Goal: Task Accomplishment & Management: Manage account settings

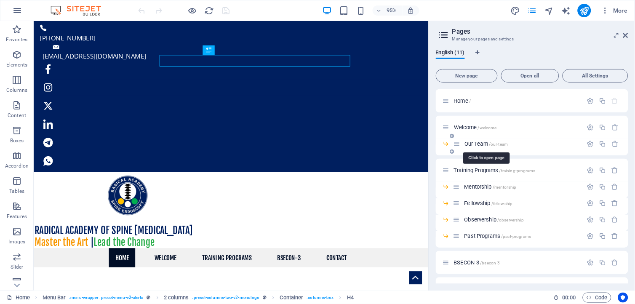
click at [472, 143] on span "Our Team /our-team" at bounding box center [486, 144] width 43 height 6
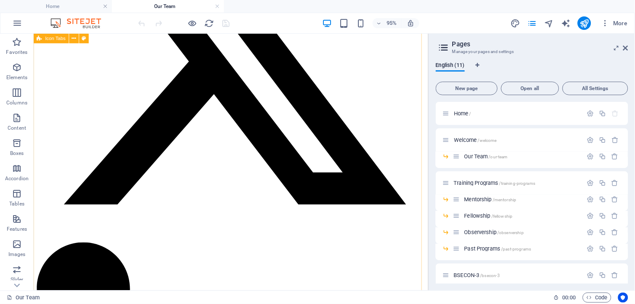
scroll to position [2028, 0]
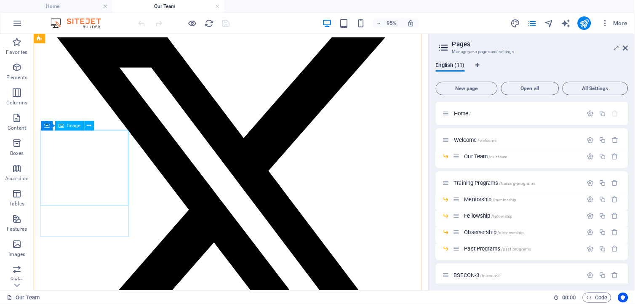
drag, startPoint x: 80, startPoint y: 187, endPoint x: 663, endPoint y: 114, distance: 587.1
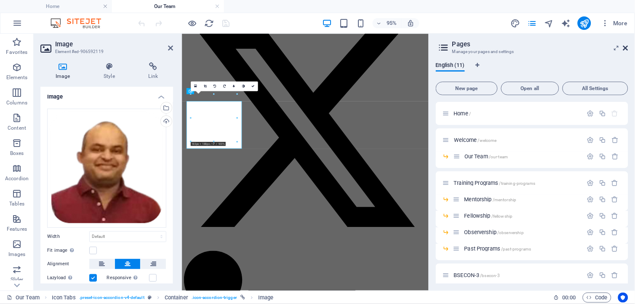
click at [0, 0] on icon at bounding box center [0, 0] width 0 height 0
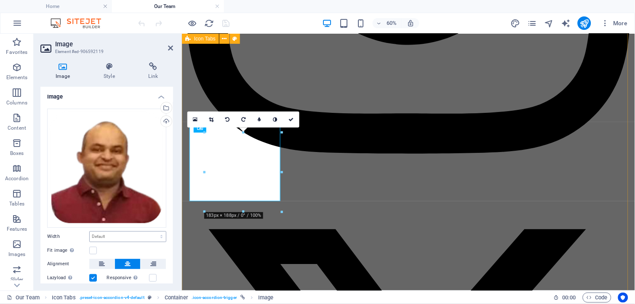
scroll to position [2029, 0]
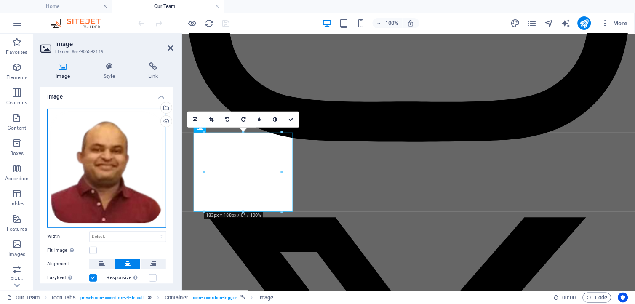
drag, startPoint x: 82, startPoint y: 125, endPoint x: 132, endPoint y: 132, distance: 50.7
click at [82, 125] on div "Drag files here, click to choose files or select files from Files or our free s…" at bounding box center [106, 168] width 119 height 119
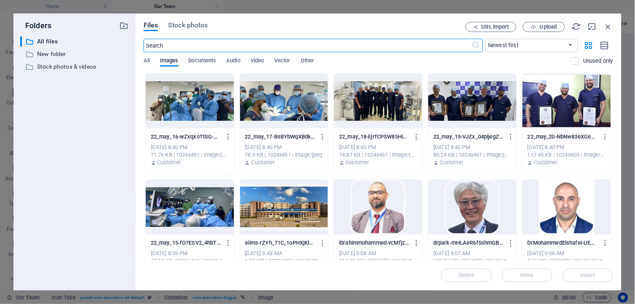
scroll to position [2018, 0]
click at [545, 27] on span "Upload" at bounding box center [548, 26] width 17 height 5
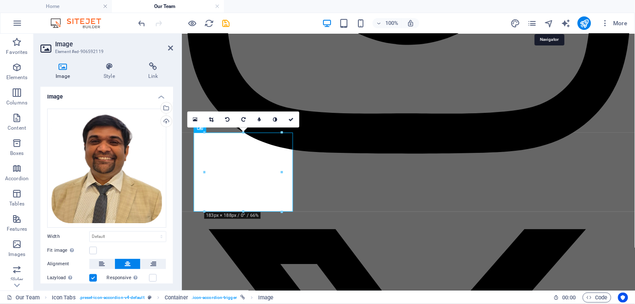
scroll to position [2029, 0]
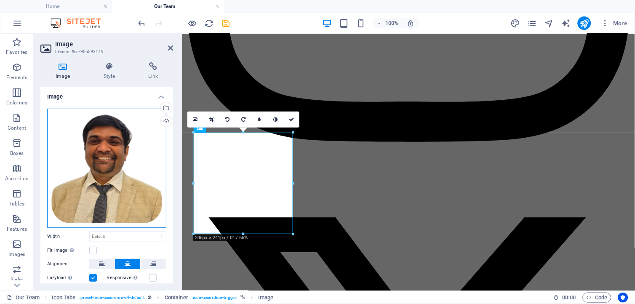
drag, startPoint x: 81, startPoint y: 161, endPoint x: 159, endPoint y: 158, distance: 78.4
click at [81, 161] on div "Drag files here, click to choose files or select files from Files or our free s…" at bounding box center [106, 168] width 119 height 119
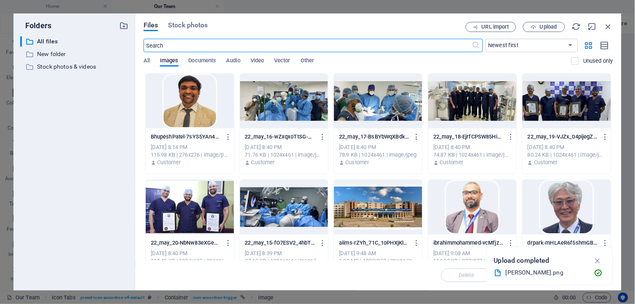
scroll to position [2018, 0]
click at [552, 26] on span "Upload" at bounding box center [548, 26] width 17 height 5
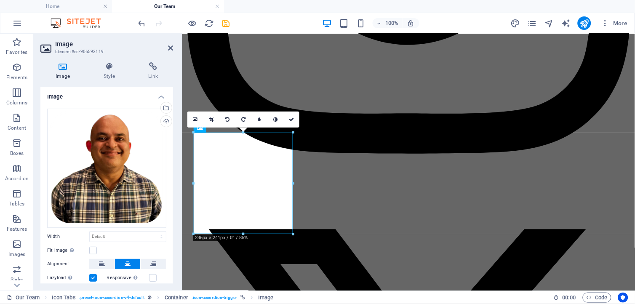
scroll to position [2029, 0]
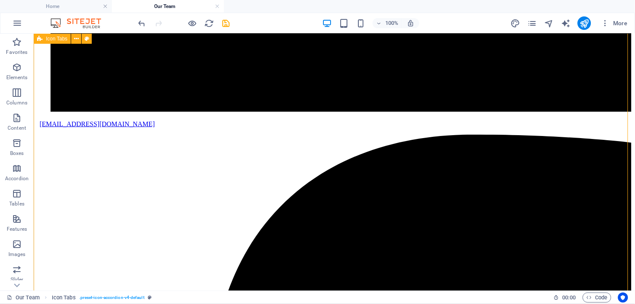
scroll to position [782, 0]
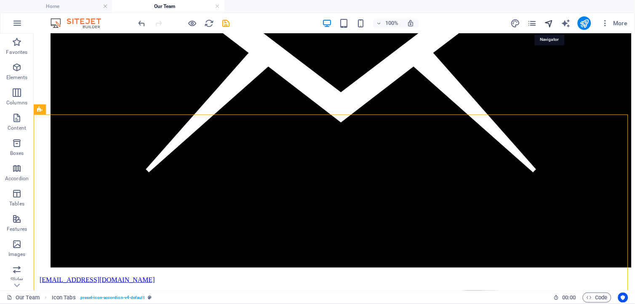
click at [546, 22] on icon "navigator" at bounding box center [549, 24] width 10 height 10
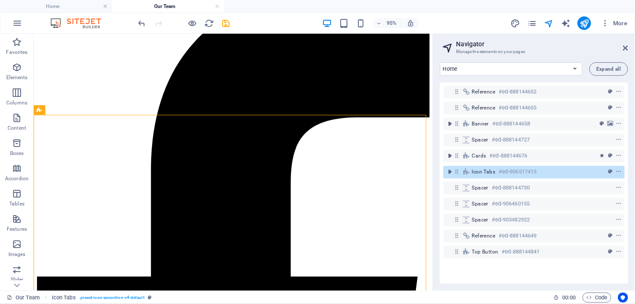
scroll to position [763, 0]
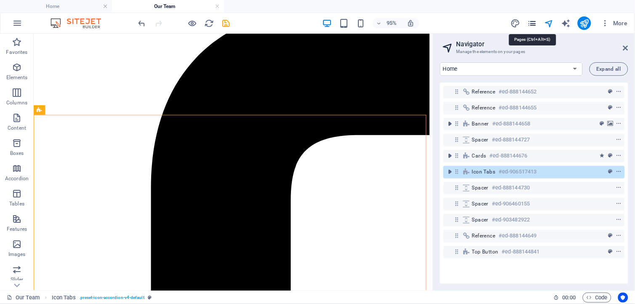
click at [533, 26] on icon "pages" at bounding box center [532, 24] width 10 height 10
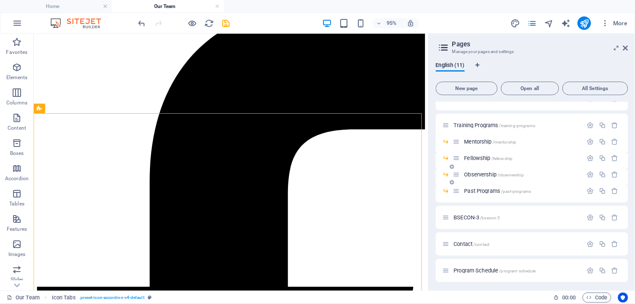
scroll to position [59, 0]
click at [469, 217] on span "BSECON-3 /bsecon-3" at bounding box center [477, 216] width 46 height 6
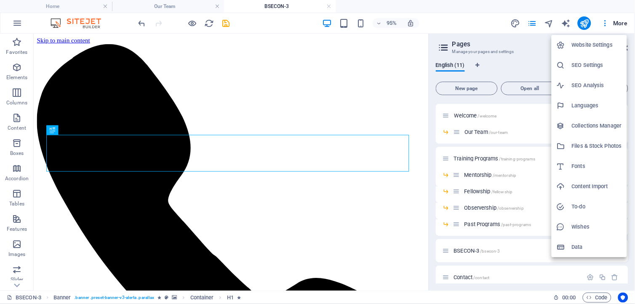
scroll to position [0, 0]
click at [549, 23] on div at bounding box center [317, 152] width 635 height 304
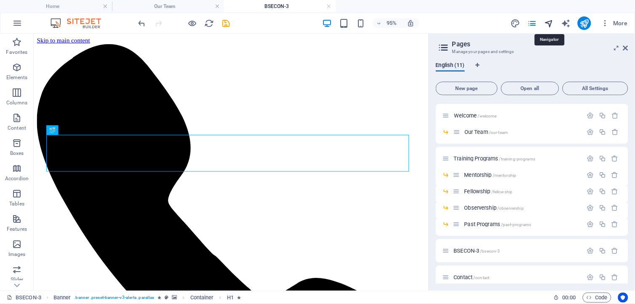
click at [549, 21] on icon "navigator" at bounding box center [549, 24] width 10 height 10
select select "16772878-en"
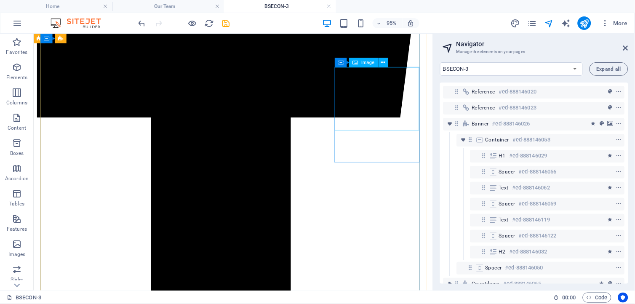
scroll to position [1404, 0]
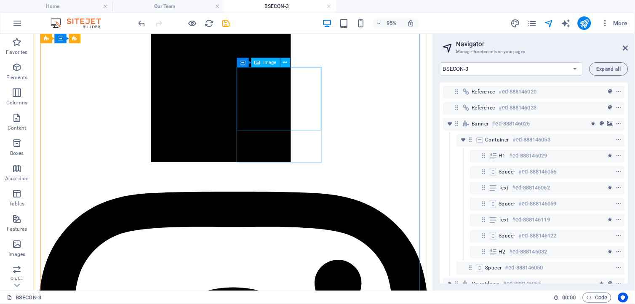
select select "%"
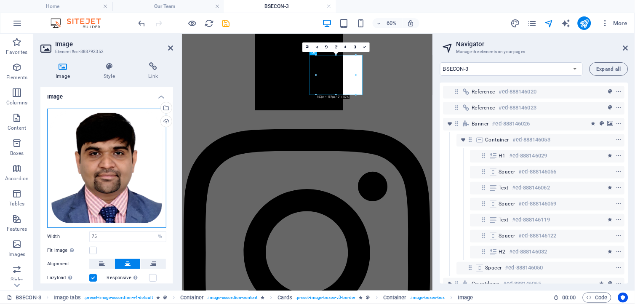
click at [98, 132] on div "Drag files here, click to choose files or select files from Files or our free s…" at bounding box center [106, 168] width 119 height 119
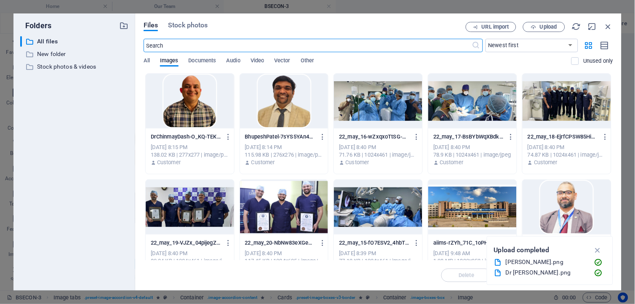
scroll to position [504, 2]
click at [273, 108] on div at bounding box center [284, 101] width 88 height 55
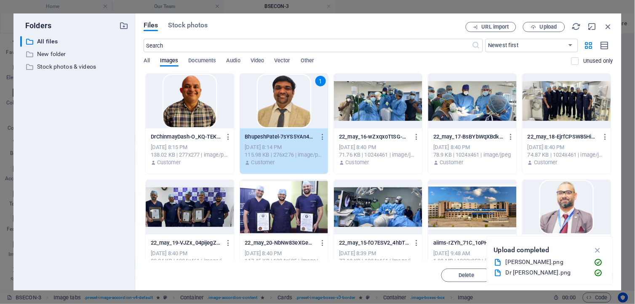
click at [273, 108] on div "1" at bounding box center [284, 101] width 88 height 55
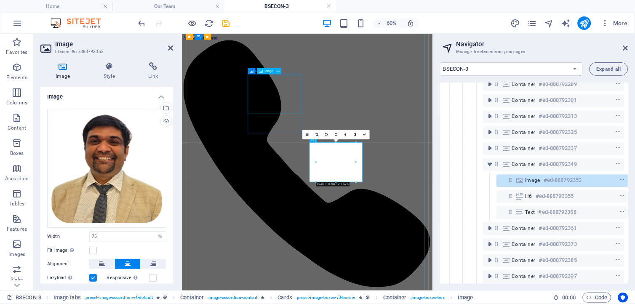
scroll to position [1256, 0]
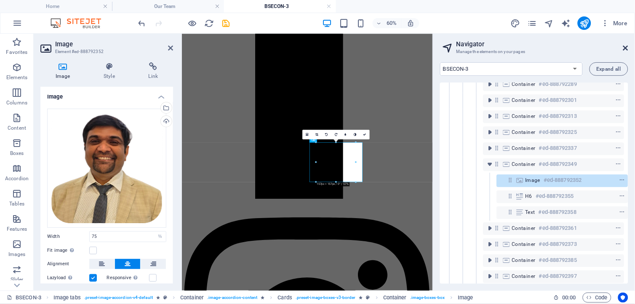
drag, startPoint x: 349, startPoint y: 45, endPoint x: 625, endPoint y: 45, distance: 275.5
click at [625, 45] on icon at bounding box center [625, 48] width 5 height 7
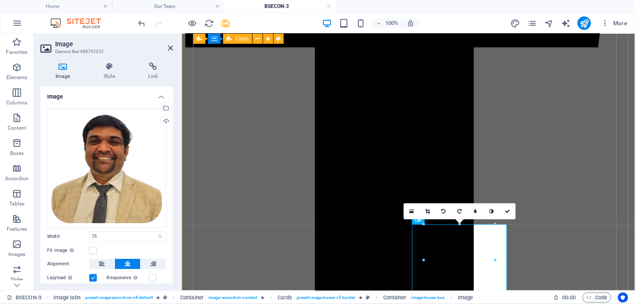
scroll to position [1271, 0]
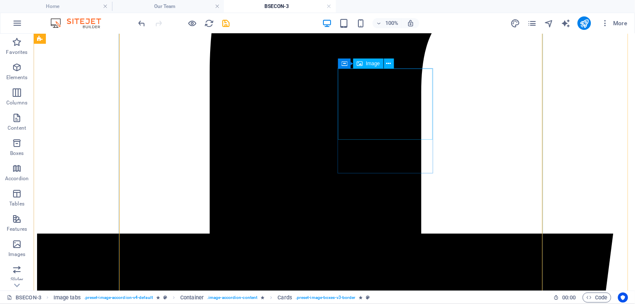
scroll to position [1427, 0]
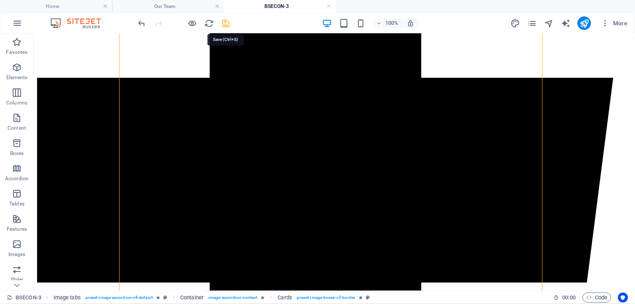
click at [229, 26] on icon "save" at bounding box center [227, 24] width 10 height 10
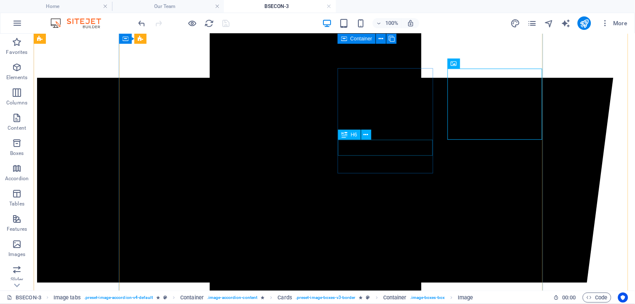
click at [370, 139] on button at bounding box center [366, 135] width 10 height 10
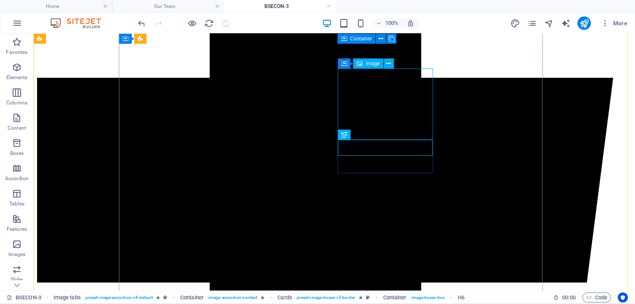
select select "%"
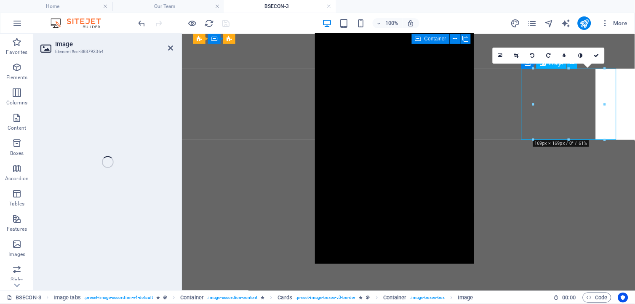
select select "%"
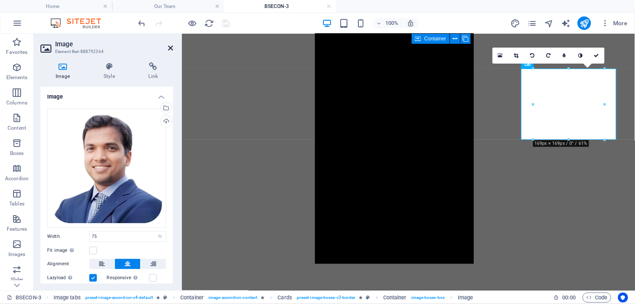
drag, startPoint x: 169, startPoint y: 49, endPoint x: 175, endPoint y: 27, distance: 23.1
click at [169, 49] on icon at bounding box center [170, 48] width 5 height 7
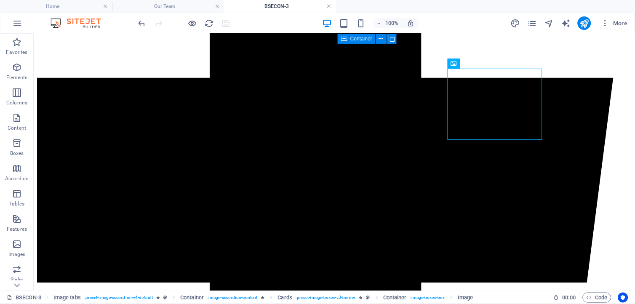
click at [329, 5] on link at bounding box center [329, 7] width 5 height 8
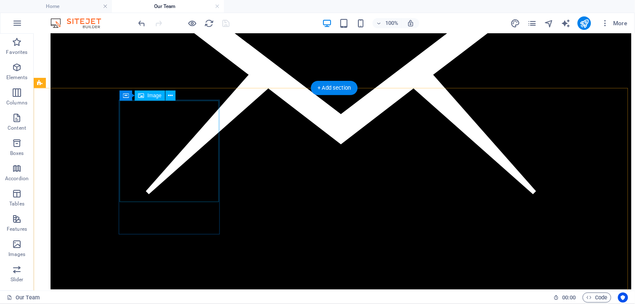
scroll to position [916, 0]
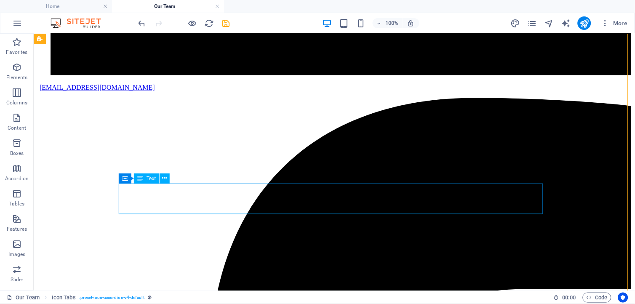
scroll to position [1072, 0]
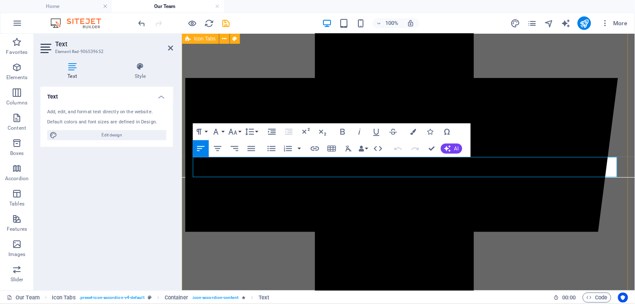
scroll to position [1328, 0]
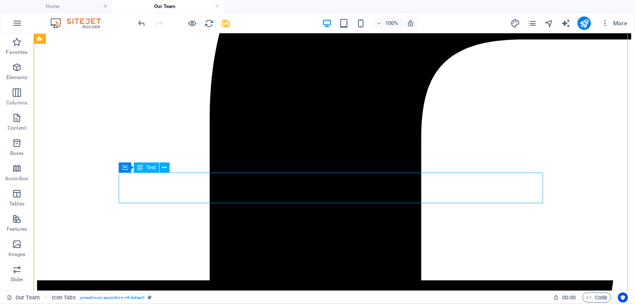
scroll to position [1228, 0]
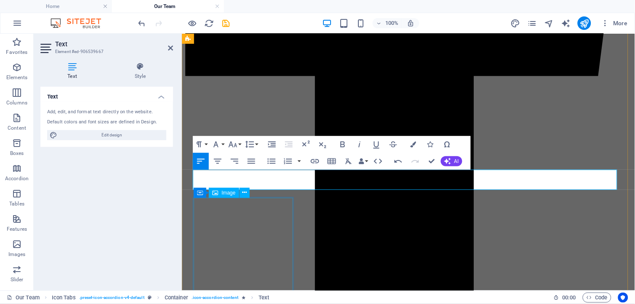
scroll to position [1450, 0]
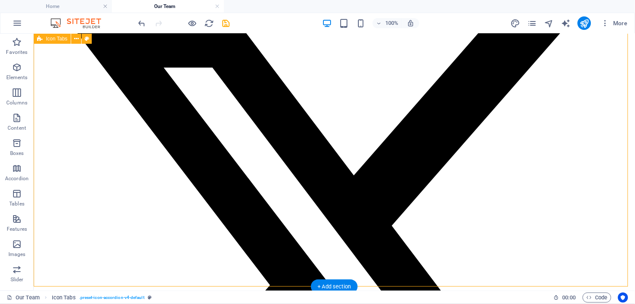
scroll to position [2787, 0]
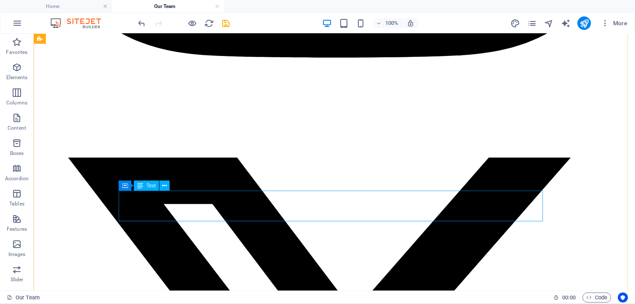
scroll to position [2808, 0]
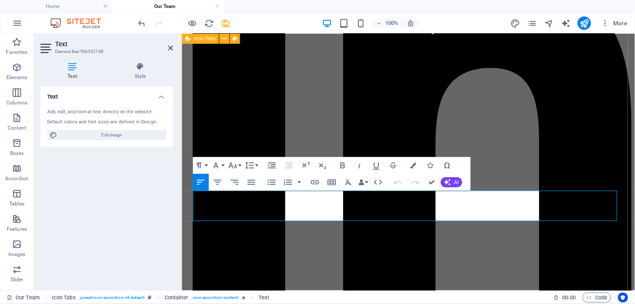
drag, startPoint x: 200, startPoint y: 196, endPoint x: 190, endPoint y: 198, distance: 9.4
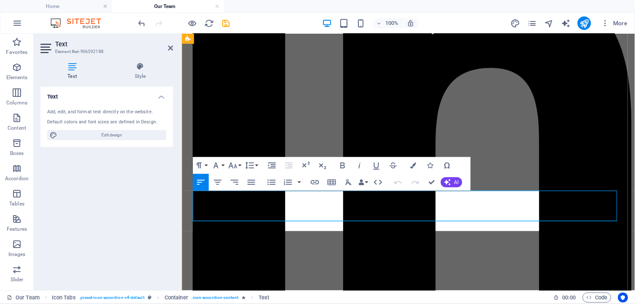
scroll to position [0, 1]
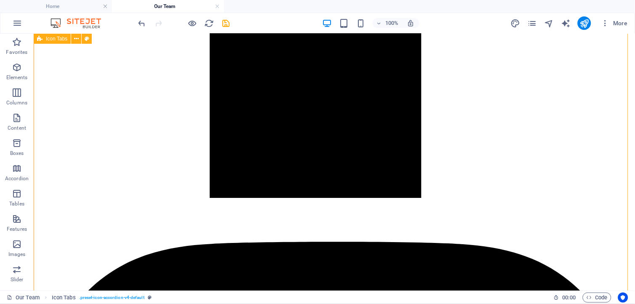
scroll to position [1872, 0]
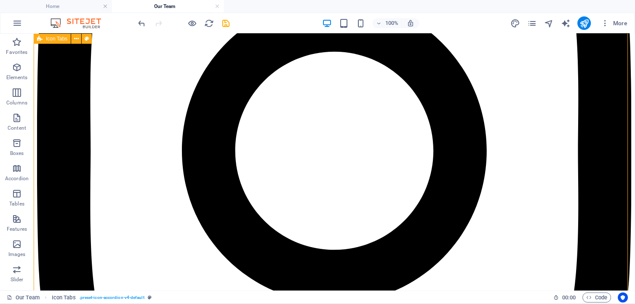
scroll to position [2281, 0]
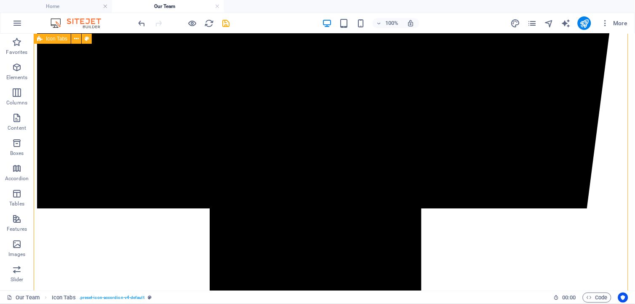
scroll to position [1345, 0]
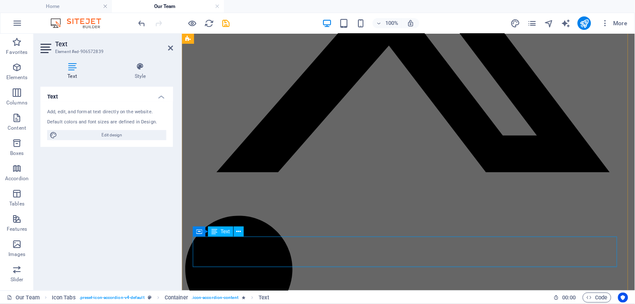
scroll to position [2593, 0]
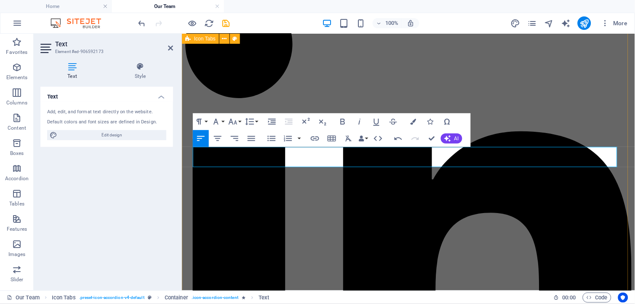
scroll to position [1619, 0]
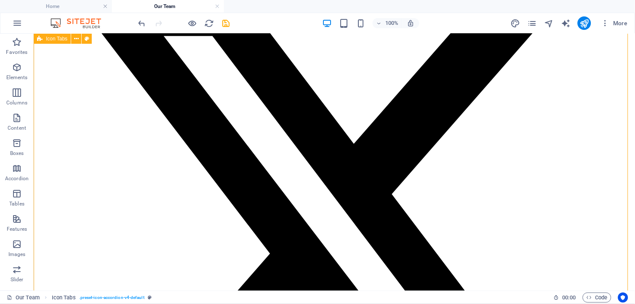
scroll to position [2663, 0]
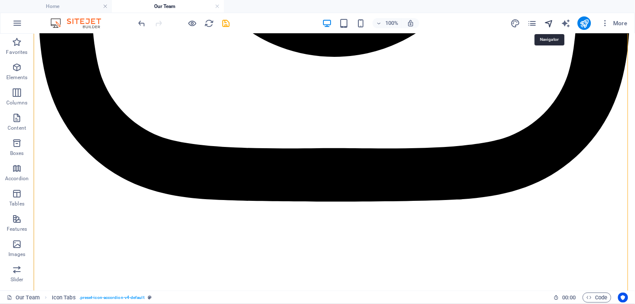
click at [552, 22] on icon "navigator" at bounding box center [549, 24] width 10 height 10
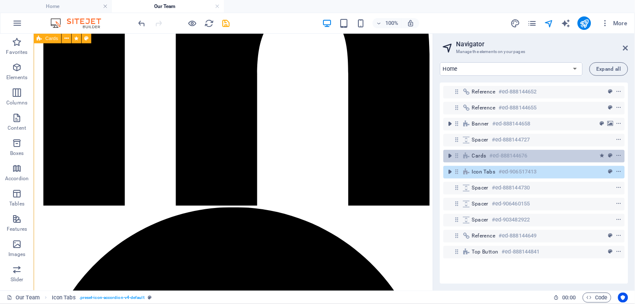
scroll to position [2638, 0]
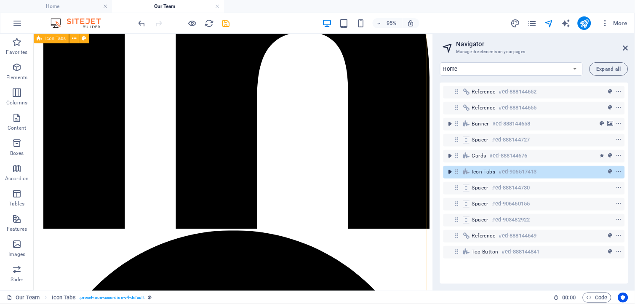
click at [452, 171] on icon "toggle-expand" at bounding box center [450, 172] width 8 height 8
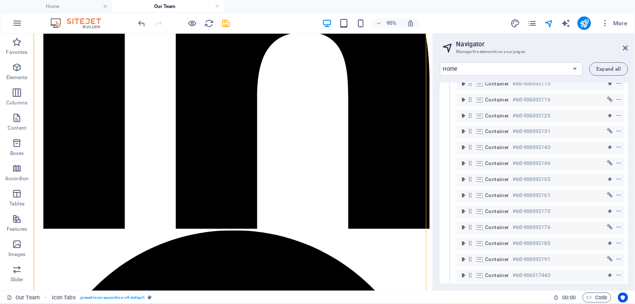
scroll to position [401, 0]
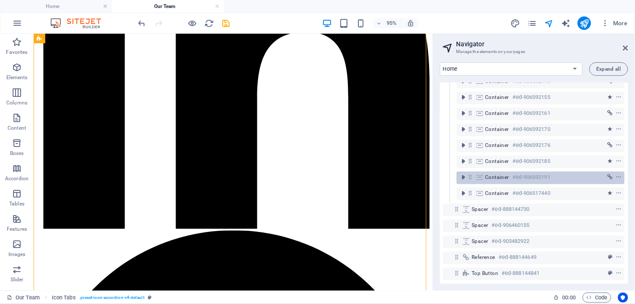
click at [508, 174] on span "Container" at bounding box center [498, 177] width 24 height 7
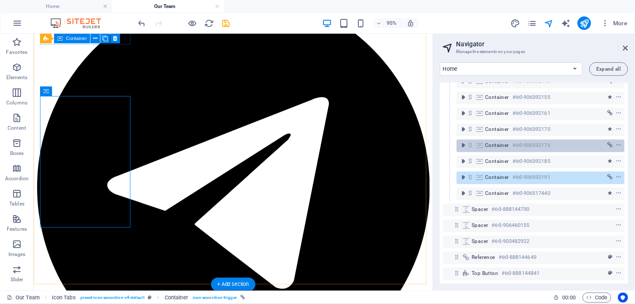
click at [510, 141] on div "Container #ed-906592176" at bounding box center [534, 146] width 97 height 10
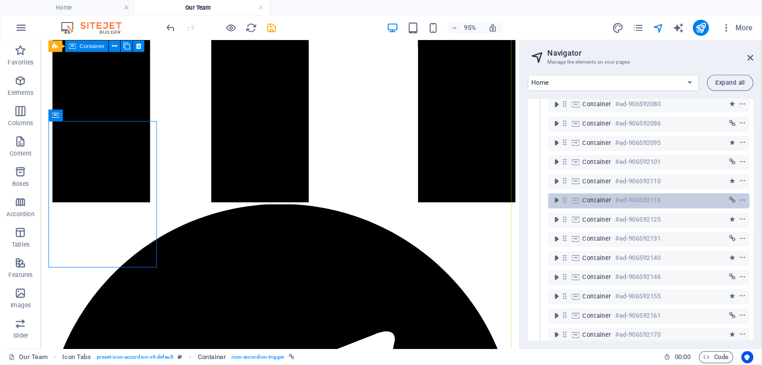
scroll to position [401, 0]
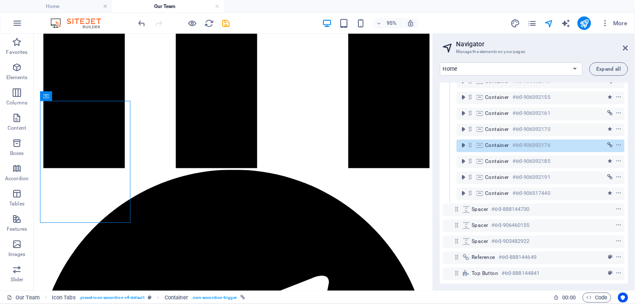
drag, startPoint x: 629, startPoint y: 232, endPoint x: 630, endPoint y: 214, distance: 18.5
click at [630, 214] on div "Home Welcome Training Programs BSECON-3 Contact Program Schedule Expand all Ref…" at bounding box center [534, 173] width 202 height 235
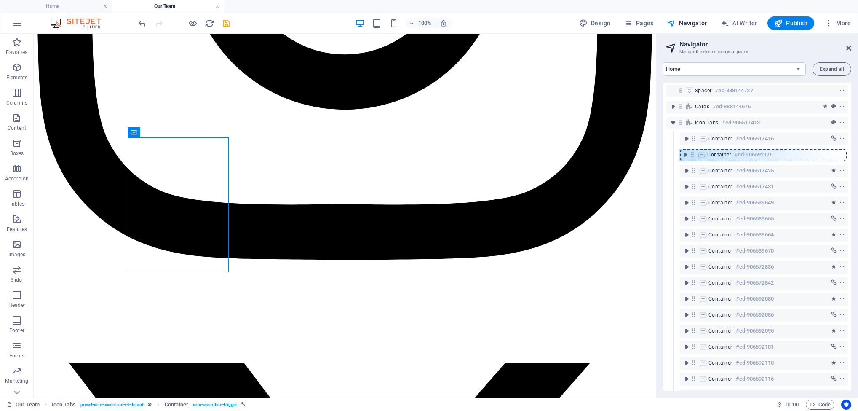
scroll to position [47, 0]
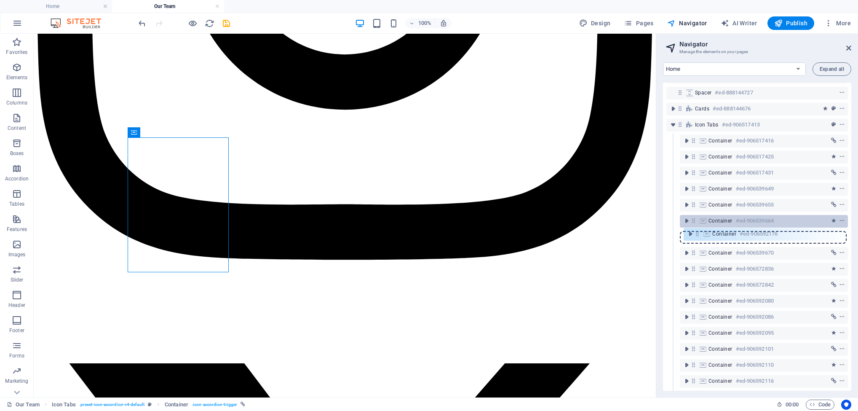
drag, startPoint x: 692, startPoint y: 361, endPoint x: 695, endPoint y: 234, distance: 127.7
click at [635, 234] on div "Reference #ed-888144652 Reference #ed-888144655 Banner #ed-888144658 Spacer #ed…" at bounding box center [757, 237] width 188 height 308
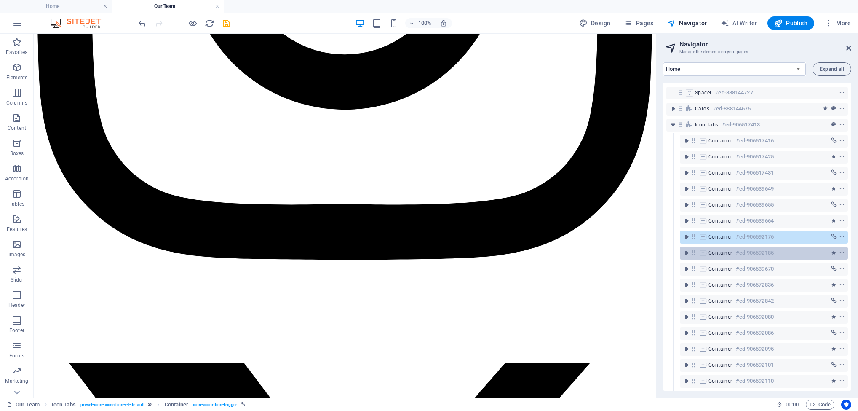
scroll to position [2891, 0]
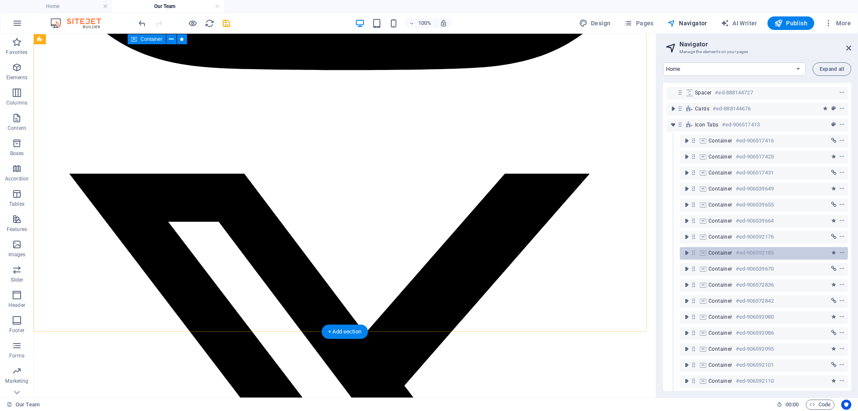
click at [635, 255] on div "Container #ed-906592185" at bounding box center [756, 253] width 97 height 10
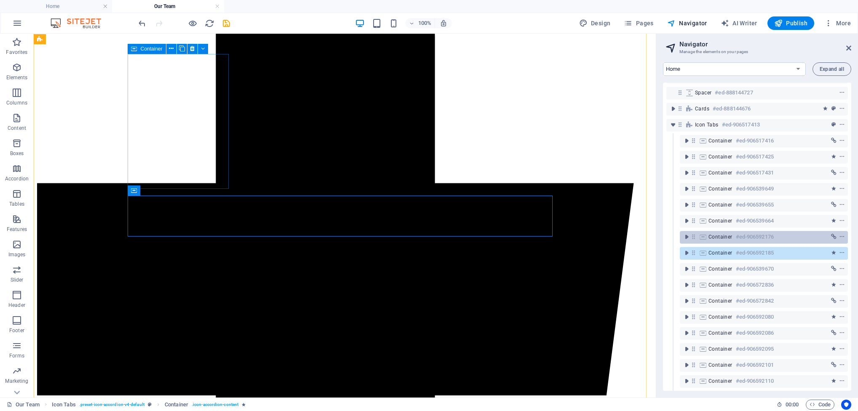
click at [635, 238] on div "Container #ed-906592176" at bounding box center [756, 237] width 97 height 10
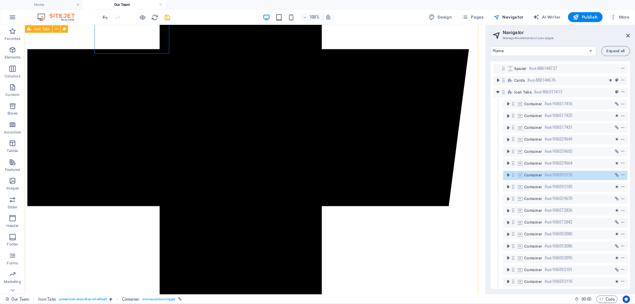
scroll to position [1699, 0]
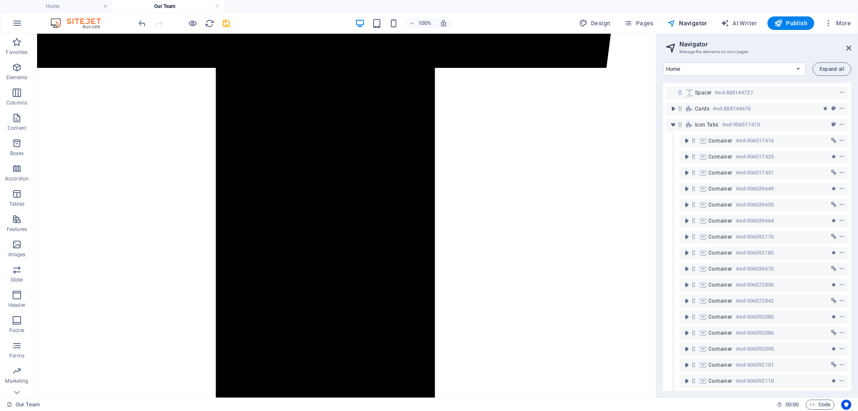
click at [635, 47] on h2 "Navigator" at bounding box center [765, 44] width 172 height 8
click at [635, 47] on icon at bounding box center [848, 48] width 5 height 7
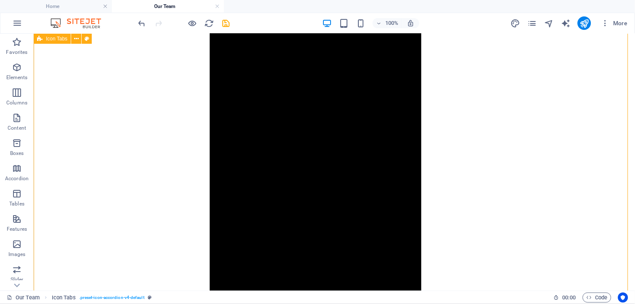
scroll to position [1855, 0]
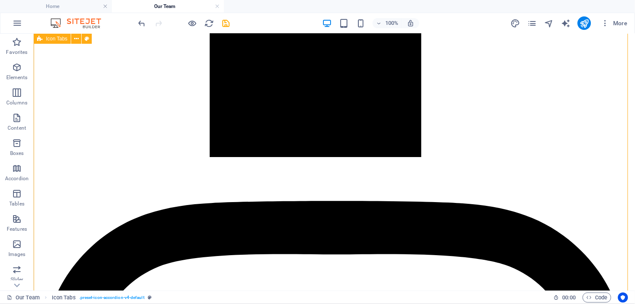
scroll to position [2167, 0]
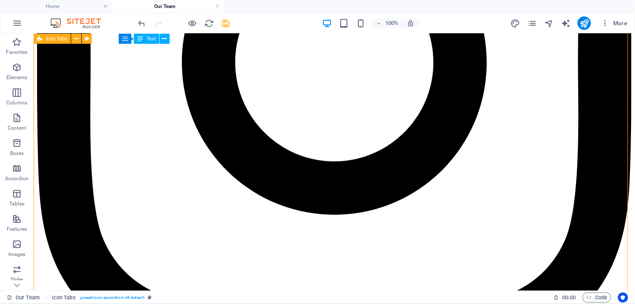
scroll to position [2635, 0]
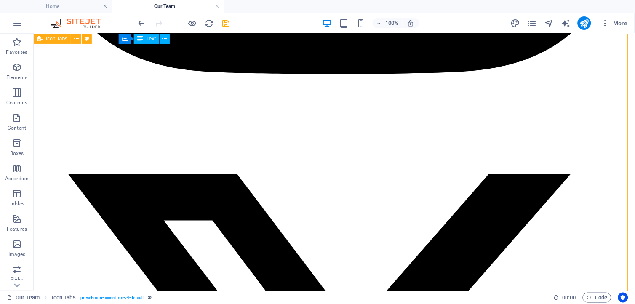
scroll to position [2946, 0]
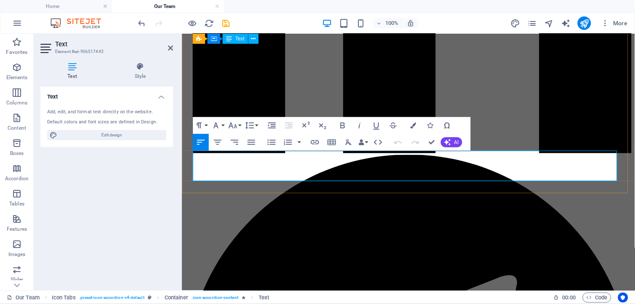
scroll to position [2940, 0]
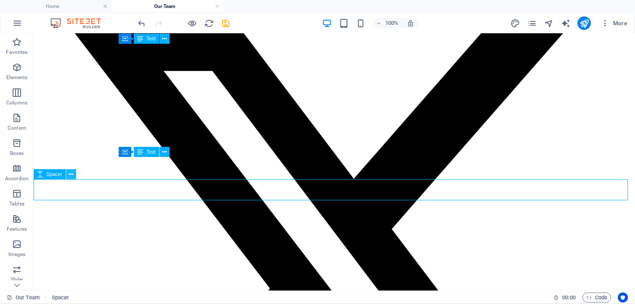
click at [72, 175] on icon at bounding box center [71, 174] width 5 height 9
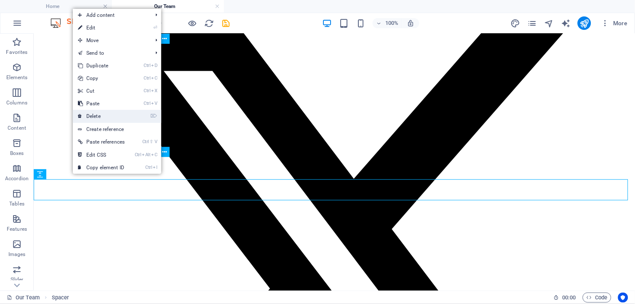
click at [100, 117] on link "⌦ Delete" at bounding box center [101, 116] width 57 height 13
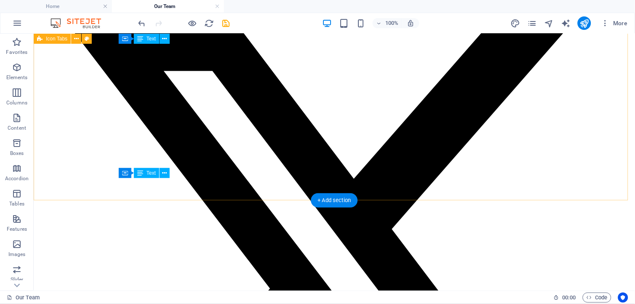
scroll to position [2919, 0]
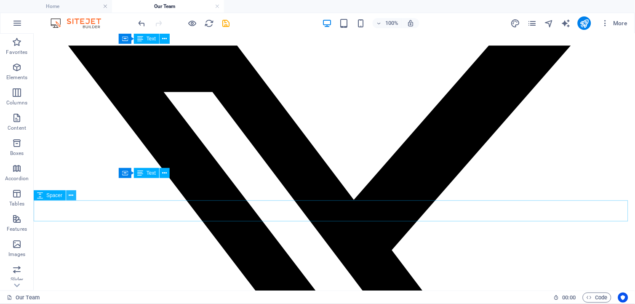
click at [72, 196] on icon at bounding box center [71, 195] width 5 height 9
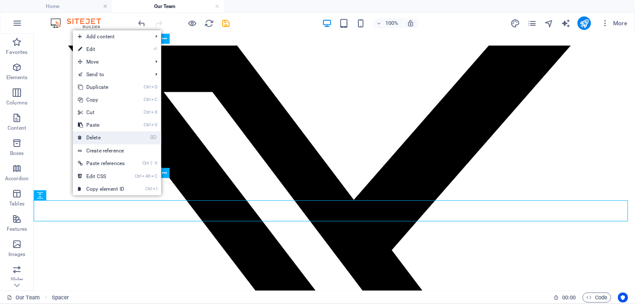
click at [98, 140] on link "⌦ Delete" at bounding box center [101, 137] width 57 height 13
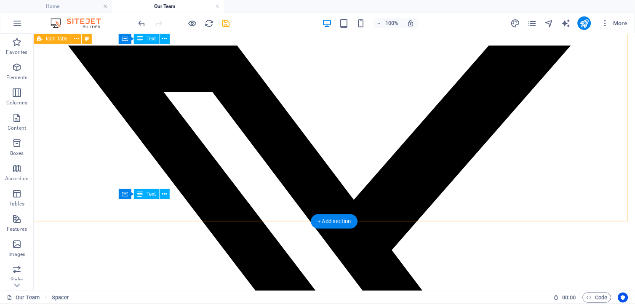
scroll to position [2898, 0]
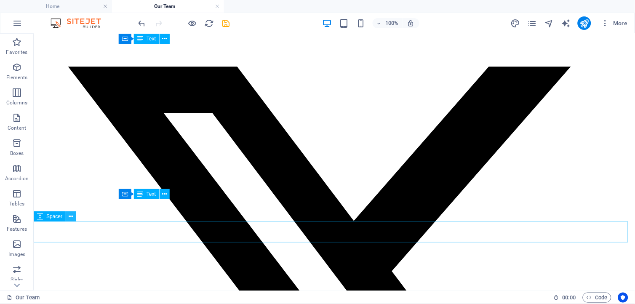
click at [72, 216] on icon at bounding box center [71, 216] width 5 height 9
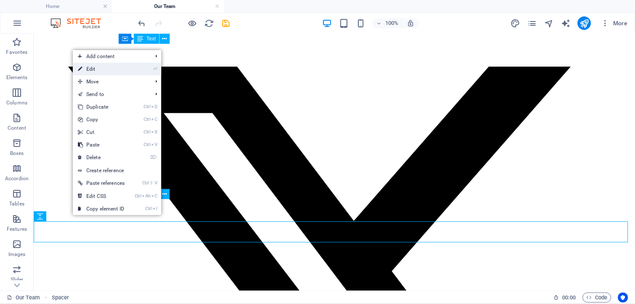
click at [104, 65] on link "⏎ Edit" at bounding box center [101, 69] width 57 height 13
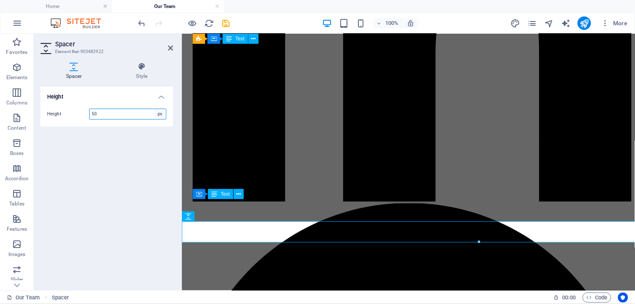
click at [160, 112] on select "px rem vh vw" at bounding box center [160, 114] width 12 height 10
select select "rem"
click at [154, 109] on select "px rem vh vw" at bounding box center [160, 114] width 12 height 10
click at [105, 112] on input "3.125" at bounding box center [128, 114] width 76 height 10
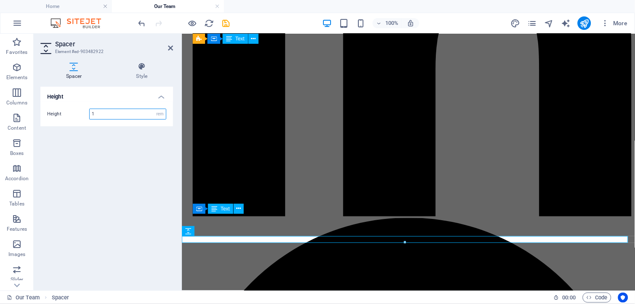
type input "1"
click at [115, 161] on div "Height Height 1 px rem vh vw" at bounding box center [106, 185] width 133 height 197
drag, startPoint x: 171, startPoint y: 48, endPoint x: 234, endPoint y: 157, distance: 125.9
click at [171, 48] on icon at bounding box center [170, 48] width 5 height 7
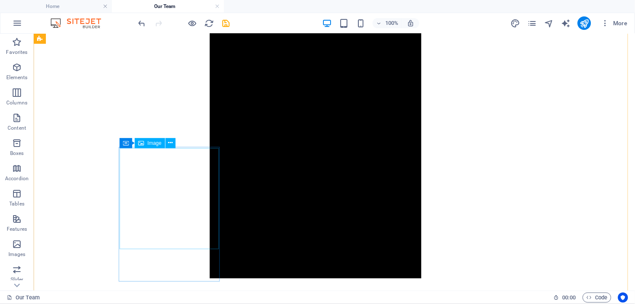
scroll to position [1635, 0]
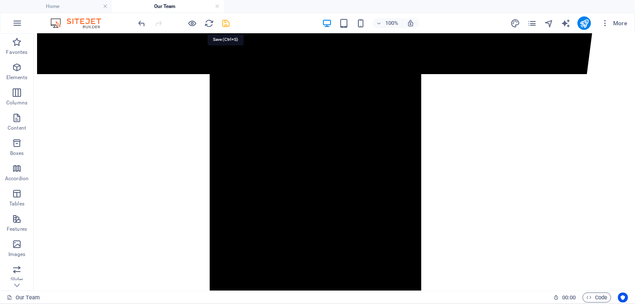
click at [226, 21] on icon "save" at bounding box center [227, 24] width 10 height 10
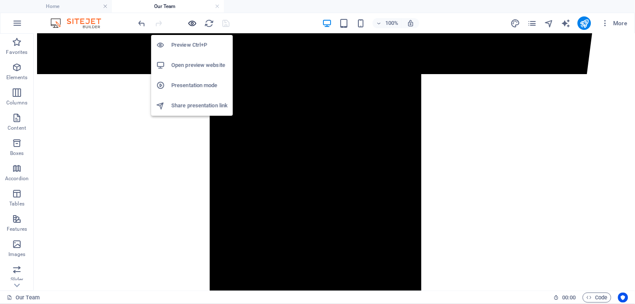
click at [192, 24] on icon "button" at bounding box center [193, 24] width 10 height 10
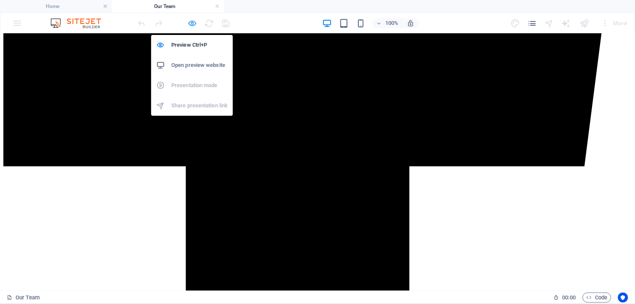
scroll to position [1071, 0]
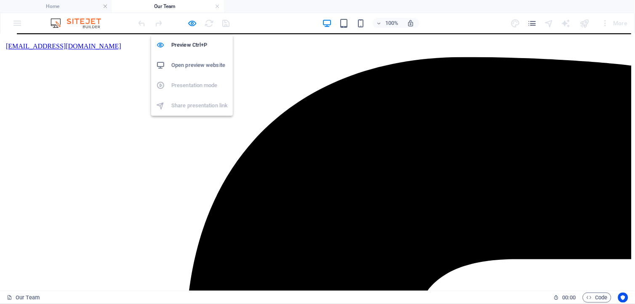
click at [190, 61] on h6 "Open preview website" at bounding box center [199, 65] width 56 height 10
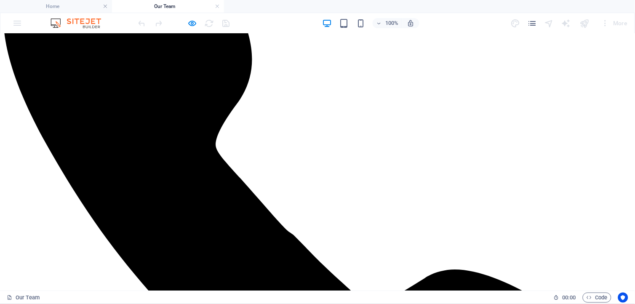
scroll to position [156, 0]
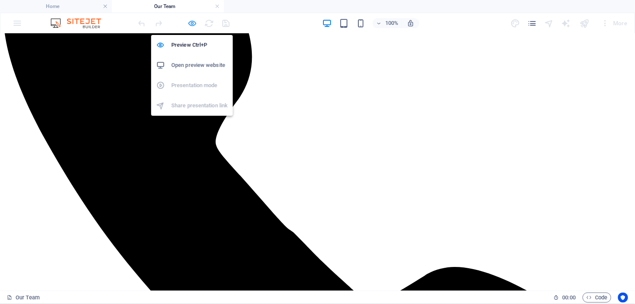
click at [195, 22] on icon "button" at bounding box center [193, 24] width 10 height 10
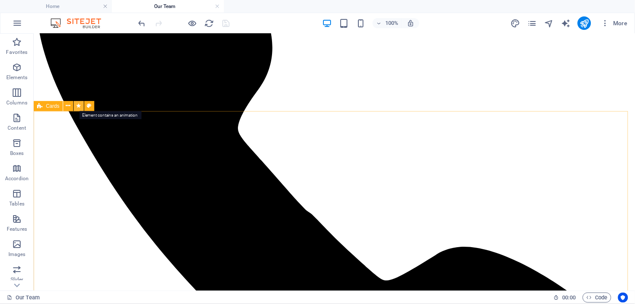
click at [77, 107] on icon at bounding box center [79, 106] width 5 height 9
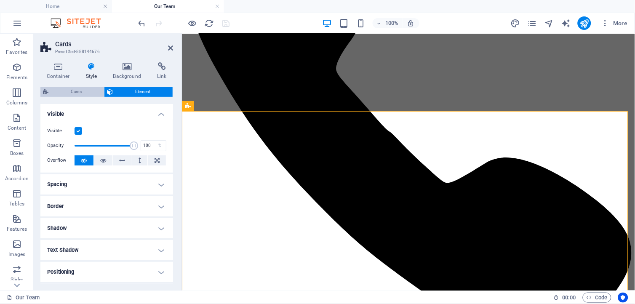
click at [74, 93] on span "Cards" at bounding box center [76, 92] width 51 height 10
select select "rem"
select select "preset-image-boxes-v3-default"
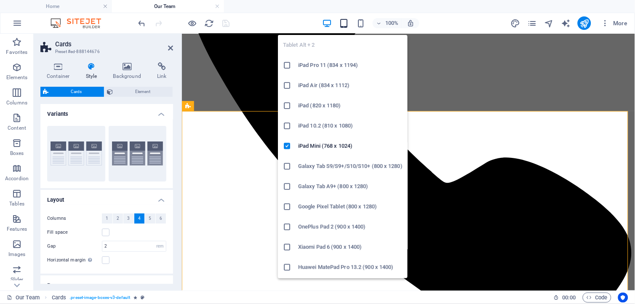
click at [344, 24] on icon "button" at bounding box center [344, 24] width 10 height 10
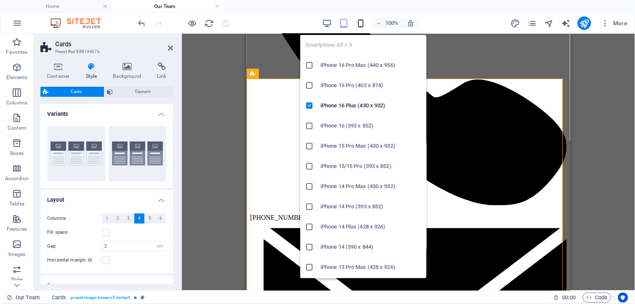
click at [358, 23] on icon "button" at bounding box center [361, 24] width 10 height 10
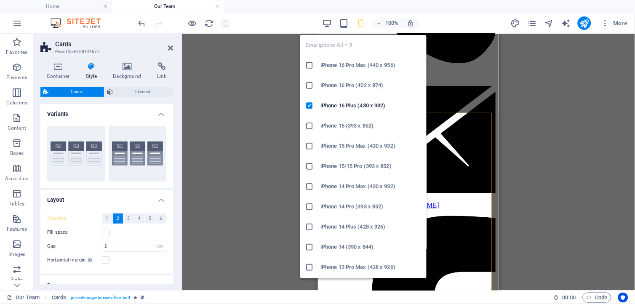
scroll to position [128, 0]
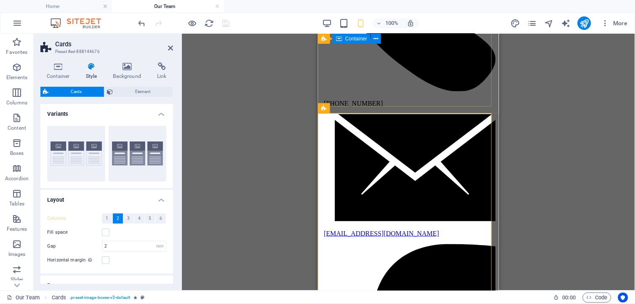
click at [158, 115] on h4 "Variants" at bounding box center [106, 111] width 133 height 15
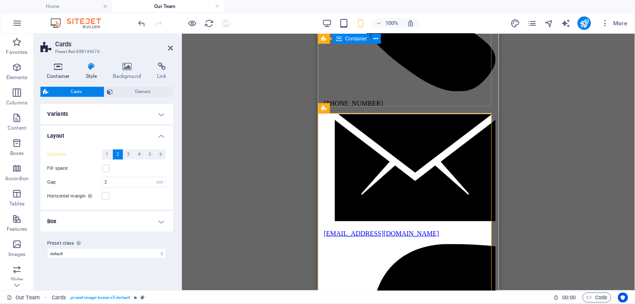
click at [62, 72] on h4 "Container" at bounding box center [59, 71] width 39 height 18
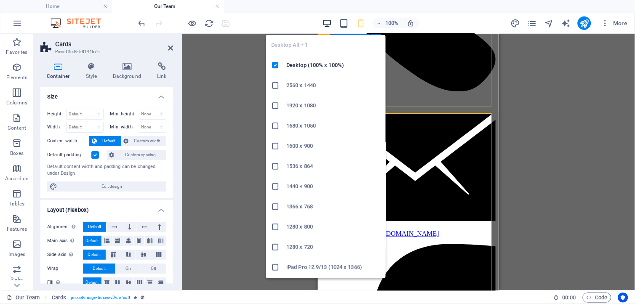
click at [328, 21] on icon "button" at bounding box center [327, 24] width 10 height 10
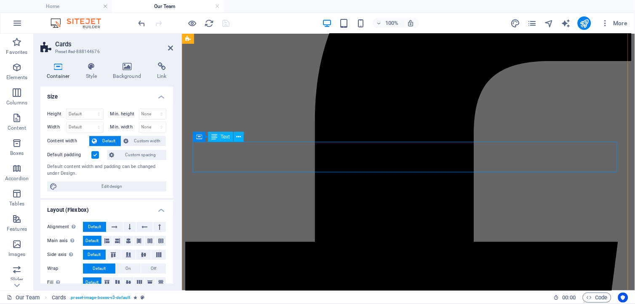
scroll to position [752, 0]
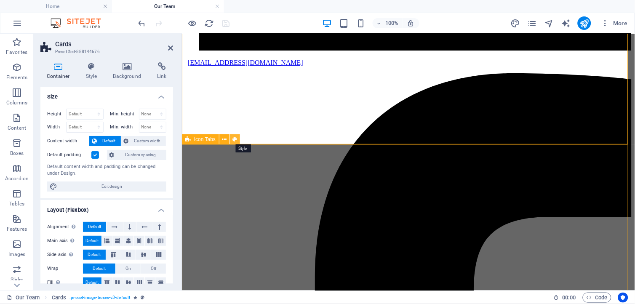
click at [234, 138] on icon at bounding box center [235, 139] width 5 height 9
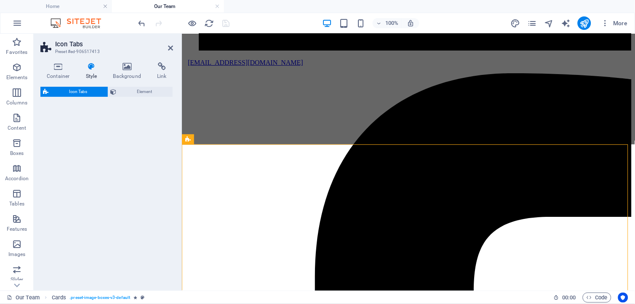
select select "rem"
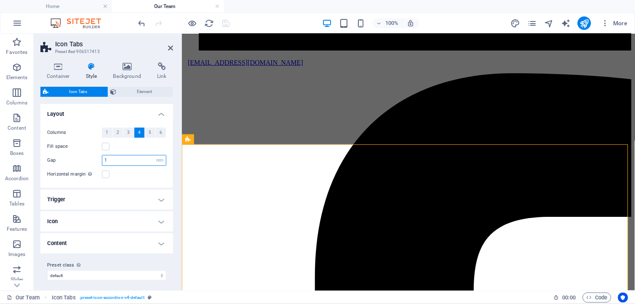
click at [108, 160] on input "1" at bounding box center [134, 160] width 64 height 10
type input "2"
click at [124, 175] on div "Horizontal margin Only if the containers "Content width" is not set to "Default"" at bounding box center [106, 174] width 119 height 10
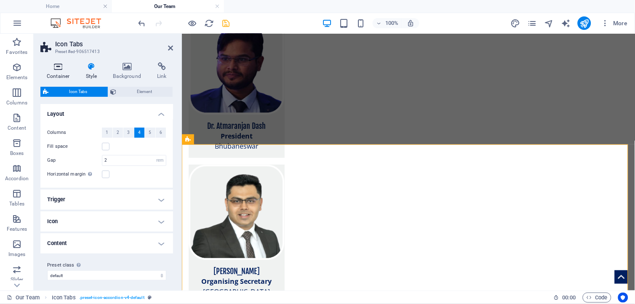
click at [62, 69] on icon at bounding box center [58, 66] width 36 height 8
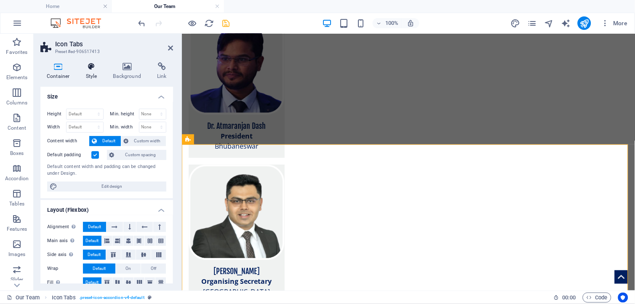
click at [91, 66] on icon at bounding box center [92, 66] width 24 height 8
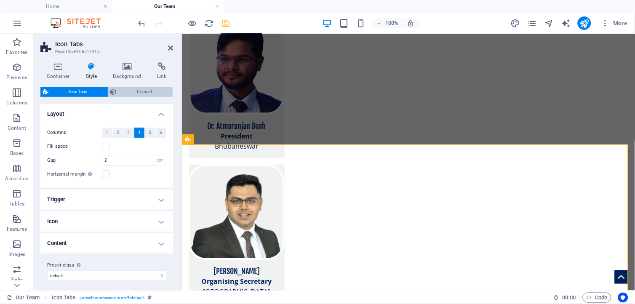
click at [150, 91] on span "Element" at bounding box center [144, 92] width 51 height 10
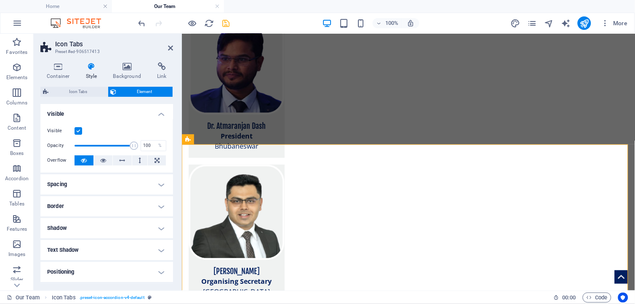
click at [135, 184] on h4 "Spacing" at bounding box center [106, 184] width 133 height 20
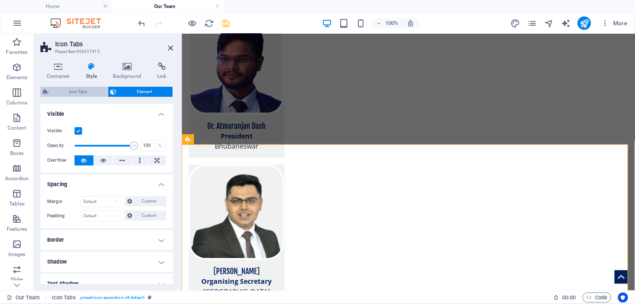
click at [80, 93] on span "Icon Tabs" at bounding box center [78, 92] width 54 height 10
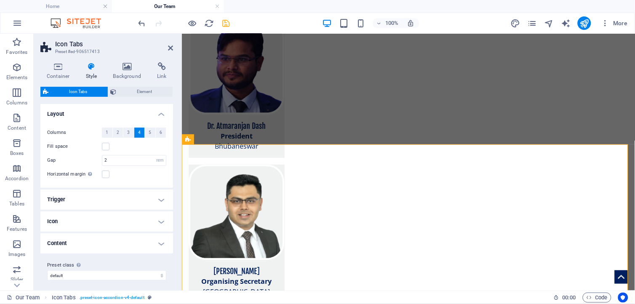
click at [157, 222] on h4 "Icon" at bounding box center [106, 221] width 133 height 20
click at [159, 266] on h4 "Content" at bounding box center [106, 266] width 133 height 20
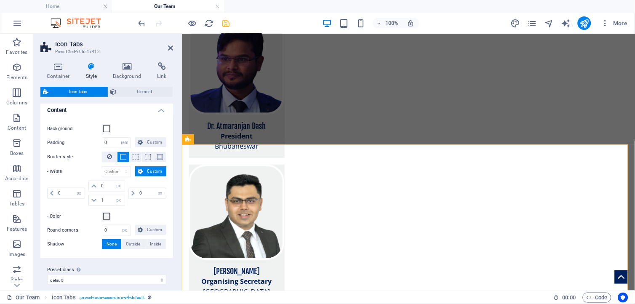
click at [163, 111] on h4 "Content" at bounding box center [106, 107] width 133 height 15
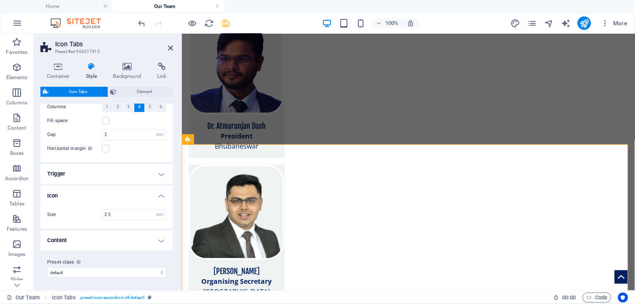
scroll to position [0, 0]
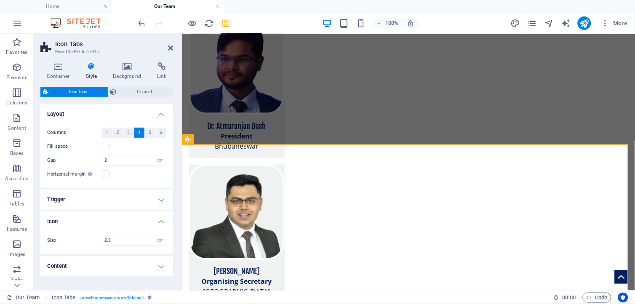
click at [159, 200] on h4 "Trigger" at bounding box center [106, 200] width 133 height 20
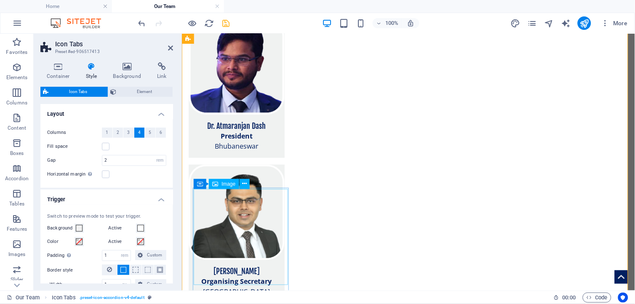
scroll to position [908, 0]
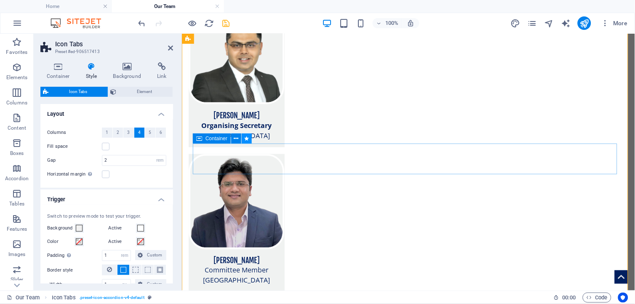
drag, startPoint x: 30, startPoint y: 128, endPoint x: 249, endPoint y: 139, distance: 218.9
click at [249, 139] on icon at bounding box center [247, 138] width 5 height 9
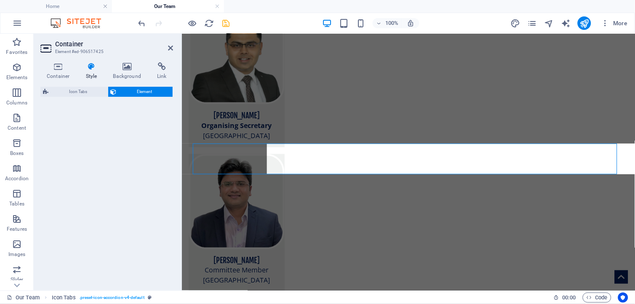
select select "slide"
select select "s"
select select "hide"
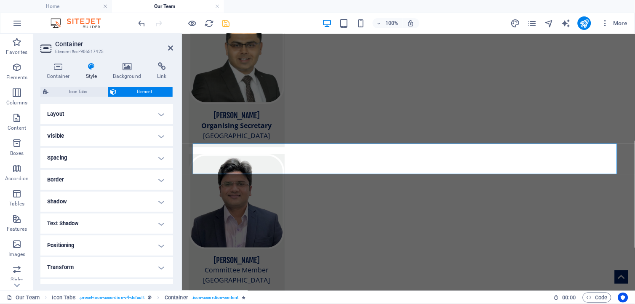
scroll to position [156, 0]
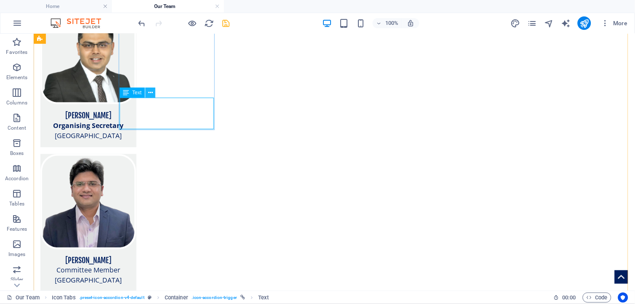
click at [150, 91] on icon at bounding box center [150, 92] width 5 height 9
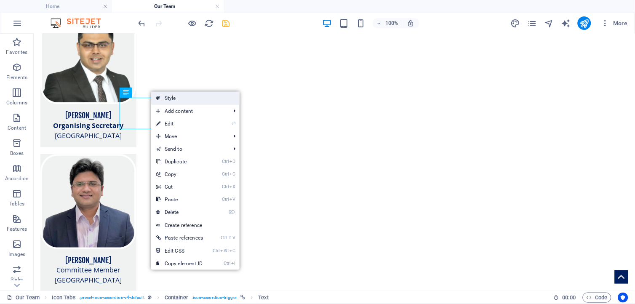
click at [166, 98] on link "Style" at bounding box center [195, 98] width 88 height 13
select select "rem"
select select "px"
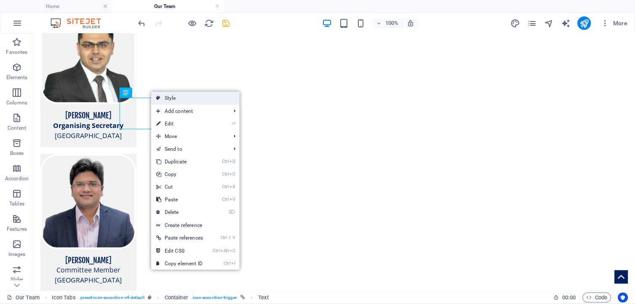
select select "rem"
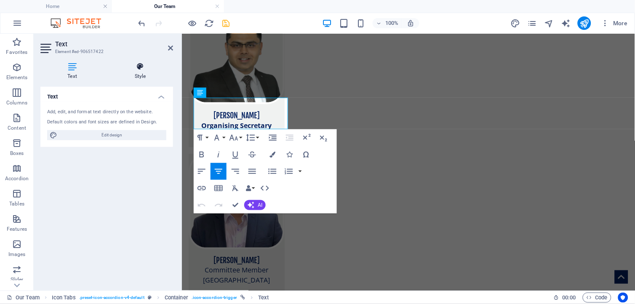
click at [144, 69] on icon at bounding box center [140, 66] width 66 height 8
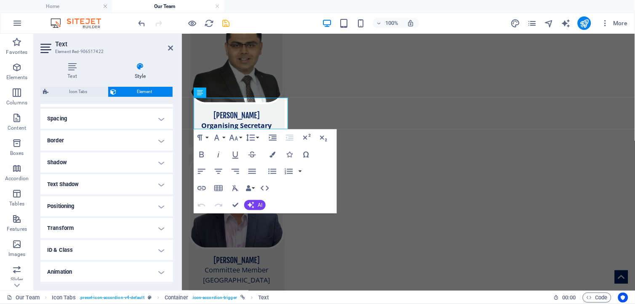
click at [161, 116] on h4 "Spacing" at bounding box center [106, 119] width 133 height 20
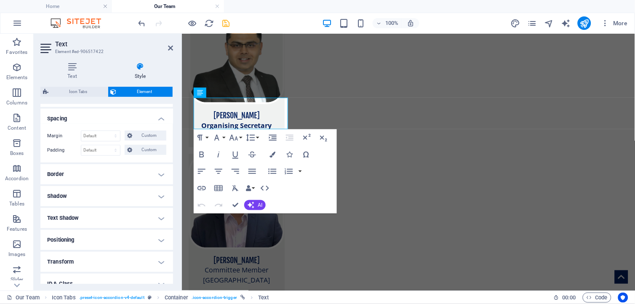
click at [161, 116] on h4 "Spacing" at bounding box center [106, 116] width 133 height 15
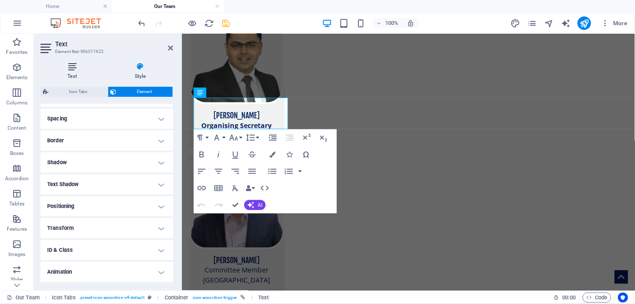
click at [76, 71] on h4 "Text" at bounding box center [73, 71] width 67 height 18
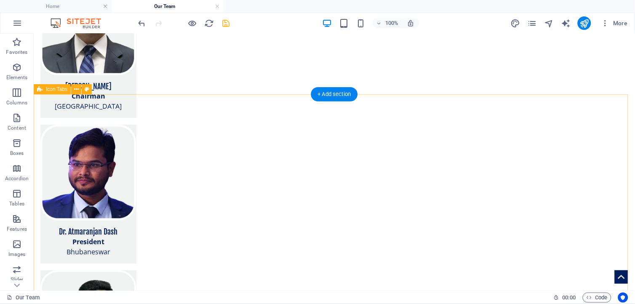
scroll to position [802, 0]
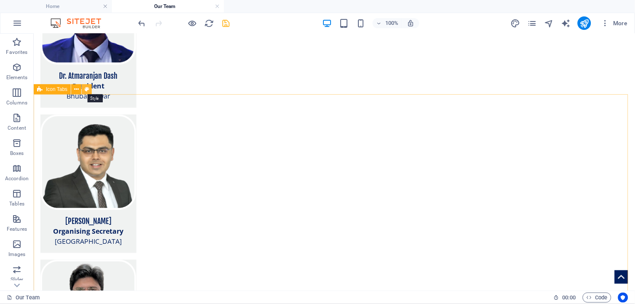
click at [88, 88] on icon at bounding box center [87, 89] width 5 height 9
select select "rem"
select select "px"
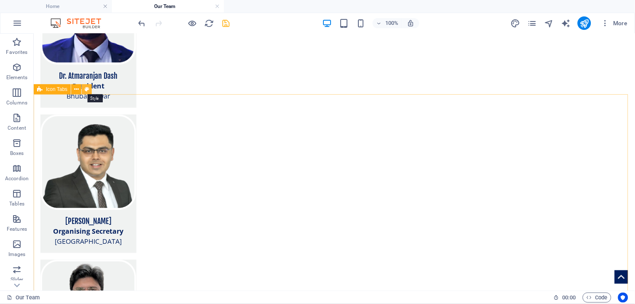
select select "rem"
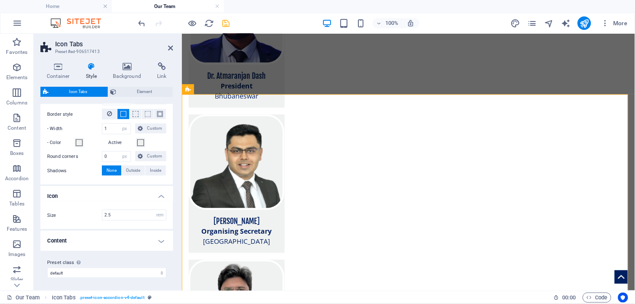
scroll to position [156, 0]
click at [164, 238] on h4 "Content" at bounding box center [106, 240] width 133 height 20
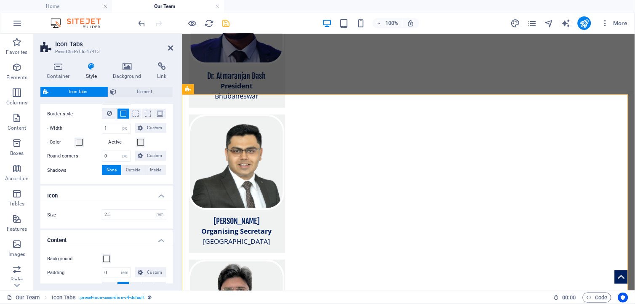
scroll to position [294, 0]
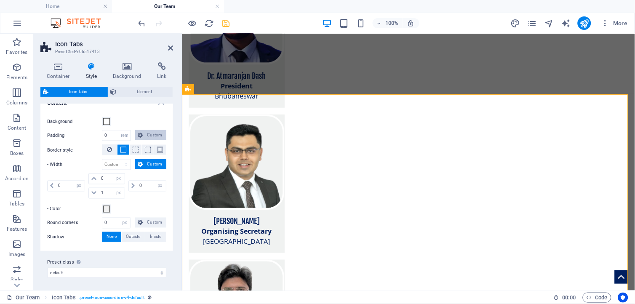
click at [149, 134] on span "Custom" at bounding box center [154, 135] width 19 height 10
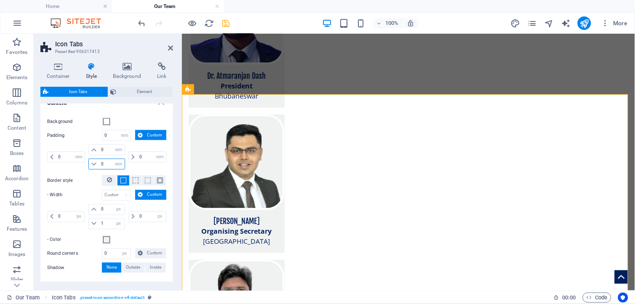
drag, startPoint x: 107, startPoint y: 165, endPoint x: 99, endPoint y: 167, distance: 8.3
click at [99, 167] on input "0" at bounding box center [111, 164] width 25 height 10
type input "0.5"
select select "DISABLED_OPTION_VALUE"
type input "0.5"
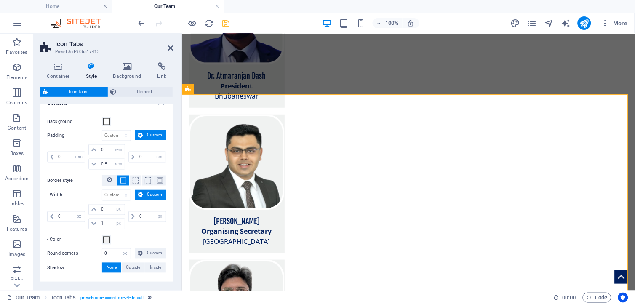
click at [79, 176] on label "Border style" at bounding box center [74, 181] width 55 height 10
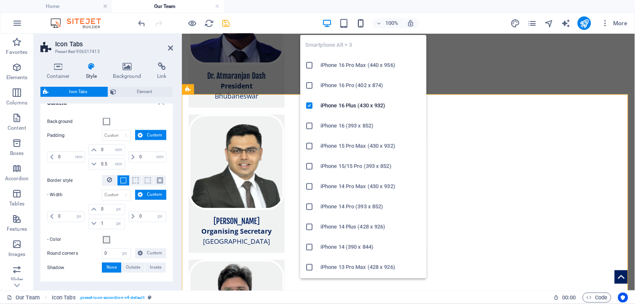
drag, startPoint x: 363, startPoint y: 22, endPoint x: 171, endPoint y: 128, distance: 219.4
click at [363, 22] on icon "button" at bounding box center [361, 24] width 10 height 10
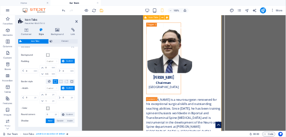
scroll to position [1667, 0]
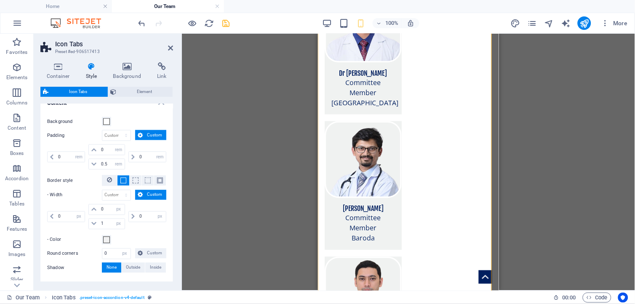
click at [524, 177] on div "Drag here to replace the existing content. Press “Ctrl” if you want to create a…" at bounding box center [408, 162] width 453 height 257
click at [229, 23] on icon "save" at bounding box center [227, 24] width 10 height 10
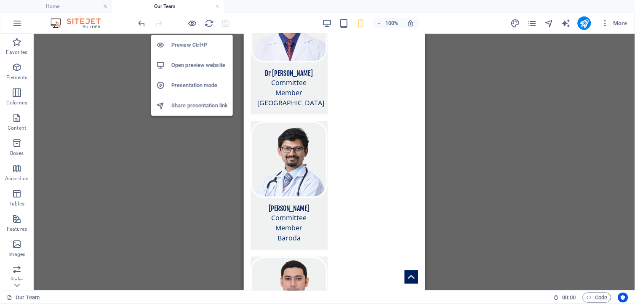
click at [197, 82] on h6 "Presentation mode" at bounding box center [199, 85] width 56 height 10
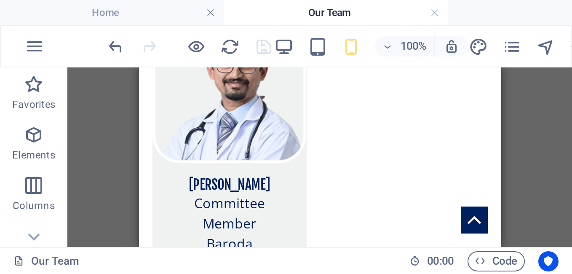
scroll to position [1667, 0]
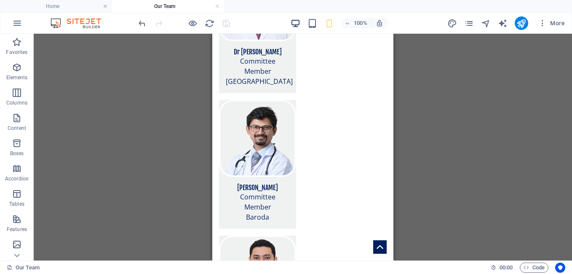
drag, startPoint x: 74, startPoint y: 22, endPoint x: 297, endPoint y: 19, distance: 223.3
click at [297, 18] on div "100%" at bounding box center [339, 22] width 97 height 13
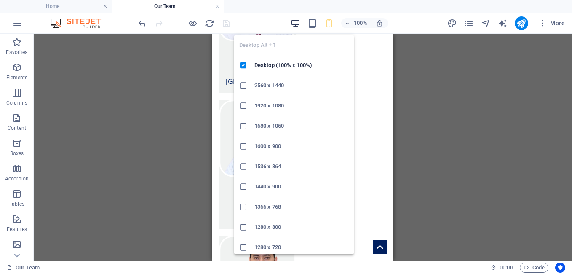
click at [295, 25] on icon "button" at bounding box center [296, 24] width 10 height 10
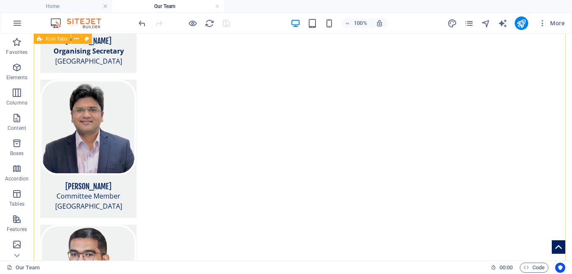
scroll to position [821, 0]
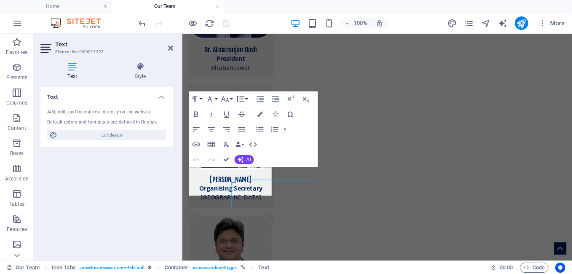
scroll to position [810, 0]
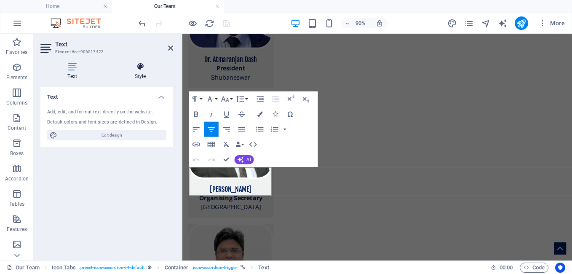
click at [138, 69] on icon at bounding box center [140, 66] width 66 height 8
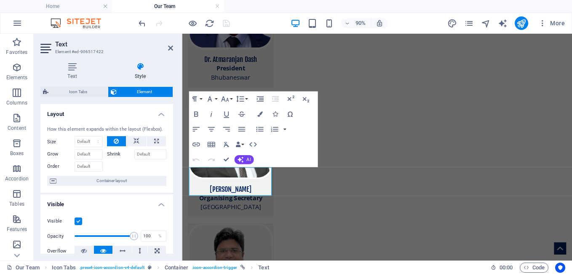
click at [160, 203] on h4 "Visible" at bounding box center [106, 201] width 133 height 15
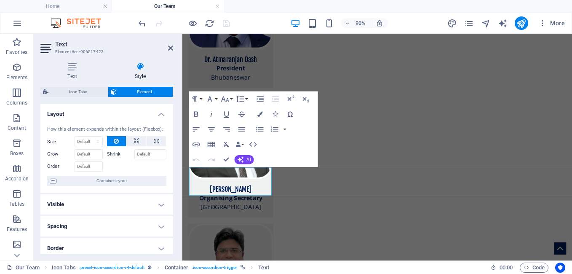
click at [162, 112] on h4 "Layout" at bounding box center [106, 111] width 133 height 15
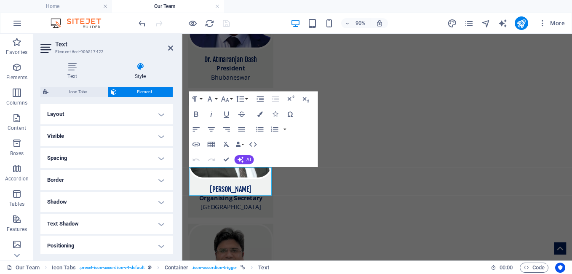
click at [160, 161] on h4 "Spacing" at bounding box center [106, 158] width 133 height 20
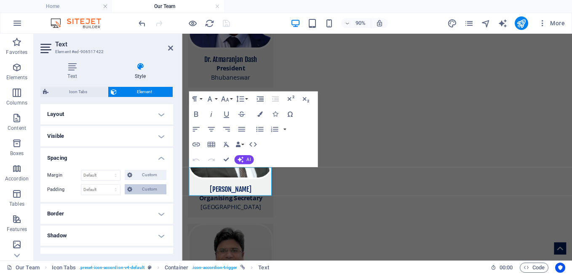
click at [142, 187] on span "Custom" at bounding box center [149, 189] width 29 height 10
click at [105, 219] on input "number" at bounding box center [111, 218] width 25 height 10
type input "5"
click at [140, 225] on div "px rem % vh vw px rem % vh vw 5 px rem % vh vw px rem % vh vw" at bounding box center [106, 211] width 119 height 27
type input "0"
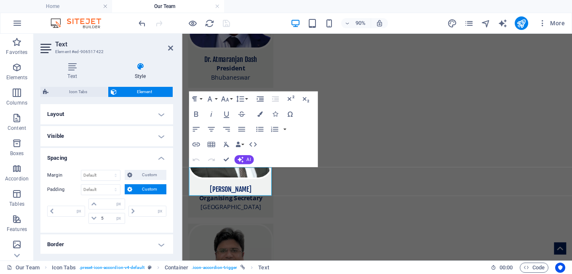
type input "0"
drag, startPoint x: 106, startPoint y: 219, endPoint x: 99, endPoint y: 219, distance: 6.3
click at [99, 219] on input "5" at bounding box center [111, 218] width 25 height 10
type input "0"
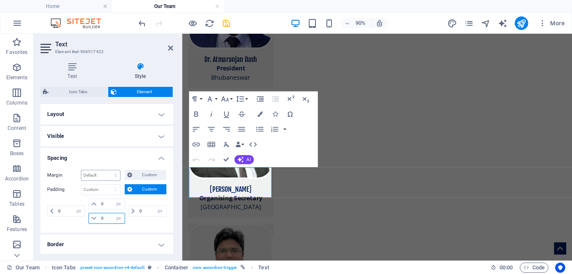
type input "0"
select select "px"
type input "0"
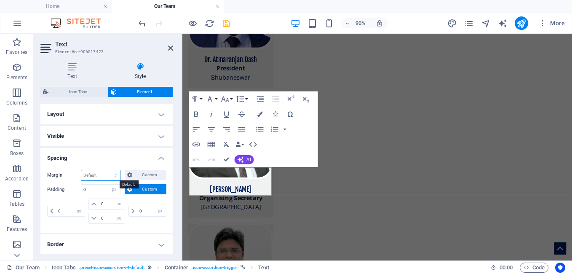
click at [104, 176] on select "Default auto px % rem vw vh Custom" at bounding box center [100, 175] width 39 height 10
select select "px"
click at [107, 170] on select "Default auto px % rem vw vh Custom" at bounding box center [100, 175] width 39 height 10
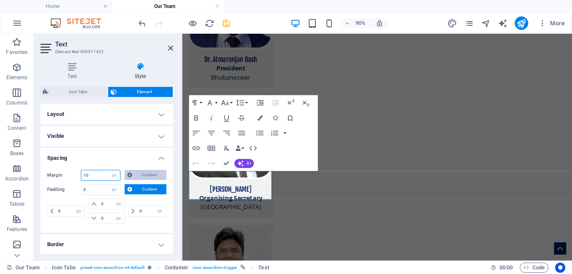
type input "10"
click at [142, 173] on span "Custom" at bounding box center [149, 175] width 29 height 10
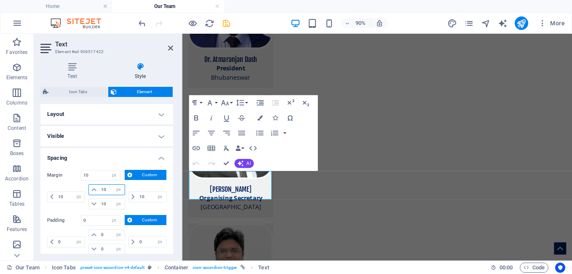
drag, startPoint x: 108, startPoint y: 190, endPoint x: 98, endPoint y: 190, distance: 9.7
click at [98, 190] on div "10 auto px % rem vw vh" at bounding box center [106, 189] width 36 height 11
type input "0"
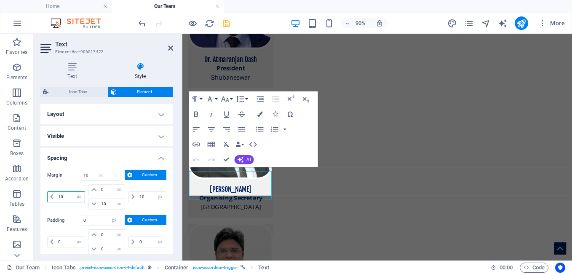
select select "DISABLED_OPTION_VALUE"
drag, startPoint x: 66, startPoint y: 194, endPoint x: 51, endPoint y: 196, distance: 15.3
click at [51, 196] on div "10 auto px % rem vw vh" at bounding box center [66, 196] width 38 height 11
type input "0"
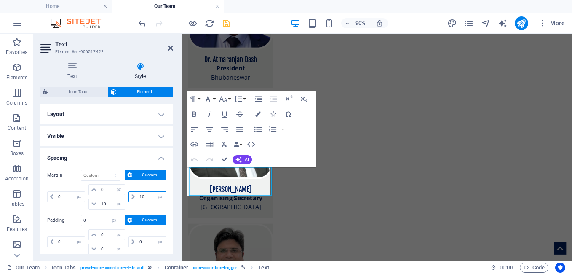
drag, startPoint x: 144, startPoint y: 195, endPoint x: 136, endPoint y: 195, distance: 8.5
click at [137, 195] on input "10" at bounding box center [151, 197] width 29 height 10
type input "0"
click at [143, 204] on div "0 auto px % rem vw vh" at bounding box center [147, 196] width 40 height 25
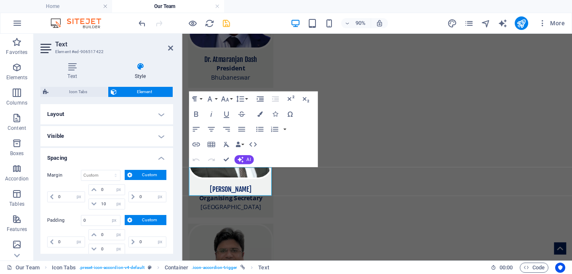
click at [139, 178] on span "Custom" at bounding box center [149, 175] width 29 height 10
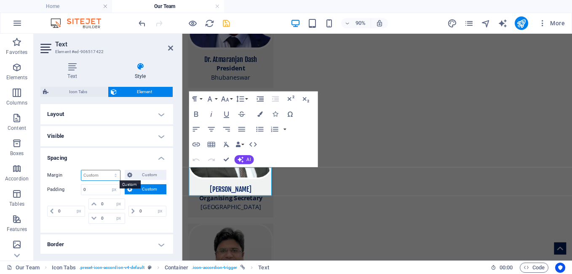
click at [105, 177] on select "Default auto px % rem vw vh Custom" at bounding box center [100, 175] width 39 height 10
click at [81, 170] on select "Default auto px % rem vw vh Custom" at bounding box center [100, 175] width 39 height 10
select select "DISABLED_OPTION_VALUE"
drag, startPoint x: 107, startPoint y: 219, endPoint x: 98, endPoint y: 219, distance: 8.8
click at [98, 219] on div "0 px rem % vh vw" at bounding box center [106, 218] width 36 height 11
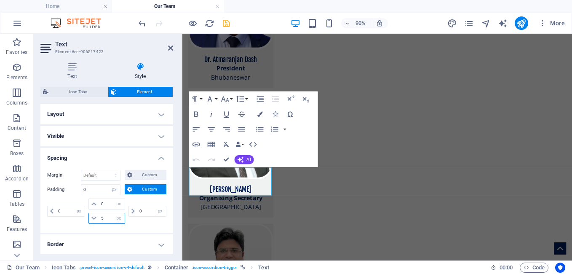
type input "5"
click at [135, 224] on div "0 px rem % vh vw 0 px rem % vh vw 5 px rem % vh vw 0 px rem % vh vw" at bounding box center [106, 211] width 119 height 27
select select "DISABLED_OPTION_VALUE"
click at [105, 219] on input "5" at bounding box center [111, 218] width 25 height 10
click at [119, 220] on select "px rem % vh vw" at bounding box center [119, 218] width 12 height 10
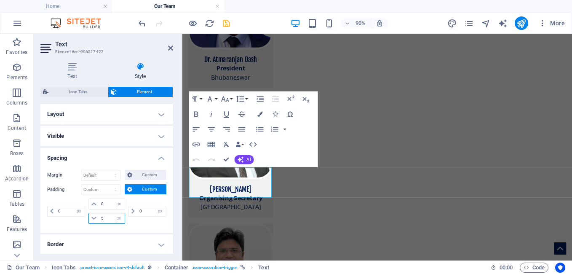
select select "rem"
click at [113, 213] on select "px rem % vh vw" at bounding box center [119, 218] width 12 height 10
drag, startPoint x: 102, startPoint y: 219, endPoint x: 93, endPoint y: 219, distance: 8.8
click at [93, 219] on div "1 px rem % vh vw" at bounding box center [106, 218] width 36 height 11
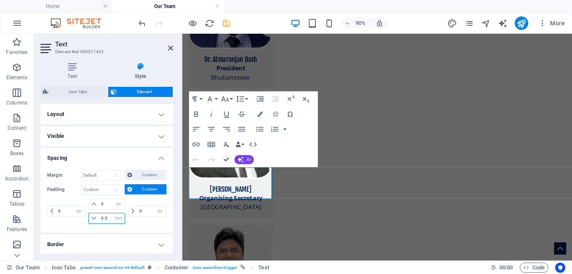
type input "0.5"
click at [141, 230] on div "Margin Default auto px % rem vw vh Custom Custom auto px % rem vw vh auto px % …" at bounding box center [106, 197] width 133 height 69
drag, startPoint x: 238, startPoint y: 188, endPoint x: 170, endPoint y: 45, distance: 158.6
click at [170, 45] on icon at bounding box center [170, 48] width 5 height 7
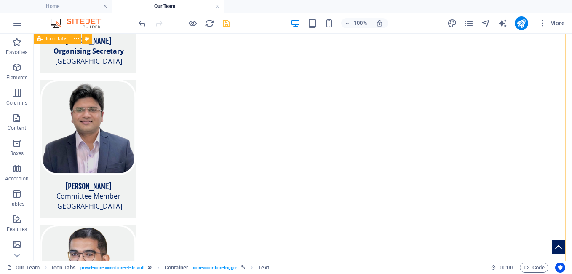
scroll to position [1102, 0]
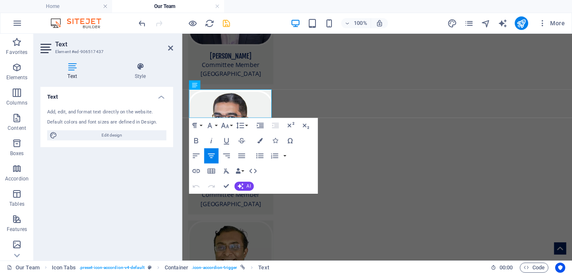
scroll to position [1088, 0]
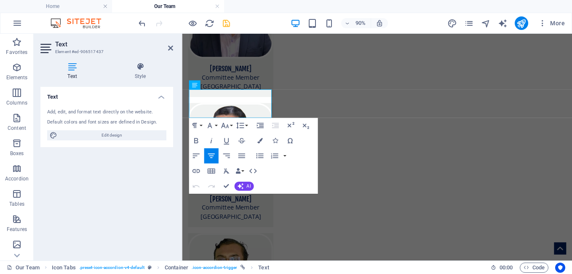
drag, startPoint x: 135, startPoint y: 74, endPoint x: 118, endPoint y: 205, distance: 132.5
click at [135, 73] on h4 "Style" at bounding box center [140, 71] width 66 height 18
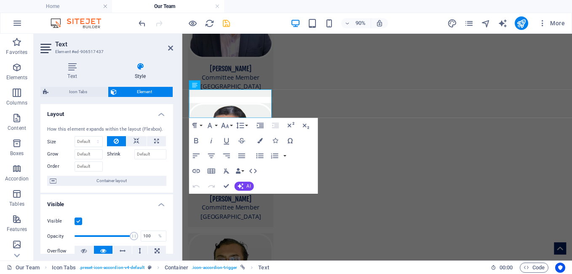
scroll to position [140, 0]
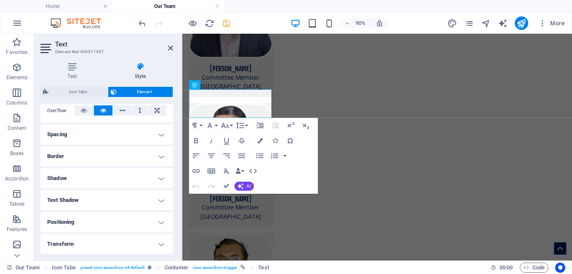
click at [157, 133] on h4 "Spacing" at bounding box center [106, 134] width 133 height 20
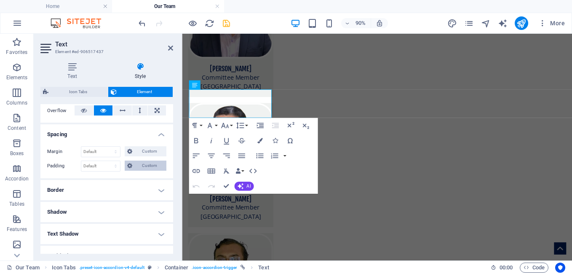
click at [143, 169] on span "Custom" at bounding box center [149, 165] width 29 height 10
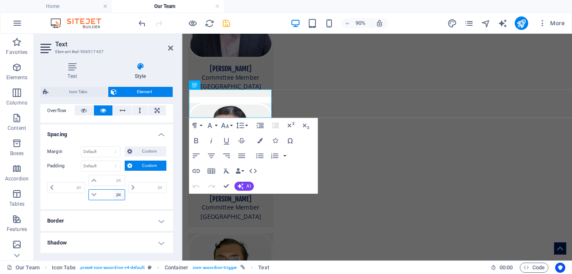
click at [121, 195] on select "px rem % vh vw" at bounding box center [119, 195] width 12 height 10
select select "rem"
click at [113, 190] on select "px rem % vh vw" at bounding box center [119, 195] width 12 height 10
type input "0"
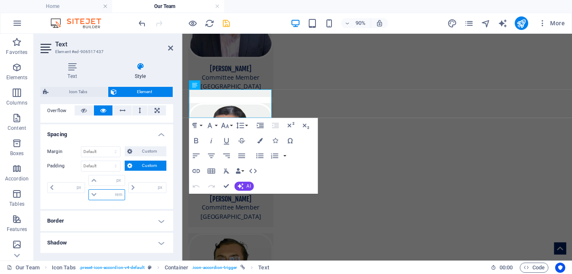
type input "0"
click at [108, 196] on input "0" at bounding box center [111, 195] width 25 height 10
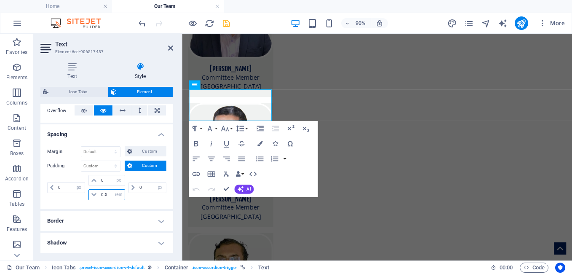
type input "0.5"
click at [137, 201] on div "0 px rem % vh vw 0 px rem % vh vw 0.5 px rem % vh vw 0 px rem % vh vw" at bounding box center [106, 188] width 119 height 27
drag, startPoint x: 170, startPoint y: 51, endPoint x: 273, endPoint y: 179, distance: 163.6
click at [170, 51] on link at bounding box center [170, 48] width 5 height 7
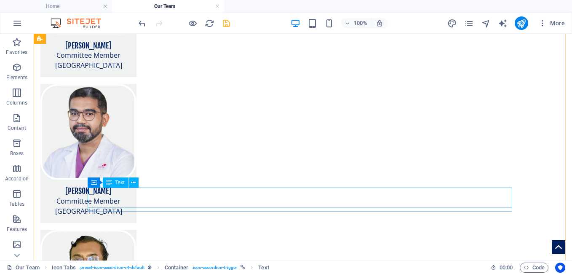
scroll to position [1242, 0]
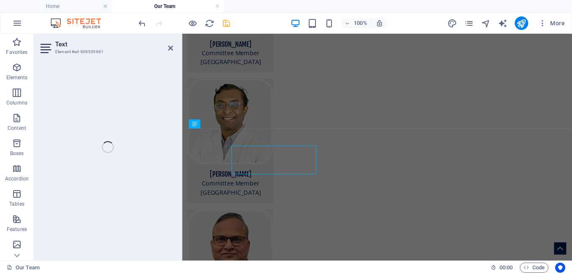
scroll to position [1226, 0]
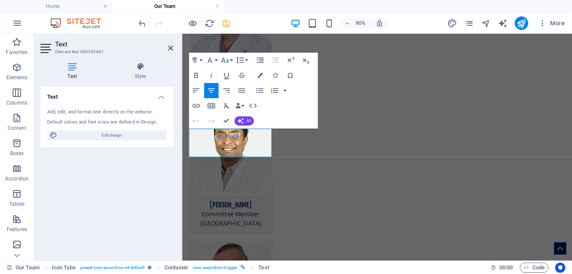
click at [136, 75] on h4 "Style" at bounding box center [140, 71] width 66 height 18
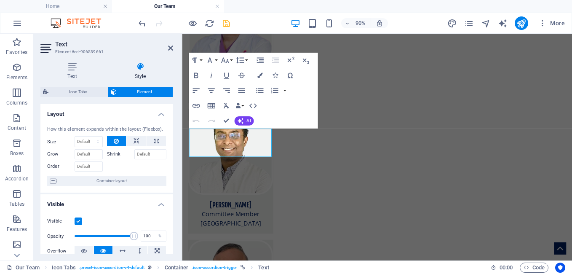
scroll to position [140, 0]
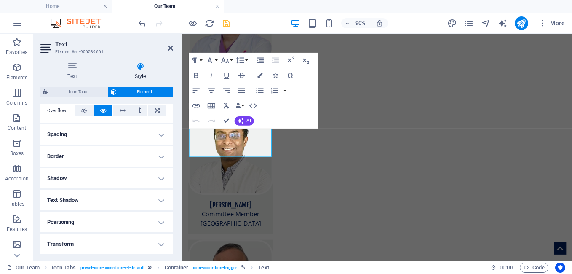
click at [162, 135] on h4 "Spacing" at bounding box center [106, 134] width 133 height 20
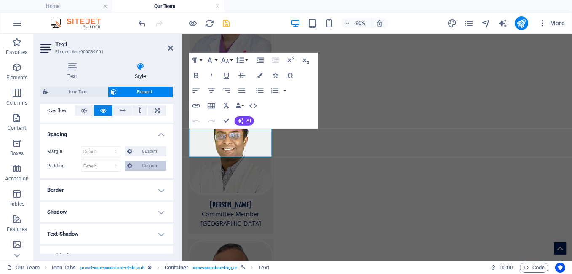
click at [141, 167] on span "Custom" at bounding box center [149, 165] width 29 height 10
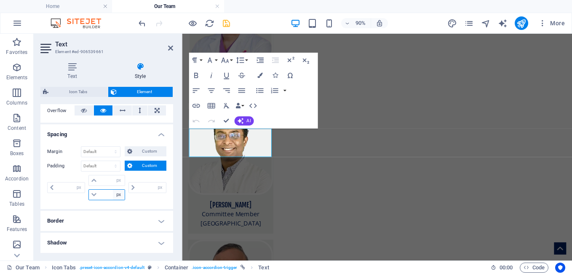
click at [116, 195] on select "px rem % vh vw" at bounding box center [119, 195] width 12 height 10
select select "rem"
click at [113, 190] on select "px rem % vh vw" at bounding box center [119, 195] width 12 height 10
type input "0"
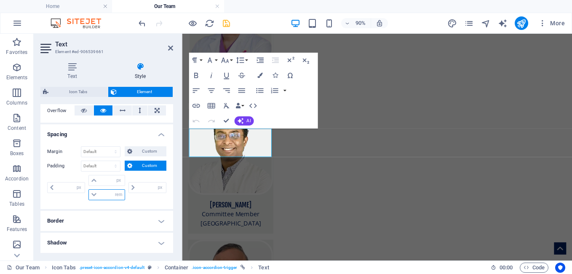
type input "0"
click at [107, 195] on input "0" at bounding box center [111, 195] width 25 height 10
type input "0.5"
click at [141, 201] on div "0 px rem % vh vw 0 px rem % vh vw 0.5 px rem % vh vw 0 px rem % vh vw" at bounding box center [106, 188] width 119 height 27
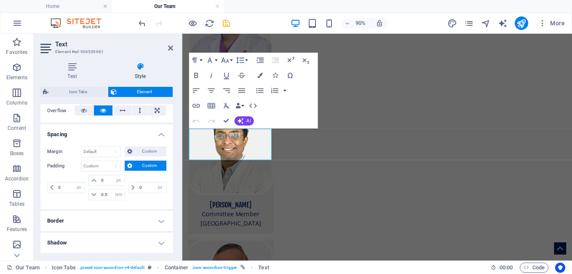
click at [167, 48] on h2 "Text" at bounding box center [114, 44] width 118 height 8
drag, startPoint x: 171, startPoint y: 50, endPoint x: 227, endPoint y: 152, distance: 116.3
click at [171, 50] on icon at bounding box center [170, 48] width 5 height 7
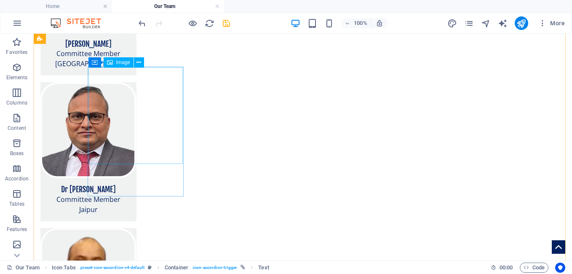
scroll to position [1535, 0]
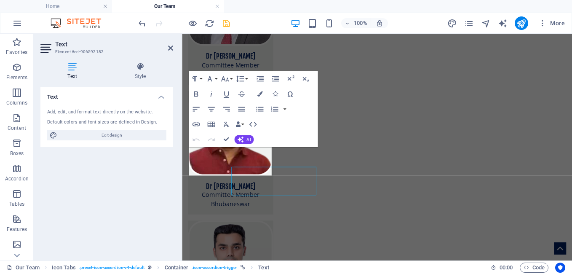
click at [141, 71] on h4 "Style" at bounding box center [140, 71] width 66 height 18
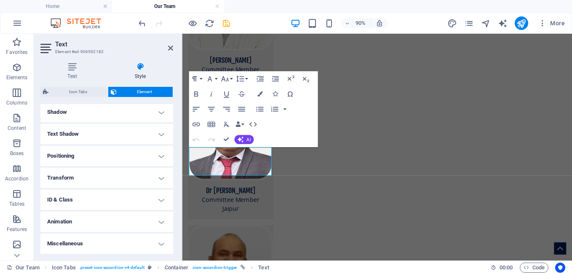
scroll to position [66, 0]
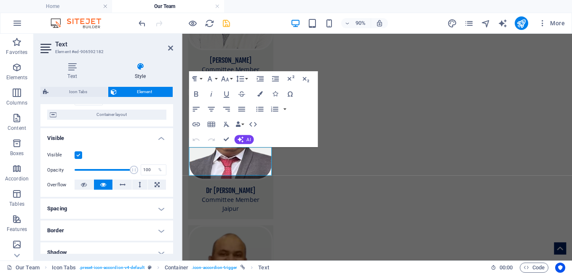
click at [157, 208] on h4 "Spacing" at bounding box center [106, 208] width 133 height 20
click at [138, 239] on span "Custom" at bounding box center [149, 240] width 29 height 10
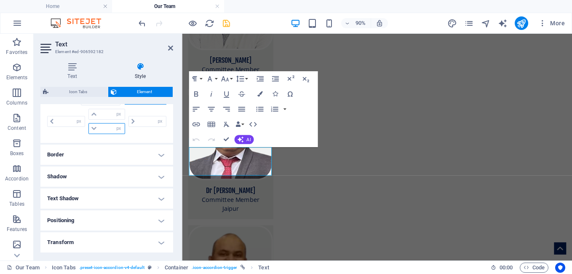
click at [117, 129] on select "px rem % vh vw" at bounding box center [119, 128] width 12 height 10
select select "rem"
click at [113, 123] on select "px rem % vh vw" at bounding box center [119, 128] width 12 height 10
type input "0"
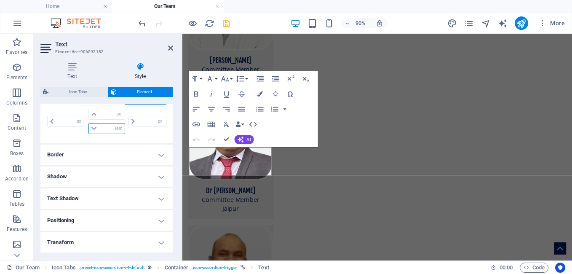
type input "0"
click at [109, 130] on input "0" at bounding box center [111, 128] width 25 height 10
type input "0.5"
click at [135, 136] on div "0 px rem % vh vw 0 px rem % vh vw 0.5 px rem % vh vw 0 px rem % vh vw" at bounding box center [106, 122] width 119 height 27
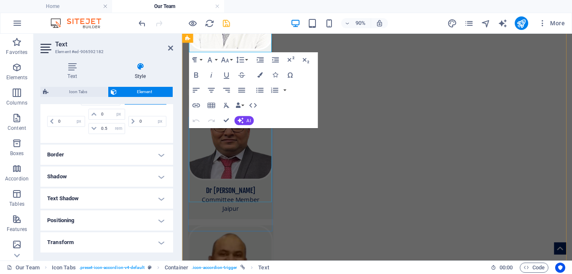
scroll to position [1526, 0]
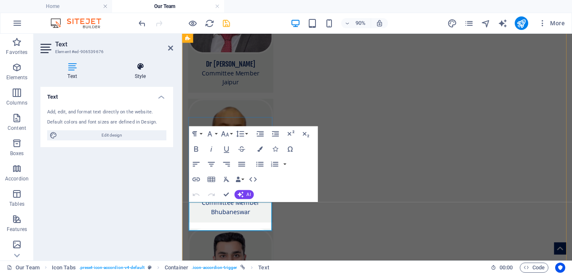
click at [142, 75] on h4 "Style" at bounding box center [140, 71] width 66 height 18
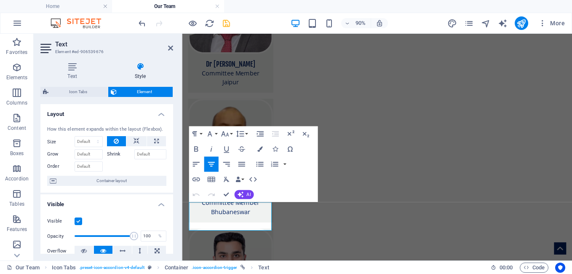
click at [158, 116] on h4 "Layout" at bounding box center [106, 111] width 133 height 15
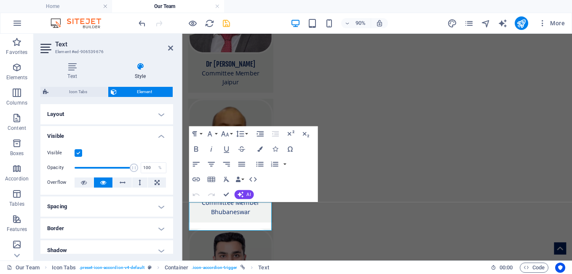
click at [162, 206] on h4 "Spacing" at bounding box center [106, 206] width 133 height 20
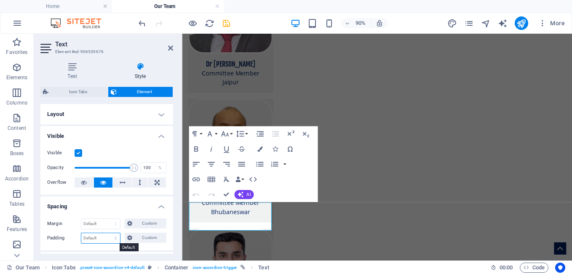
click at [105, 236] on select "Default px rem % vh vw Custom" at bounding box center [100, 238] width 39 height 10
click at [147, 240] on span "Custom" at bounding box center [149, 237] width 29 height 10
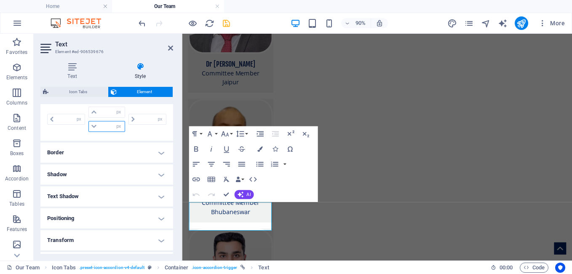
click at [120, 129] on select "px rem % vh vw" at bounding box center [119, 126] width 12 height 10
select select "rem"
click at [113, 121] on select "px rem % vh vw" at bounding box center [119, 126] width 12 height 10
type input "0"
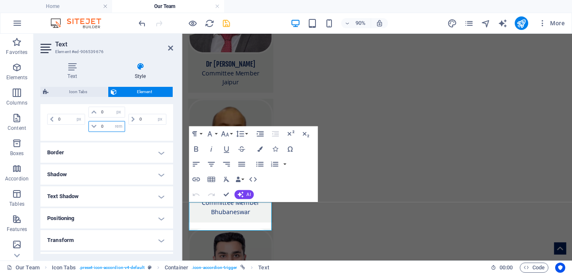
type input "0"
click at [107, 125] on input "0" at bounding box center [111, 126] width 25 height 10
type input "0.5"
click at [139, 135] on div "Margin Default auto px % rem vw vh Custom Custom auto px % rem vw vh auto px % …" at bounding box center [106, 105] width 133 height 69
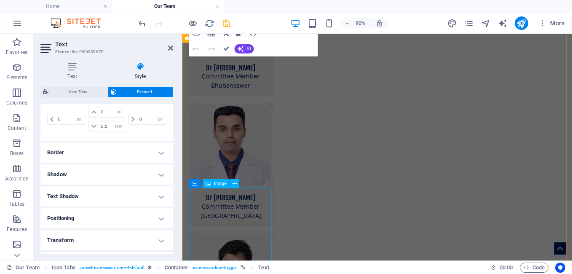
scroll to position [1807, 0]
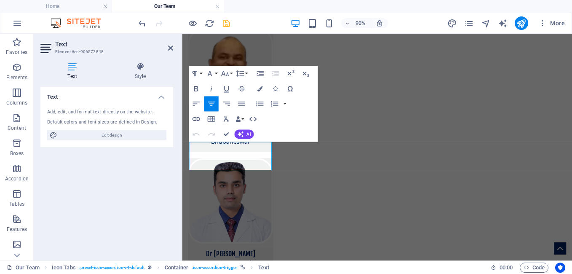
click at [143, 71] on h4 "Style" at bounding box center [140, 71] width 66 height 18
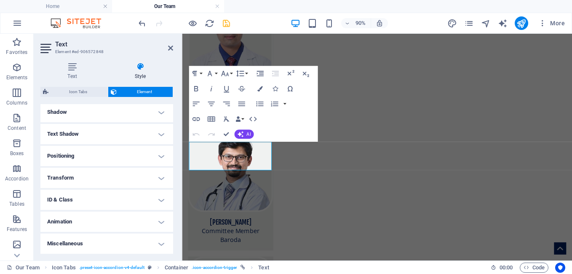
scroll to position [66, 0]
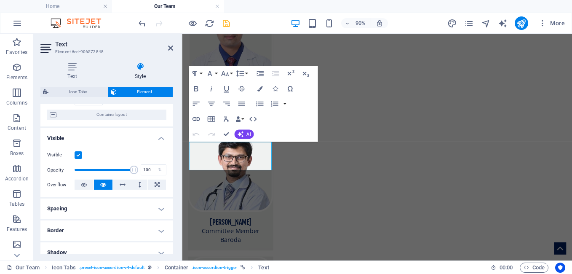
click at [156, 210] on h4 "Spacing" at bounding box center [106, 208] width 133 height 20
click at [139, 239] on span "Custom" at bounding box center [149, 240] width 29 height 10
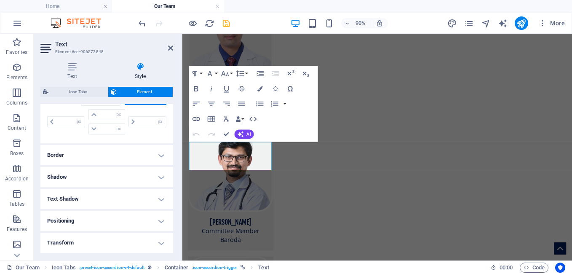
scroll to position [206, 0]
click at [117, 128] on select "px rem % vh vw" at bounding box center [119, 128] width 12 height 10
select select "rem"
click at [113, 123] on select "px rem % vh vw" at bounding box center [119, 128] width 12 height 10
type input "0"
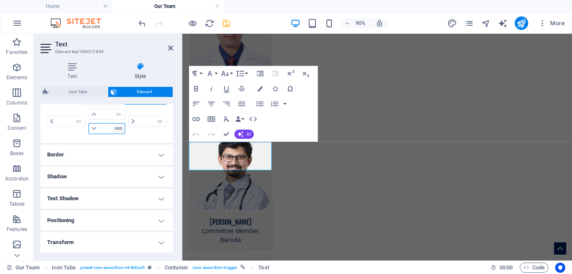
type input "0"
click at [104, 128] on input "0" at bounding box center [111, 128] width 25 height 10
type input "0.5"
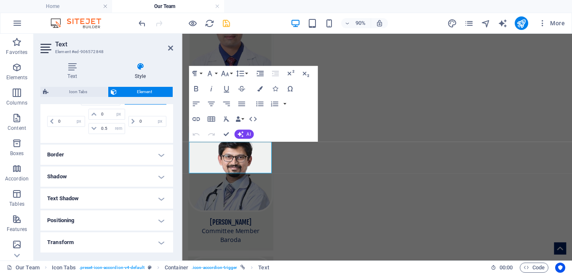
click at [177, 129] on div "Text Style Text Add, edit, and format text directly on the website. Default col…" at bounding box center [107, 158] width 146 height 205
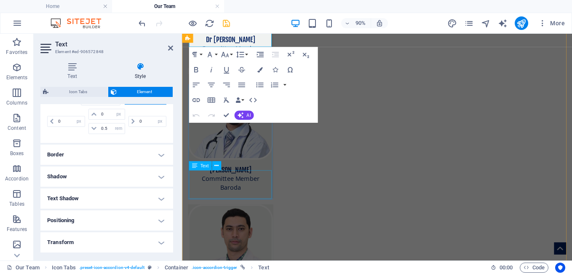
scroll to position [1925, 0]
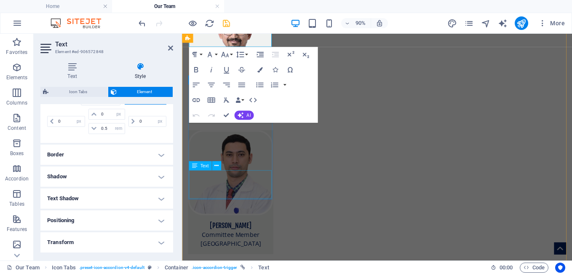
drag, startPoint x: 246, startPoint y: 209, endPoint x: 311, endPoint y: 194, distance: 66.7
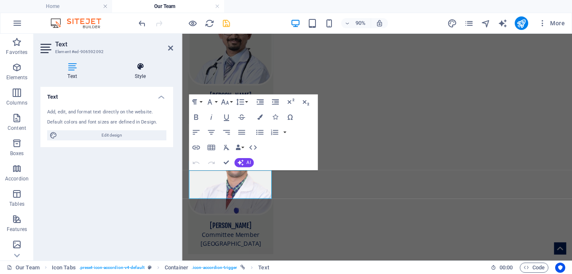
click at [137, 71] on h4 "Style" at bounding box center [140, 71] width 66 height 18
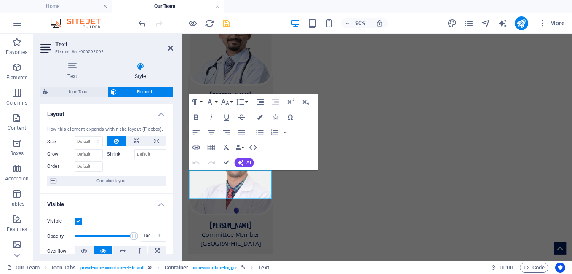
scroll to position [140, 0]
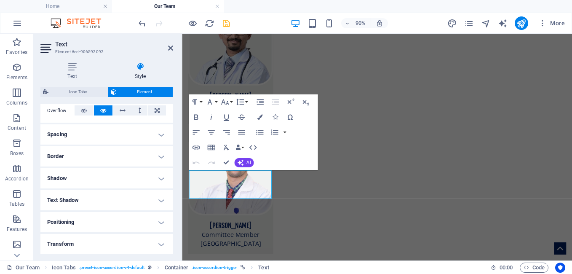
click at [158, 140] on h4 "Spacing" at bounding box center [106, 134] width 133 height 20
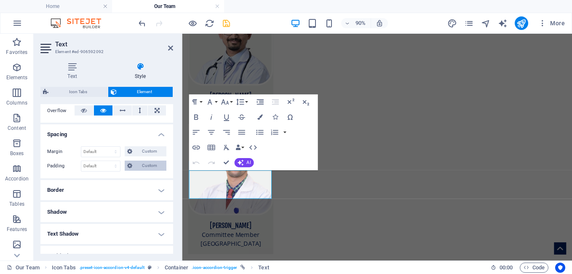
click at [142, 165] on span "Custom" at bounding box center [149, 165] width 29 height 10
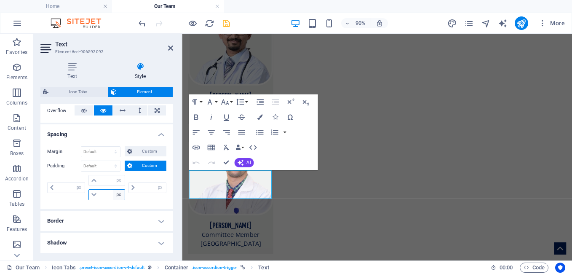
click at [118, 196] on select "px rem % vh vw" at bounding box center [119, 195] width 12 height 10
select select "rem"
click at [113, 190] on select "px rem % vh vw" at bounding box center [119, 195] width 12 height 10
type input "0"
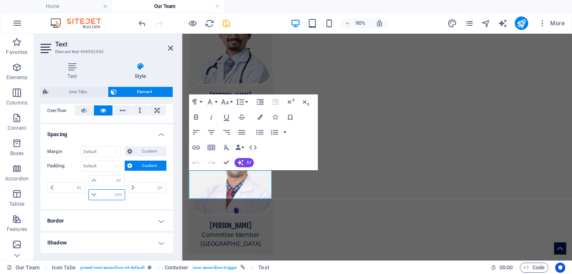
type input "0"
click at [107, 195] on input "0" at bounding box center [111, 195] width 25 height 10
type input "0.5"
click at [144, 205] on div "Margin Default auto px % rem vw vh Custom Custom auto px % rem vw vh auto px % …" at bounding box center [106, 173] width 133 height 69
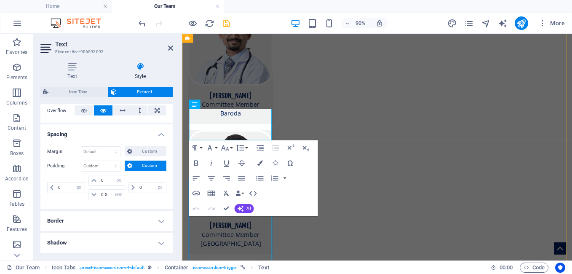
scroll to position [2066, 0]
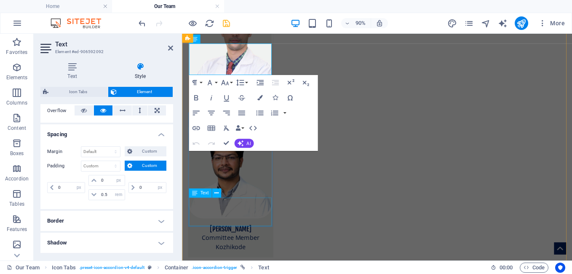
drag, startPoint x: 241, startPoint y: 235, endPoint x: 302, endPoint y: 237, distance: 61.1
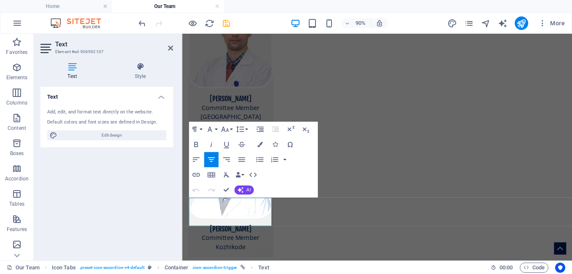
click at [140, 73] on h4 "Style" at bounding box center [140, 71] width 66 height 18
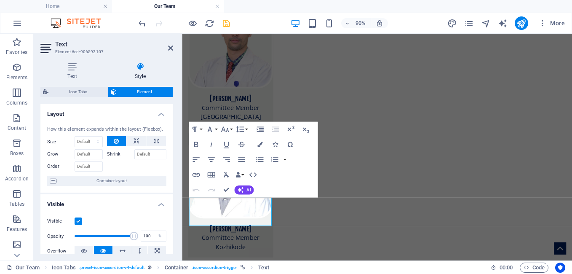
scroll to position [140, 0]
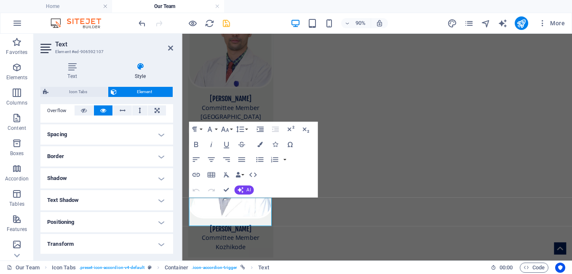
click at [160, 134] on h4 "Spacing" at bounding box center [106, 134] width 133 height 20
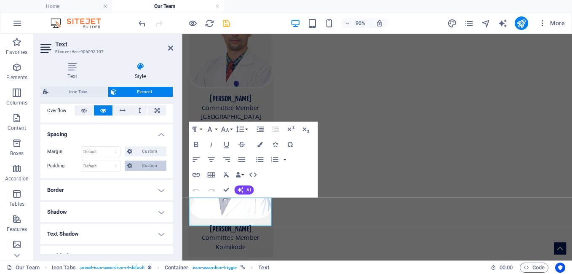
click at [149, 167] on span "Custom" at bounding box center [149, 165] width 29 height 10
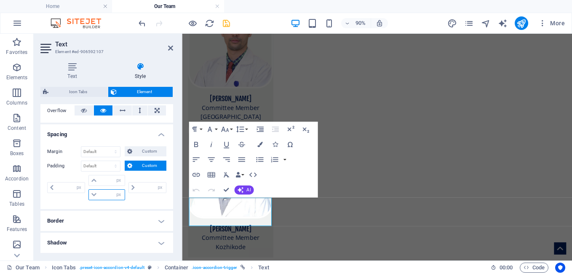
click at [118, 194] on select "px rem % vh vw" at bounding box center [119, 195] width 12 height 10
select select "rem"
click at [113, 190] on select "px rem % vh vw" at bounding box center [119, 195] width 12 height 10
type input "0"
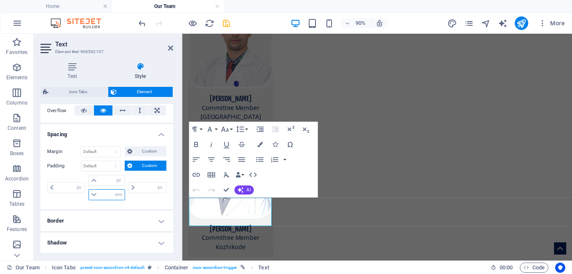
type input "0"
click at [108, 196] on input "0" at bounding box center [111, 195] width 25 height 10
type input "0.5"
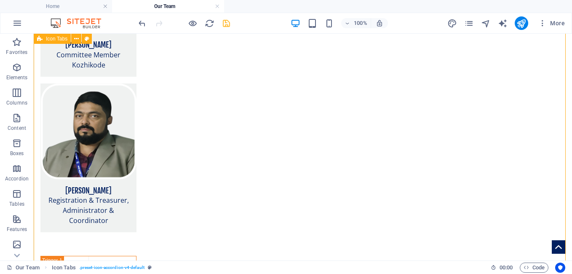
scroll to position [2363, 0]
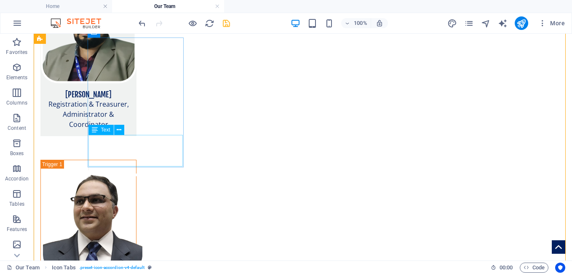
drag, startPoint x: 144, startPoint y: 151, endPoint x: 178, endPoint y: 185, distance: 48.2
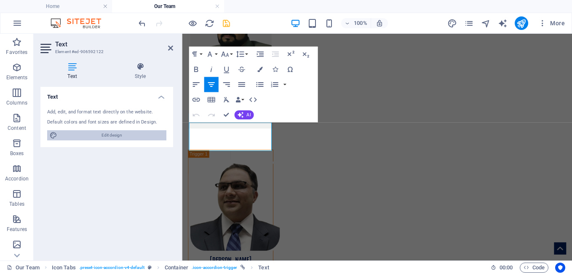
scroll to position [2341, 0]
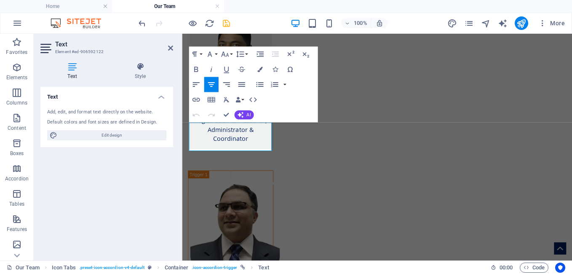
click at [143, 77] on h4 "Style" at bounding box center [140, 71] width 66 height 18
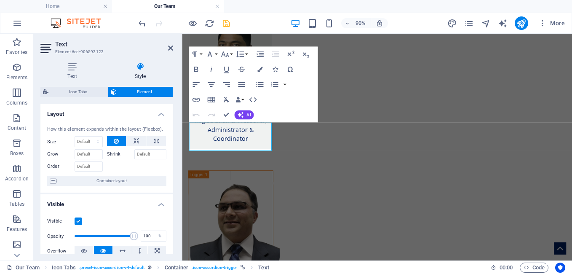
click at [158, 112] on h4 "Layout" at bounding box center [106, 111] width 133 height 15
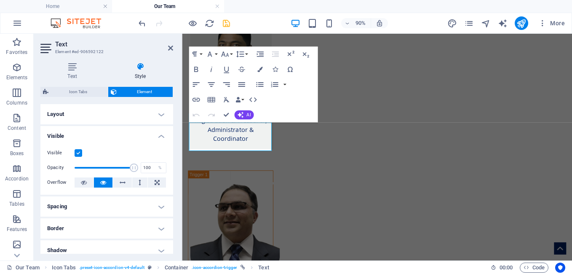
click at [125, 204] on h4 "Spacing" at bounding box center [106, 206] width 133 height 20
click at [140, 237] on span "Custom" at bounding box center [149, 237] width 29 height 10
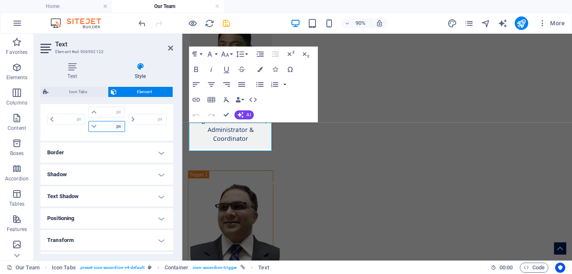
click at [121, 128] on select "px rem % vh vw" at bounding box center [119, 126] width 12 height 10
select select "rem"
click at [113, 121] on select "px rem % vh vw" at bounding box center [119, 126] width 12 height 10
type input "0"
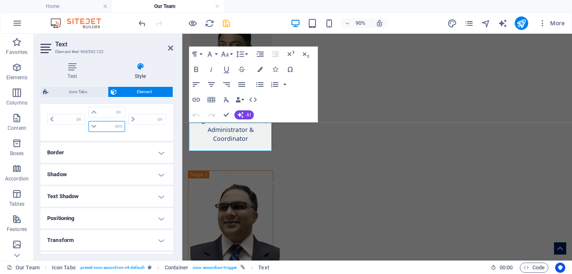
type input "0"
click at [107, 126] on input "0" at bounding box center [111, 126] width 25 height 10
type input "0.5"
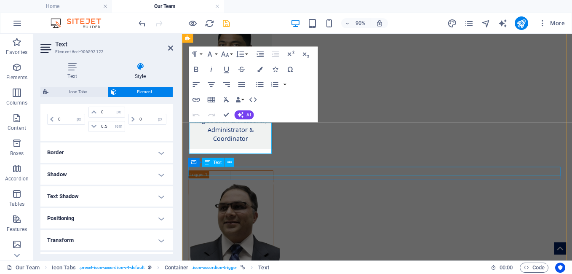
scroll to position [2481, 0]
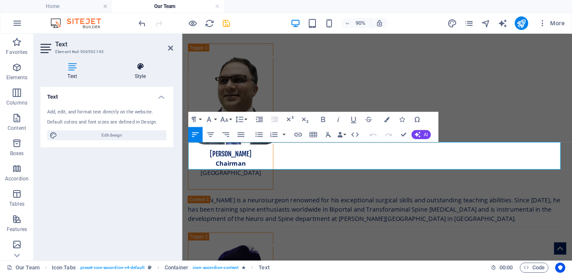
scroll to position [2536, 0]
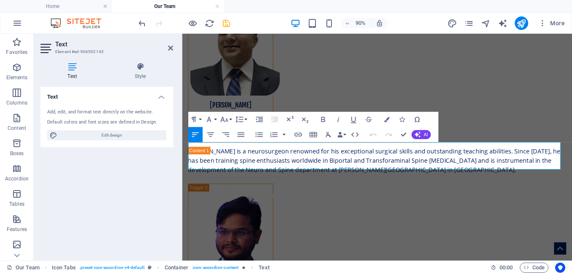
click at [131, 72] on h4 "Style" at bounding box center [140, 71] width 66 height 18
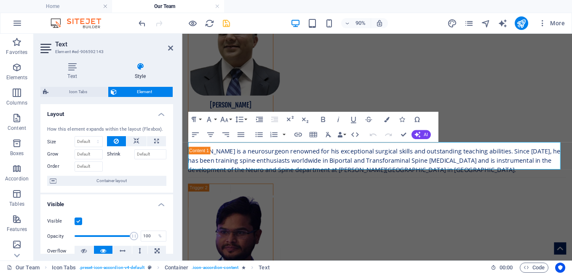
scroll to position [140, 0]
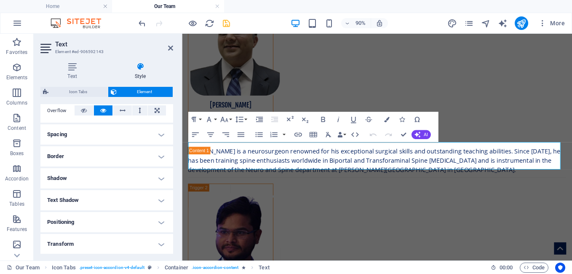
click at [158, 139] on h4 "Spacing" at bounding box center [106, 134] width 133 height 20
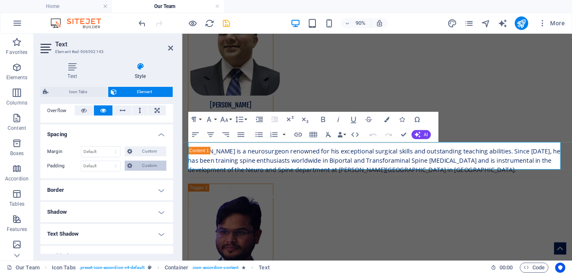
click at [148, 166] on span "Custom" at bounding box center [149, 165] width 29 height 10
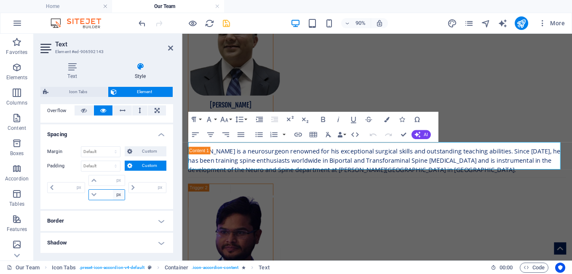
click at [118, 194] on select "px rem % vh vw" at bounding box center [119, 195] width 12 height 10
select select "rem"
click at [113, 190] on select "px rem % vh vw" at bounding box center [119, 195] width 12 height 10
type input "0"
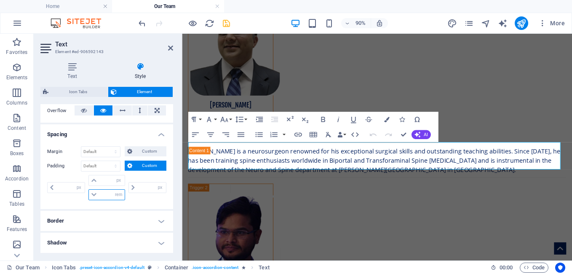
type input "0"
click at [107, 192] on input "0" at bounding box center [111, 195] width 25 height 10
type input "0.5"
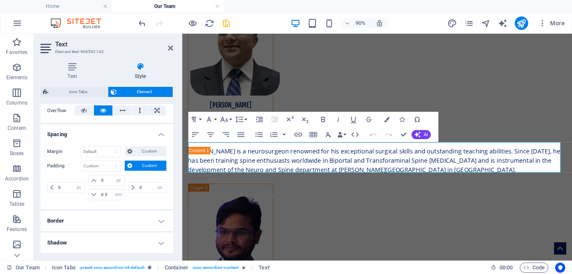
click at [163, 203] on div "Margin Default auto px % rem vw vh Custom Custom auto px % rem vw vh auto px % …" at bounding box center [106, 173] width 133 height 69
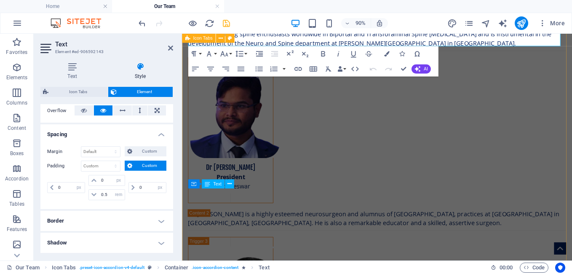
scroll to position [2816, 0]
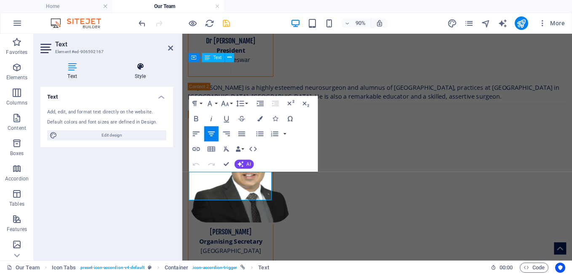
click at [147, 75] on h4 "Style" at bounding box center [140, 71] width 66 height 18
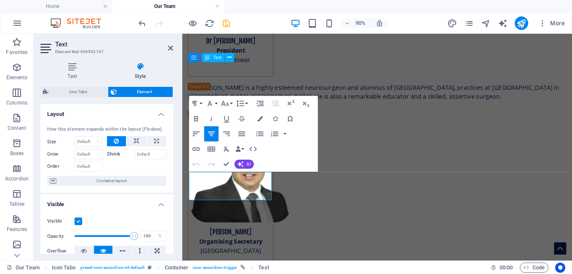
click at [141, 63] on icon at bounding box center [140, 66] width 66 height 8
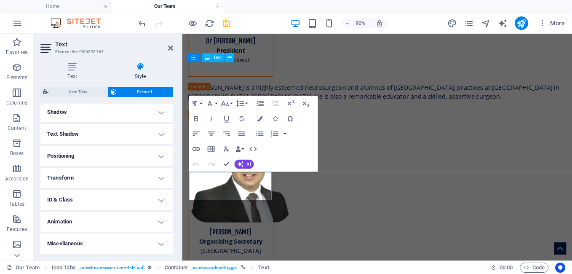
scroll to position [66, 0]
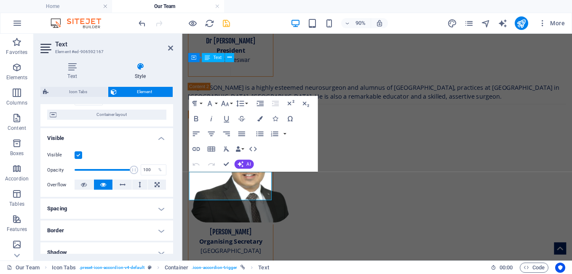
click at [160, 213] on h4 "Spacing" at bounding box center [106, 208] width 133 height 20
click at [138, 240] on span "Custom" at bounding box center [149, 240] width 29 height 10
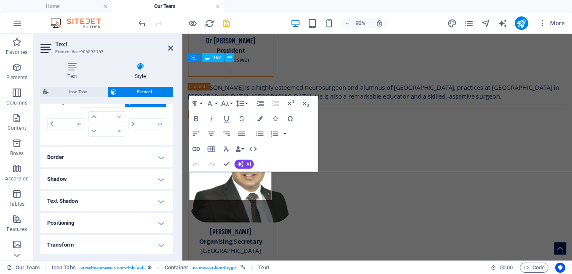
scroll to position [206, 0]
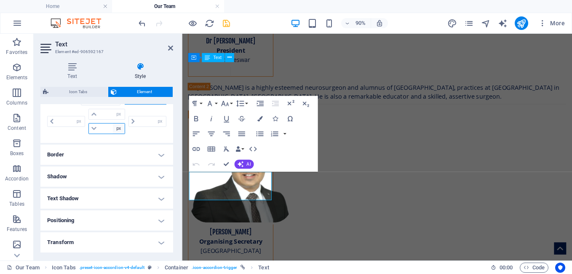
click at [119, 131] on select "px rem % vh vw" at bounding box center [119, 128] width 12 height 10
select select "rem"
click at [113, 123] on select "px rem % vh vw" at bounding box center [119, 128] width 12 height 10
type input "0"
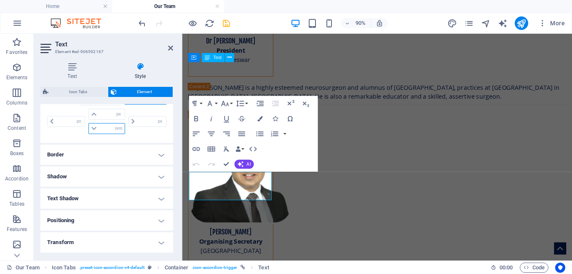
type input "0"
click at [105, 126] on input "0" at bounding box center [111, 128] width 25 height 10
type input "0.5"
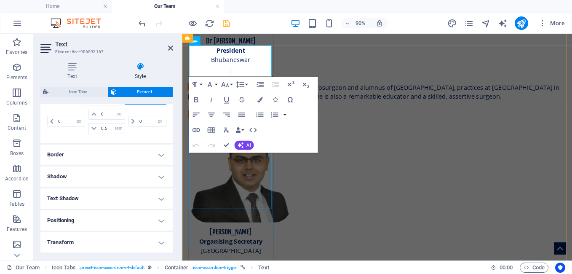
scroll to position [2957, 0]
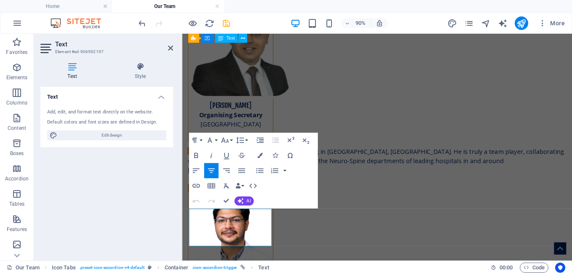
click at [142, 72] on h4 "Style" at bounding box center [140, 71] width 66 height 18
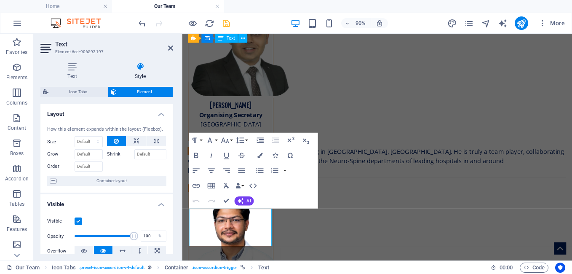
scroll to position [140, 0]
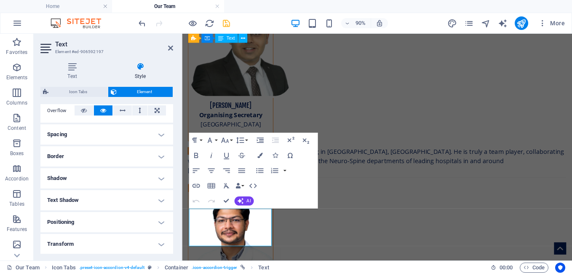
click at [160, 134] on h4 "Spacing" at bounding box center [106, 134] width 133 height 20
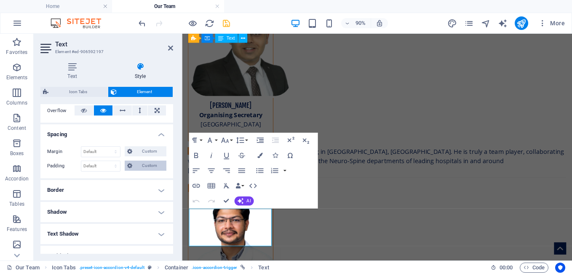
click at [135, 167] on span "Custom" at bounding box center [149, 165] width 29 height 10
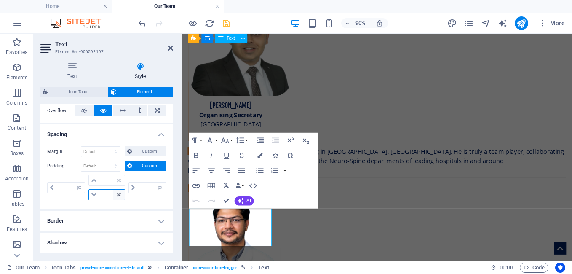
click at [118, 196] on select "px rem % vh vw" at bounding box center [119, 195] width 12 height 10
select select "rem"
click at [113, 190] on select "px rem % vh vw" at bounding box center [119, 195] width 12 height 10
type input "0"
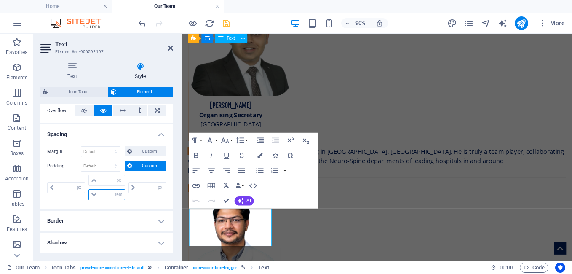
type input "0"
click at [106, 194] on input "0" at bounding box center [111, 195] width 25 height 10
type input "0.5"
click at [141, 196] on div "0 px rem % vh vw" at bounding box center [147, 187] width 40 height 25
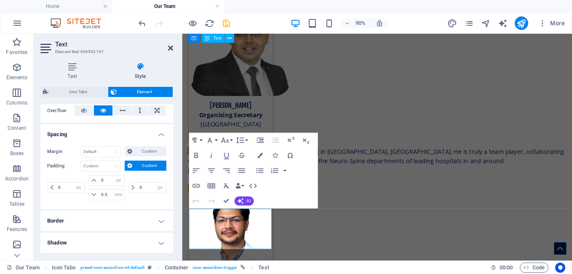
drag, startPoint x: 293, startPoint y: 110, endPoint x: 169, endPoint y: 48, distance: 138.4
click at [169, 48] on icon at bounding box center [170, 48] width 5 height 7
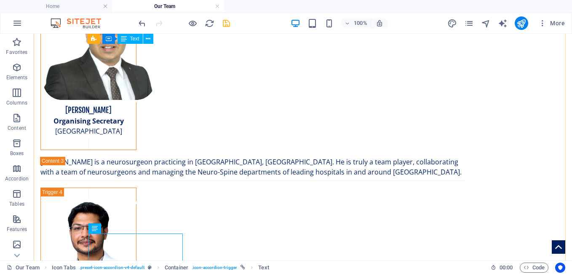
scroll to position [2988, 0]
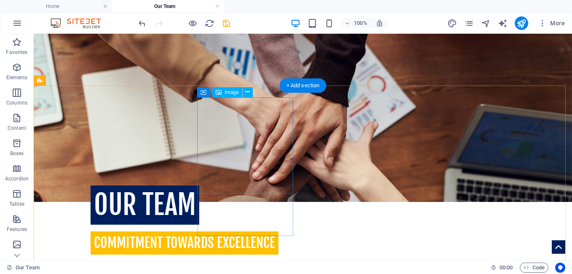
scroll to position [39, 0]
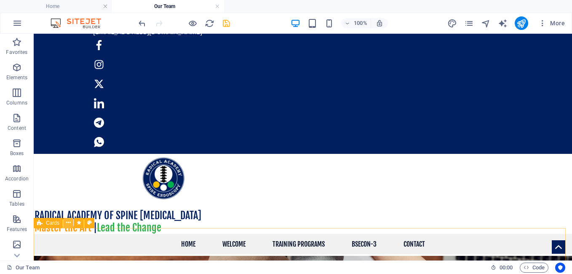
click at [69, 225] on icon at bounding box center [68, 222] width 5 height 9
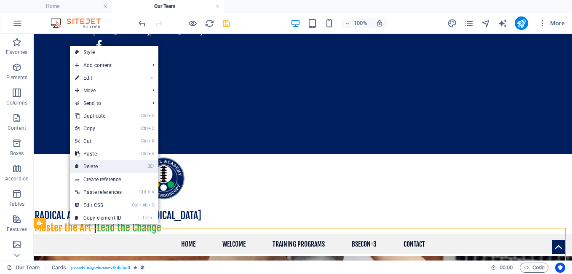
click at [102, 165] on link "⌦ Delete" at bounding box center [98, 166] width 57 height 13
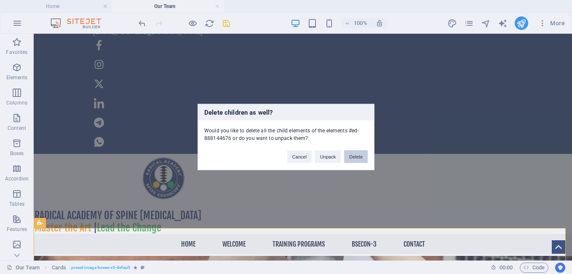
click at [350, 153] on button "Delete" at bounding box center [356, 156] width 24 height 13
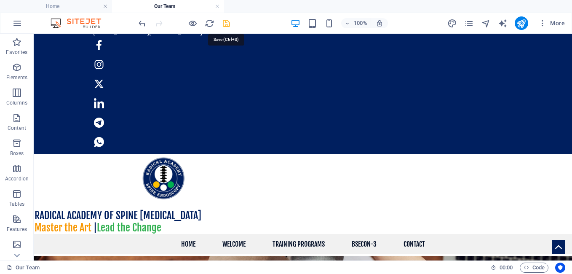
drag, startPoint x: 226, startPoint y: 22, endPoint x: 218, endPoint y: 67, distance: 45.8
click at [226, 22] on icon "save" at bounding box center [227, 24] width 10 height 10
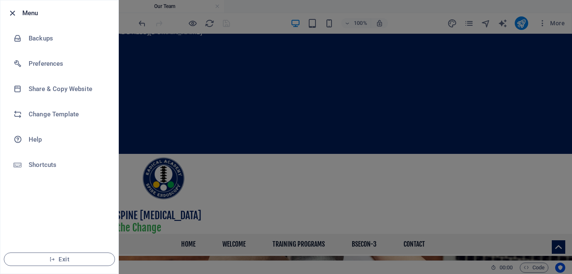
click at [13, 14] on icon "button" at bounding box center [13, 13] width 10 height 10
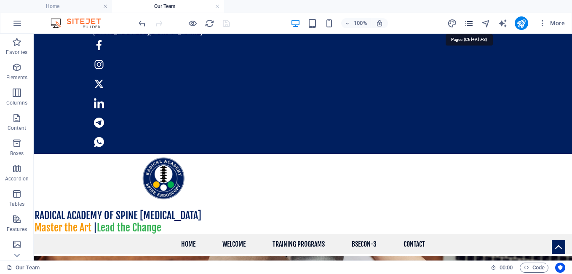
click at [471, 24] on icon "pages" at bounding box center [469, 24] width 10 height 10
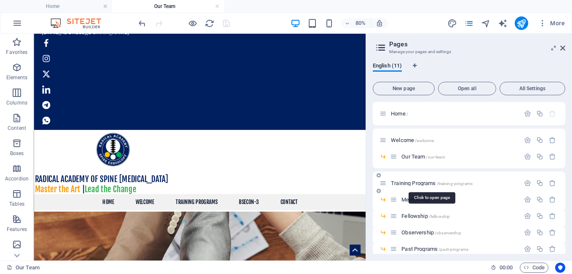
click at [422, 181] on span "Training Programs /training-programs" at bounding box center [432, 183] width 82 height 6
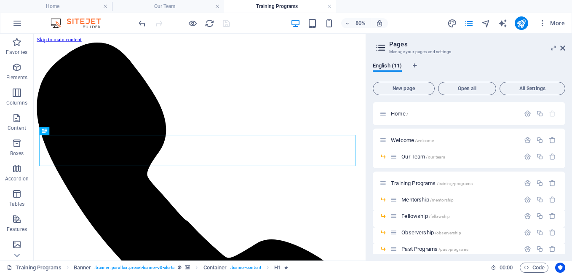
scroll to position [0, 0]
click at [527, 216] on icon "button" at bounding box center [527, 215] width 7 height 7
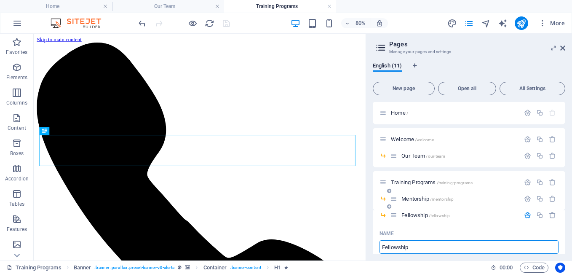
scroll to position [141, 0]
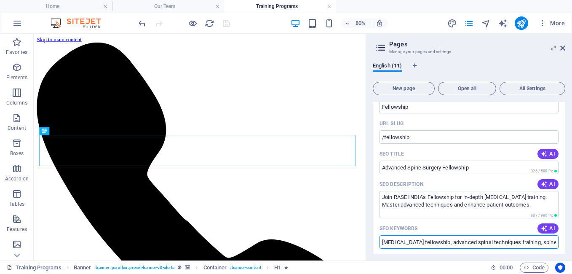
drag, startPoint x: 398, startPoint y: 241, endPoint x: 393, endPoint y: 241, distance: 4.6
click at [393, 241] on input "[MEDICAL_DATA] fellowship, advanced spinal techniques training, spine surgery s…" at bounding box center [468, 241] width 179 height 13
click at [382, 243] on input "spine surgery fellowship, advanced spinal techniques training, spine surgery sk…" at bounding box center [468, 241] width 179 height 13
click at [383, 241] on input "spine surgery fellowship, advanced spinal techniques training, spine surgery sk…" at bounding box center [468, 241] width 179 height 13
click at [495, 243] on input "spine fellowship, spine surgery fellowship, advanced spinal techniques training…" at bounding box center [468, 241] width 179 height 13
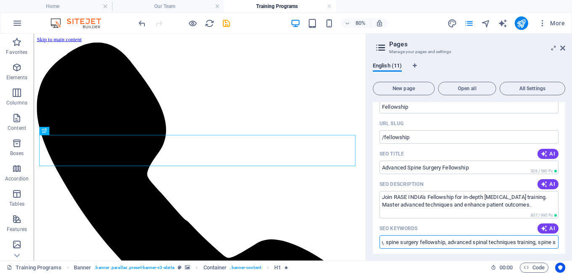
scroll to position [0, 43]
drag, startPoint x: 446, startPoint y: 242, endPoint x: 512, endPoint y: 240, distance: 66.6
click at [512, 240] on input "spine fellowship, spine surgery fellowship, advanced spinal techniques training…" at bounding box center [468, 241] width 179 height 13
click at [529, 240] on input "spine fellowship, spine surgery fellowship, spine training, [MEDICAL_DATA] trai…" at bounding box center [468, 241] width 179 height 13
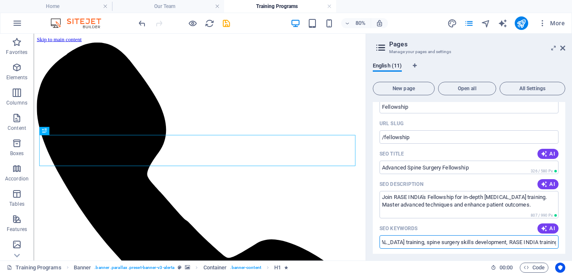
drag, startPoint x: 450, startPoint y: 242, endPoint x: 495, endPoint y: 241, distance: 45.5
click at [495, 241] on input "spine fellowship, spine surgery fellowship, spine training, [MEDICAL_DATA] trai…" at bounding box center [468, 241] width 179 height 13
drag, startPoint x: 397, startPoint y: 243, endPoint x: 406, endPoint y: 240, distance: 9.2
click at [406, 240] on input "spine fellowship, spine surgery fellowship, spine training, [MEDICAL_DATA] trai…" at bounding box center [468, 241] width 179 height 13
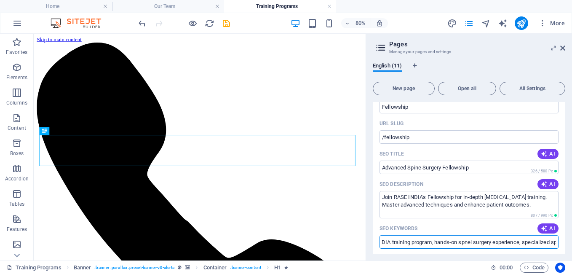
scroll to position [0, 379]
click at [442, 240] on input "spine fellowship, spine surgery fellowship, spine training, [MEDICAL_DATA] trai…" at bounding box center [468, 241] width 179 height 13
type input "spine fellowship, spine surgery fellowship, spine training, [MEDICAL_DATA] trai…"
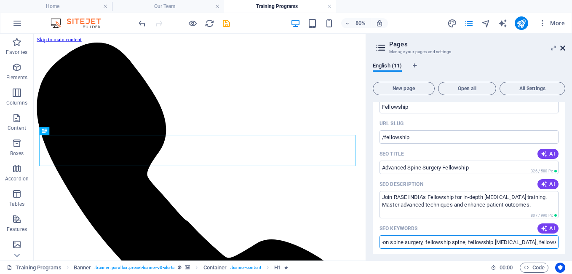
scroll to position [0, 354]
drag, startPoint x: 225, startPoint y: 126, endPoint x: 561, endPoint y: 48, distance: 345.6
click at [561, 48] on icon at bounding box center [562, 48] width 5 height 7
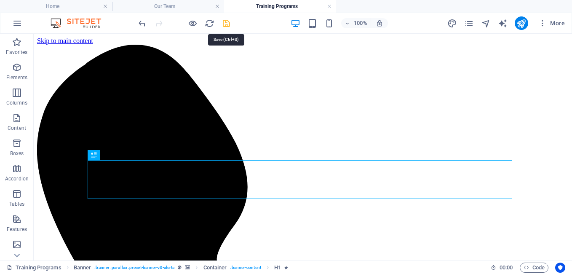
drag, startPoint x: 224, startPoint y: 26, endPoint x: 265, endPoint y: 117, distance: 99.8
click at [224, 26] on icon "save" at bounding box center [227, 24] width 10 height 10
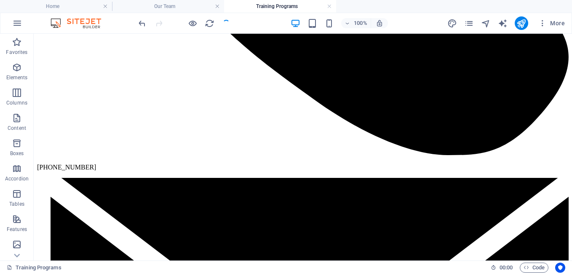
scroll to position [281, 0]
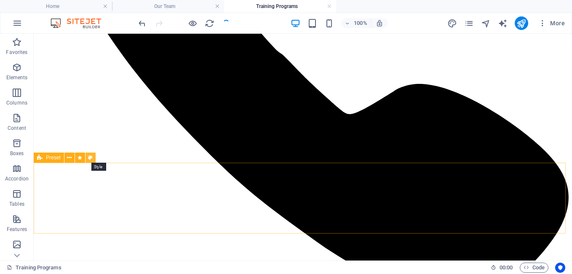
click at [89, 157] on icon at bounding box center [90, 157] width 5 height 9
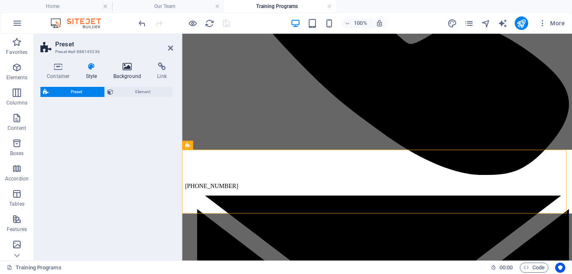
click at [126, 71] on h4 "Background" at bounding box center [129, 71] width 44 height 18
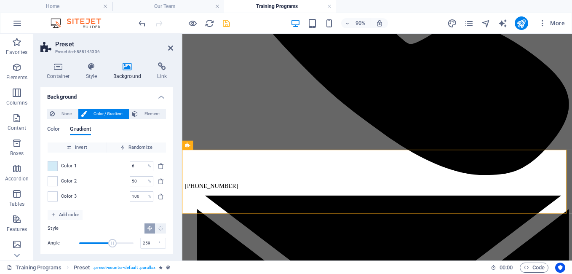
type input "199"
drag, startPoint x: 83, startPoint y: 244, endPoint x: 99, endPoint y: 107, distance: 138.3
click at [108, 243] on span "Angle" at bounding box center [109, 243] width 8 height 8
click at [331, 22] on icon "button" at bounding box center [329, 24] width 10 height 10
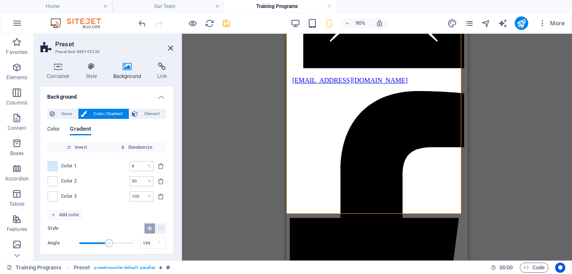
scroll to position [631, 0]
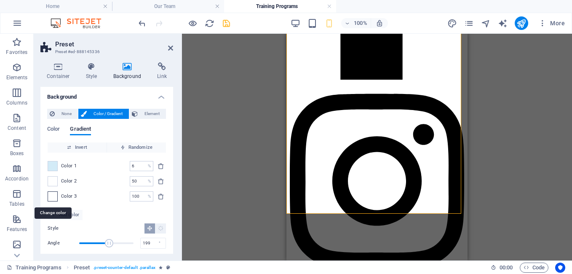
click at [49, 195] on span at bounding box center [52, 196] width 9 height 9
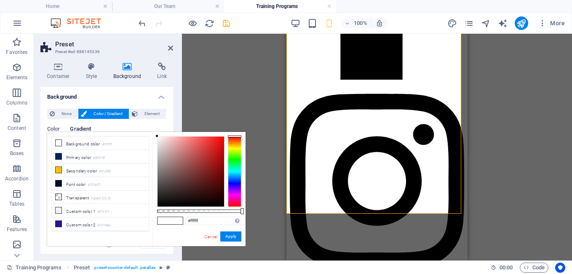
click at [49, 195] on div "less Background color #ffffff Primary color #001f5f Secondary color #ffc000 Fon…" at bounding box center [146, 189] width 198 height 114
click at [234, 195] on div at bounding box center [234, 171] width 13 height 71
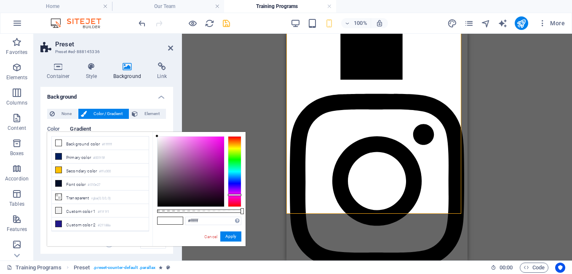
click at [216, 140] on div at bounding box center [191, 171] width 67 height 70
drag, startPoint x: 216, startPoint y: 140, endPoint x: 210, endPoint y: 139, distance: 6.0
click at [210, 139] on div at bounding box center [209, 138] width 3 height 3
click at [203, 208] on div "#f433ec Supported formats #0852ed rgb(8, 82, 237) rgba(8, 82, 237, 90%) hsv(221…" at bounding box center [198, 250] width 93 height 236
click at [213, 211] on div at bounding box center [199, 210] width 84 height 3
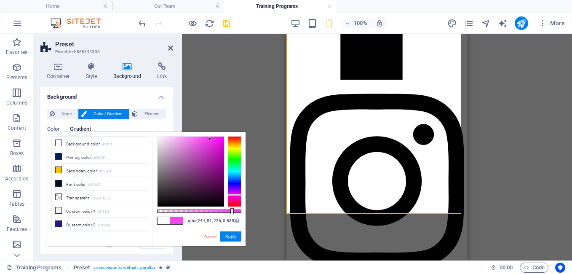
type input "rgba(244, 51, 236, 0.925)"
drag, startPoint x: 214, startPoint y: 210, endPoint x: 235, endPoint y: 210, distance: 21.5
click at [235, 210] on div at bounding box center [235, 211] width 3 height 6
click at [230, 235] on button "Apply" at bounding box center [230, 236] width 21 height 10
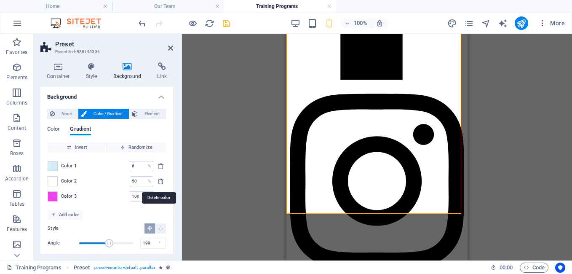
click at [160, 182] on icon "delete" at bounding box center [161, 181] width 7 height 7
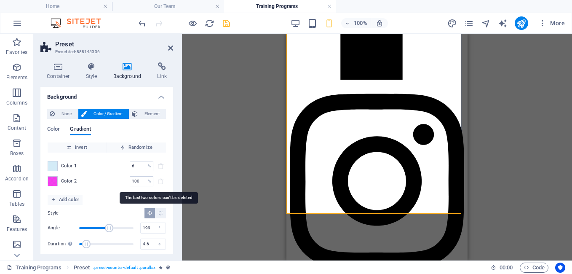
type input "100"
click at [71, 201] on span "Add color" at bounding box center [65, 200] width 28 height 10
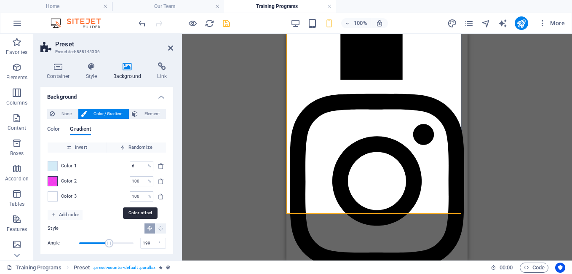
click at [53, 182] on span at bounding box center [52, 180] width 9 height 9
click at [0, 0] on li "Font color #010e27" at bounding box center [0, 0] width 0 height 0
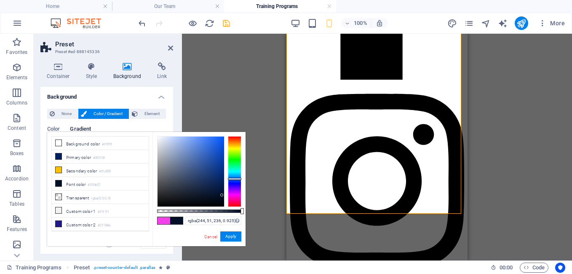
type input "#010e27"
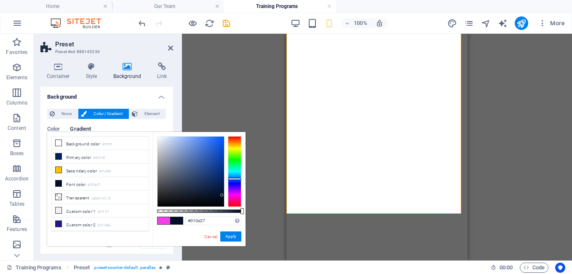
click at [208, 235] on link "Cancel" at bounding box center [210, 236] width 15 height 6
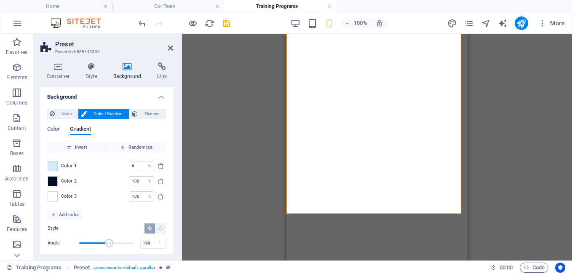
click at [55, 198] on span at bounding box center [52, 196] width 9 height 9
click at [0, 0] on span at bounding box center [0, 0] width 0 height 0
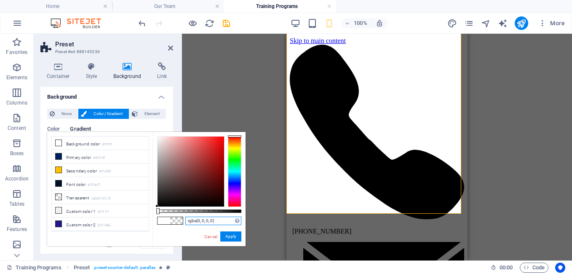
click at [219, 219] on input "rgba(0, 0, 0, 0)" at bounding box center [213, 220] width 56 height 8
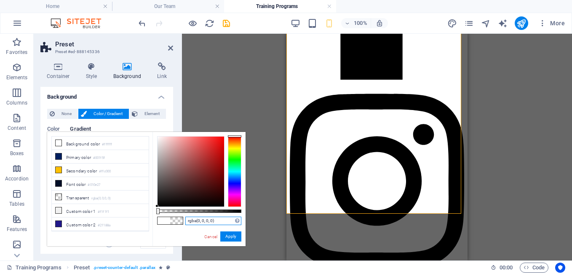
drag, startPoint x: 219, startPoint y: 219, endPoint x: 179, endPoint y: 217, distance: 39.6
click at [179, 217] on div "rgba(0, 0, 0, 0) Supported formats #0852ed rgb(8, 82, 237) rgba(8, 82, 237, 90%…" at bounding box center [198, 250] width 93 height 236
paste input "#010e27"
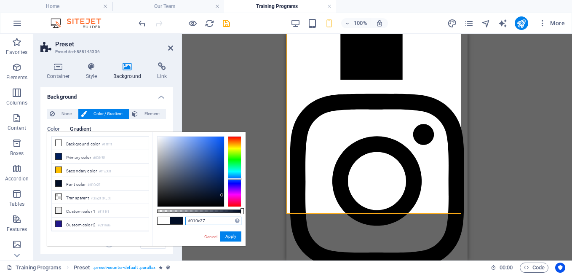
click at [233, 196] on div at bounding box center [234, 171] width 13 height 71
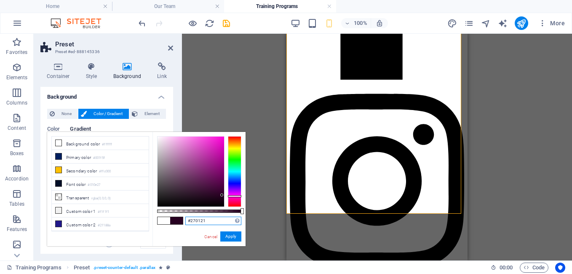
click at [214, 140] on div at bounding box center [191, 171] width 67 height 70
click at [214, 141] on div at bounding box center [213, 140] width 3 height 3
click at [236, 195] on div at bounding box center [234, 195] width 13 height 2
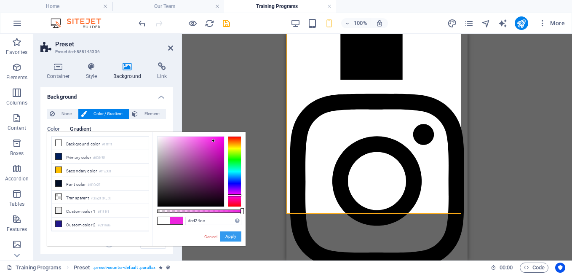
click at [229, 235] on button "Apply" at bounding box center [230, 236] width 21 height 10
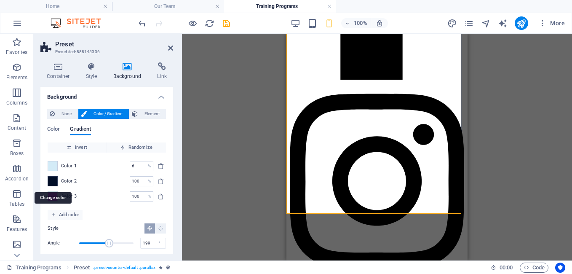
click at [55, 180] on span at bounding box center [52, 180] width 9 height 9
click at [0, 0] on span at bounding box center [0, 0] width 0 height 0
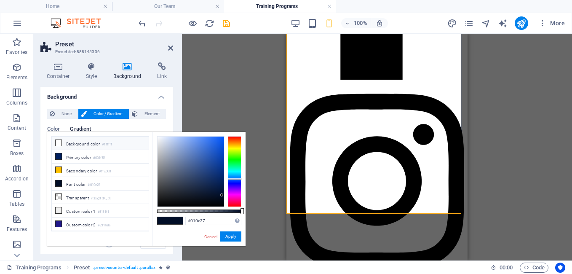
click at [81, 145] on li "Background color #ffffff" at bounding box center [100, 142] width 97 height 13
type input "#ffffff"
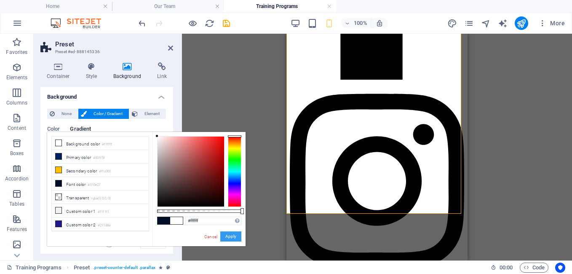
click at [228, 236] on button "Apply" at bounding box center [230, 236] width 21 height 10
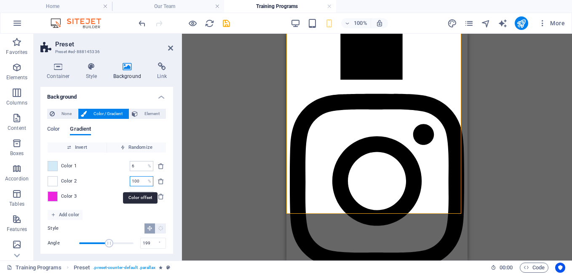
drag, startPoint x: 142, startPoint y: 182, endPoint x: 131, endPoint y: 182, distance: 10.6
click at [131, 182] on input "100" at bounding box center [137, 181] width 15 height 10
click at [107, 184] on div "Color 2 80 % ​" at bounding box center [107, 181] width 118 height 10
drag, startPoint x: 135, startPoint y: 181, endPoint x: 126, endPoint y: 182, distance: 8.9
click at [126, 182] on div "Color 2 80 % ​" at bounding box center [107, 181] width 118 height 10
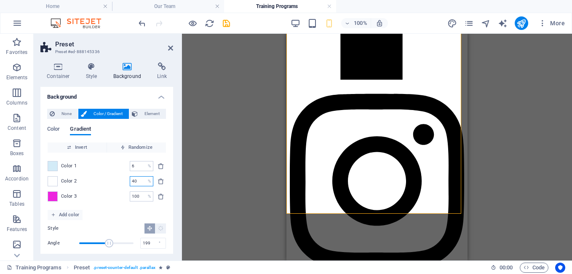
type input "40"
click at [117, 190] on div "Color 1 6 % ​ Color 2 40 % ​ Color 3 100 % ​" at bounding box center [107, 180] width 118 height 57
click at [105, 243] on span "Angle" at bounding box center [109, 243] width 8 height 8
type input "147"
drag, startPoint x: 136, startPoint y: 167, endPoint x: 125, endPoint y: 167, distance: 11.0
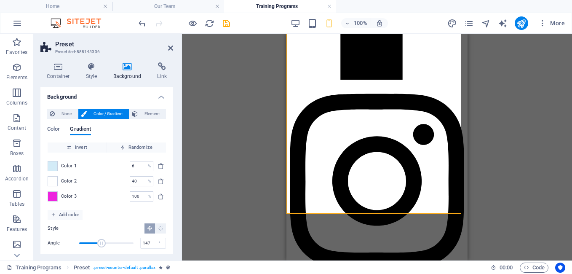
click at [125, 167] on div "Color 1 6 % ​" at bounding box center [107, 166] width 118 height 10
type input "30"
drag, startPoint x: 136, startPoint y: 181, endPoint x: 126, endPoint y: 183, distance: 9.9
click at [126, 183] on div "Color 2 40 % ​" at bounding box center [107, 181] width 118 height 10
type input "2"
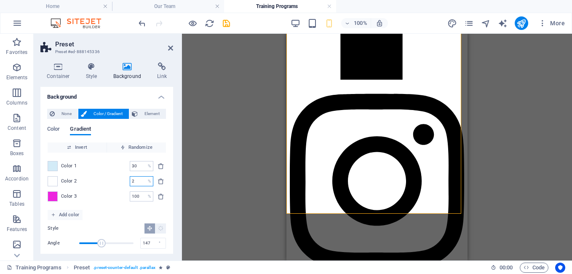
type input "2"
type input "30"
click at [135, 167] on input "2" at bounding box center [137, 166] width 15 height 10
drag, startPoint x: 135, startPoint y: 167, endPoint x: 126, endPoint y: 167, distance: 9.7
click at [126, 167] on div "Color 1 2 % ​" at bounding box center [107, 166] width 118 height 10
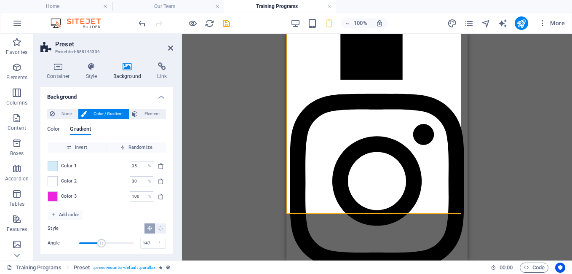
type input "30"
type input "35"
click at [111, 174] on div "Color 1 30 % ​ Color 2 35 % ​ Color 3 100 % ​" at bounding box center [107, 180] width 118 height 57
click at [158, 229] on icon "Radial gradient" at bounding box center [160, 227] width 5 height 5
click at [151, 229] on icon "Linear gradient" at bounding box center [149, 227] width 5 height 5
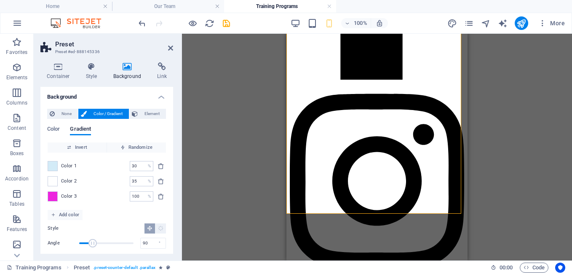
scroll to position [22, 0]
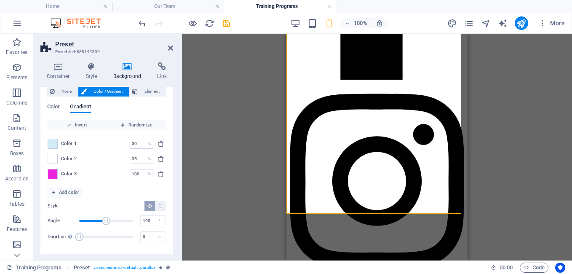
type input "193"
drag, startPoint x: 93, startPoint y: 222, endPoint x: 107, endPoint y: 221, distance: 14.8
click at [107, 221] on span "Angle" at bounding box center [108, 220] width 8 height 8
drag, startPoint x: 82, startPoint y: 237, endPoint x: 96, endPoint y: 235, distance: 14.0
click at [96, 235] on span "Duration" at bounding box center [95, 236] width 8 height 8
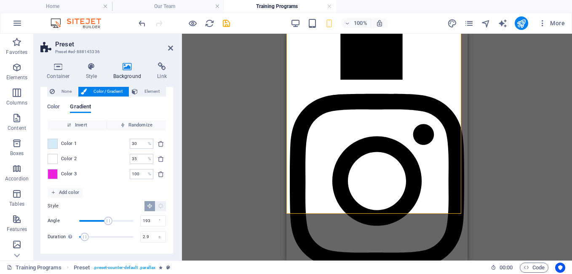
type input "2.6"
drag, startPoint x: 96, startPoint y: 235, endPoint x: 84, endPoint y: 238, distance: 12.6
click at [84, 238] on span "Duration" at bounding box center [83, 236] width 8 height 8
drag, startPoint x: 107, startPoint y: 220, endPoint x: 97, endPoint y: 222, distance: 10.2
click at [97, 222] on span "Angle" at bounding box center [97, 220] width 8 height 8
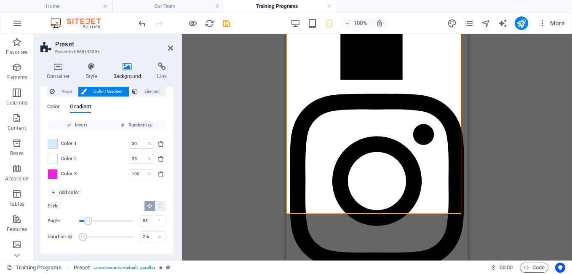
drag, startPoint x: 94, startPoint y: 221, endPoint x: 88, endPoint y: 222, distance: 6.9
click at [88, 222] on span "Angle" at bounding box center [88, 220] width 8 height 8
drag, startPoint x: 88, startPoint y: 222, endPoint x: 105, endPoint y: 219, distance: 17.9
click at [105, 219] on span "Angle" at bounding box center [106, 220] width 8 height 8
drag, startPoint x: 105, startPoint y: 219, endPoint x: 119, endPoint y: 219, distance: 13.9
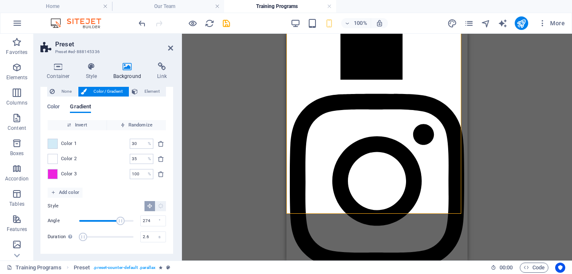
click at [119, 219] on span "Angle" at bounding box center [120, 220] width 8 height 8
drag, startPoint x: 118, startPoint y: 220, endPoint x: 93, endPoint y: 223, distance: 25.8
click at [93, 223] on span "Angle" at bounding box center [93, 220] width 8 height 8
click at [147, 206] on icon "Linear gradient" at bounding box center [149, 205] width 5 height 5
type input "127"
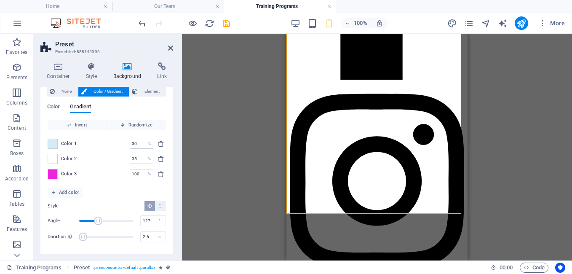
drag, startPoint x: 94, startPoint y: 219, endPoint x: 98, endPoint y: 221, distance: 4.7
click at [98, 221] on span "Angle" at bounding box center [98, 220] width 8 height 8
click at [494, 176] on div "Drag here to replace the existing content. Press “Ctrl” if you want to create a…" at bounding box center [377, 147] width 390 height 227
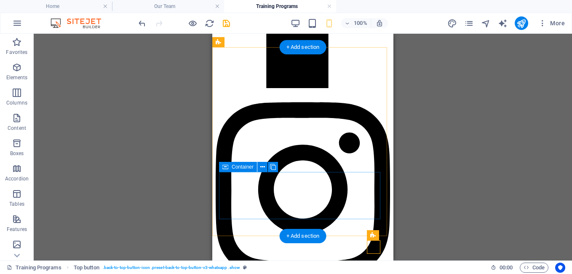
scroll to position [468, 0]
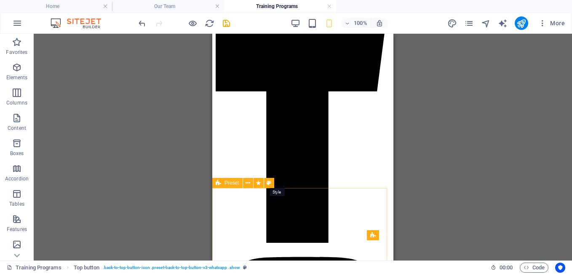
drag, startPoint x: 269, startPoint y: 182, endPoint x: 222, endPoint y: 168, distance: 49.2
click at [269, 182] on icon at bounding box center [269, 183] width 5 height 9
select select "px"
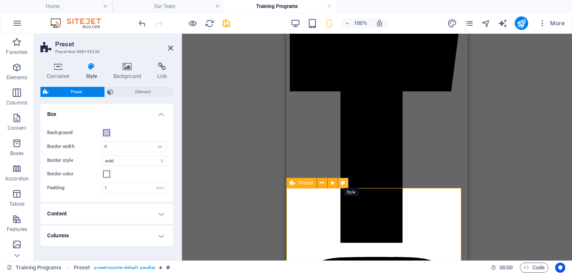
click at [342, 182] on icon at bounding box center [343, 183] width 5 height 9
click at [128, 67] on icon at bounding box center [127, 66] width 41 height 8
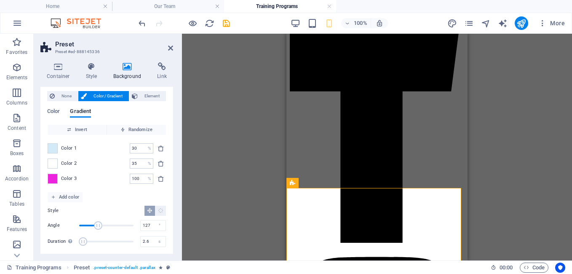
scroll to position [22, 0]
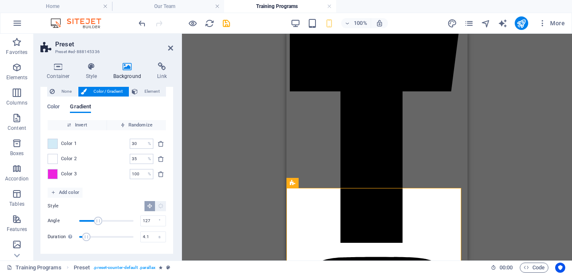
drag, startPoint x: 82, startPoint y: 235, endPoint x: 86, endPoint y: 234, distance: 4.7
click at [86, 234] on span "Duration" at bounding box center [86, 236] width 8 height 8
type input "8.4"
drag, startPoint x: 88, startPoint y: 237, endPoint x: 94, endPoint y: 236, distance: 6.3
click at [94, 236] on span "Duration" at bounding box center [93, 236] width 8 height 8
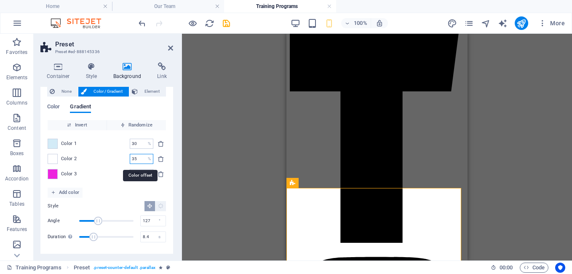
drag, startPoint x: 136, startPoint y: 160, endPoint x: 129, endPoint y: 160, distance: 7.2
click at [130, 160] on input "35" at bounding box center [137, 159] width 15 height 10
click at [109, 164] on div "Color 1 30 % ​ Color 2 55 % ​ Color 3 100 % ​" at bounding box center [107, 158] width 118 height 57
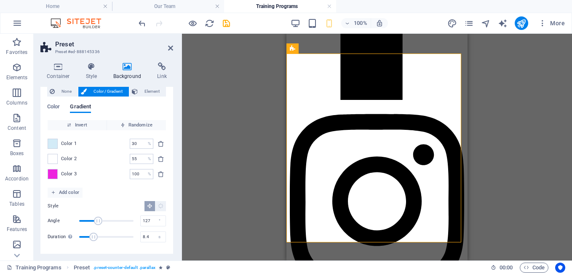
scroll to position [596, 0]
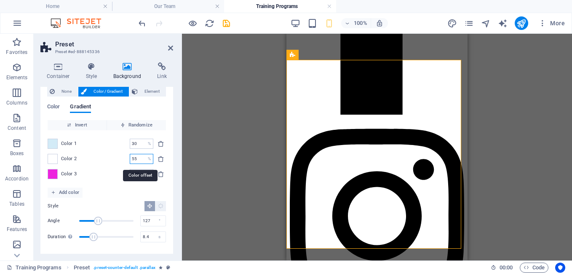
drag, startPoint x: 137, startPoint y: 159, endPoint x: 132, endPoint y: 159, distance: 5.5
click at [132, 159] on input "55" at bounding box center [137, 159] width 15 height 10
click at [106, 163] on div "Color 2 50 % ​" at bounding box center [107, 159] width 118 height 10
click at [133, 160] on input "50" at bounding box center [137, 159] width 15 height 10
type input "52"
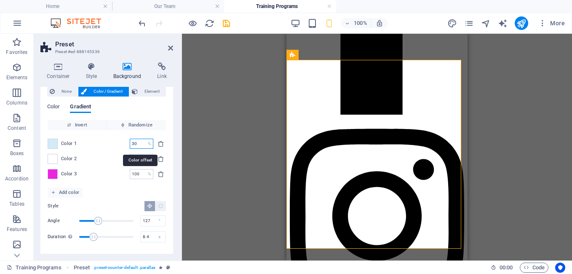
click at [132, 144] on input "30" at bounding box center [137, 144] width 15 height 10
type input "33"
click at [112, 154] on div "Color 2 52 % ​" at bounding box center [107, 159] width 118 height 10
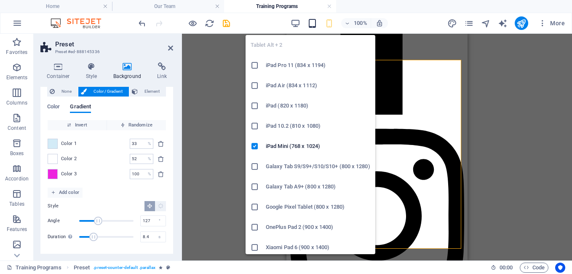
click at [310, 24] on icon "button" at bounding box center [312, 24] width 10 height 10
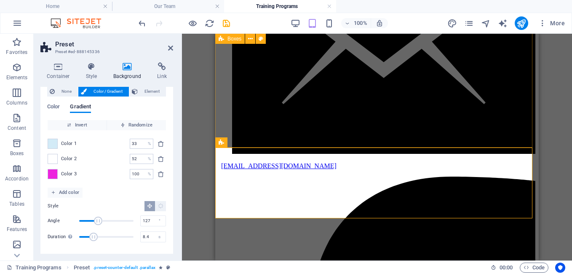
scroll to position [292, 0]
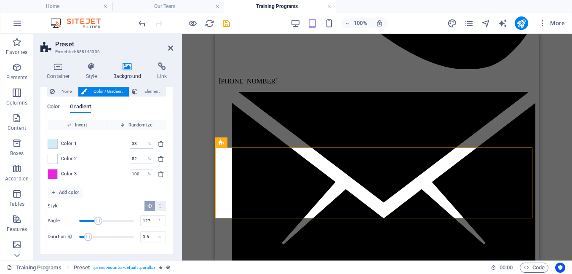
drag, startPoint x: 91, startPoint y: 237, endPoint x: 86, endPoint y: 237, distance: 5.9
click at [86, 237] on span "Duration" at bounding box center [88, 236] width 8 height 8
drag, startPoint x: 150, startPoint y: 235, endPoint x: 134, endPoint y: 235, distance: 15.6
click at [134, 235] on div "Duration Duration of the background animation. A value of "0" disables the anim…" at bounding box center [107, 236] width 118 height 13
type input "5"
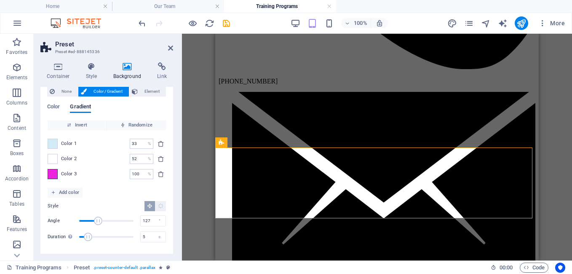
click at [51, 175] on span at bounding box center [52, 173] width 9 height 9
click at [0, 0] on div "less Background color #ffffff Primary color #001f5f Secondary color #ffc000 Fon…" at bounding box center [0, 0] width 0 height 0
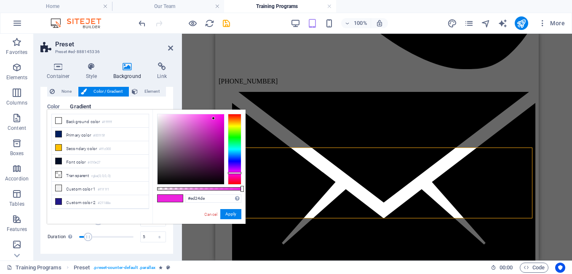
click at [231, 189] on div at bounding box center [199, 188] width 84 height 3
click at [224, 188] on div at bounding box center [199, 188] width 84 height 3
click at [219, 189] on div at bounding box center [199, 188] width 84 height 3
type input "rgba(237, 36, 222, 0.74)"
drag, startPoint x: 0, startPoint y: 184, endPoint x: 230, endPoint y: 212, distance: 231.2
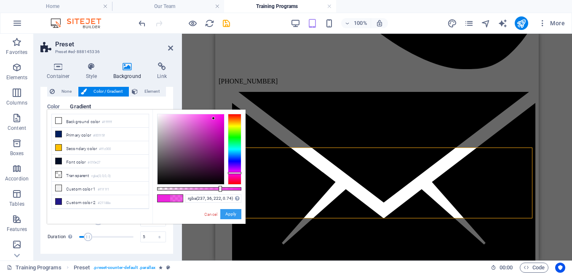
click at [230, 212] on button "Apply" at bounding box center [230, 214] width 21 height 10
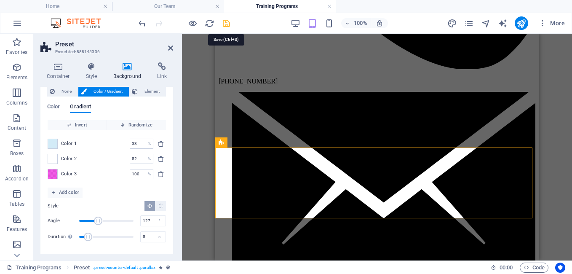
click at [227, 23] on icon "save" at bounding box center [227, 24] width 10 height 10
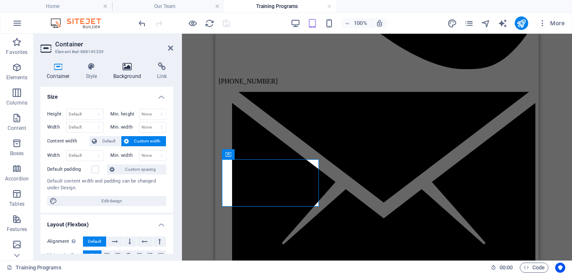
click at [128, 71] on h4 "Background" at bounding box center [129, 71] width 44 height 18
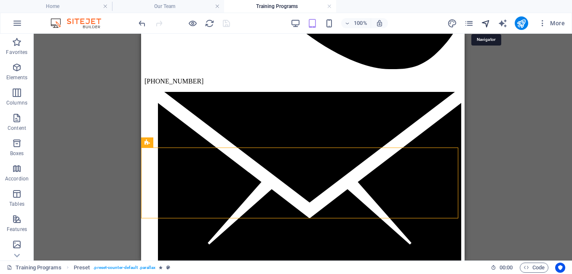
click at [485, 22] on icon "navigator" at bounding box center [486, 24] width 10 height 10
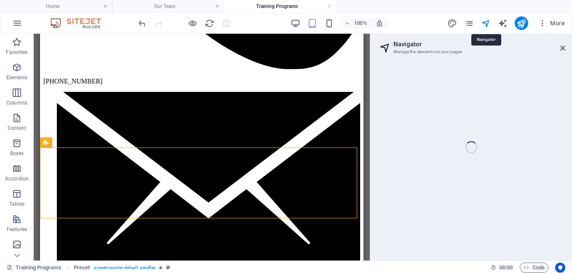
select select "16772869-en"
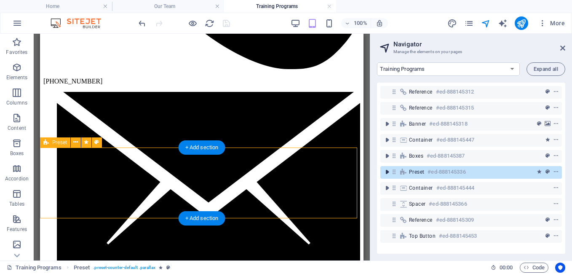
click at [388, 170] on icon "toggle-expand" at bounding box center [387, 172] width 8 height 8
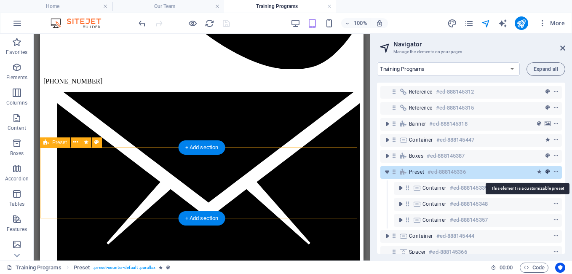
click at [545, 171] on icon "preset" at bounding box center [547, 172] width 4 height 6
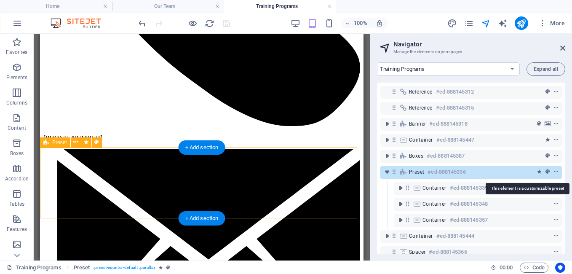
select select "px"
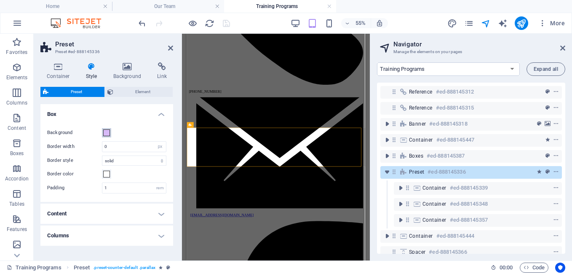
click at [106, 131] on span at bounding box center [106, 132] width 7 height 7
click at [108, 134] on span at bounding box center [106, 132] width 7 height 7
click at [107, 133] on span at bounding box center [106, 132] width 7 height 7
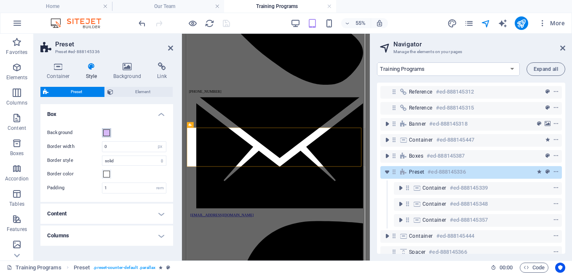
click at [107, 133] on span at bounding box center [106, 132] width 7 height 7
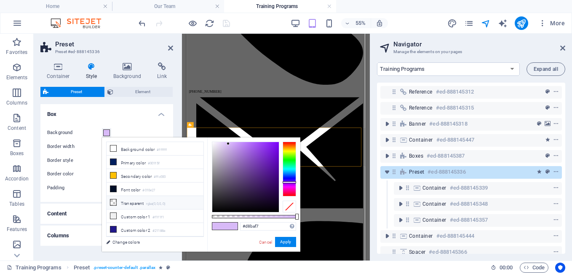
click at [114, 200] on icon at bounding box center [113, 202] width 6 height 6
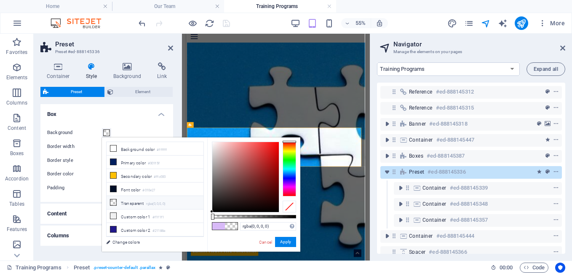
click at [219, 223] on span at bounding box center [218, 225] width 13 height 7
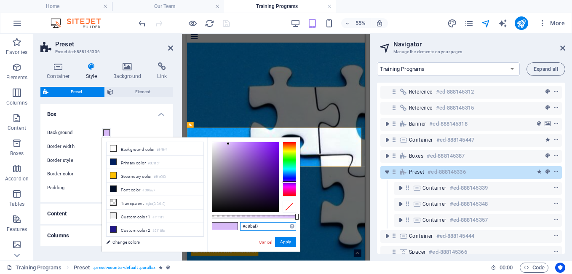
click at [241, 226] on input "#d8baf7" at bounding box center [268, 226] width 56 height 8
click at [112, 200] on icon at bounding box center [113, 202] width 6 height 6
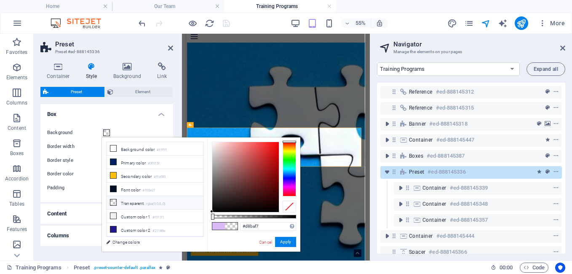
type input "rgba(0, 0, 0, 0)"
click at [113, 200] on icon at bounding box center [113, 202] width 6 height 6
click at [282, 239] on button "Apply" at bounding box center [285, 242] width 21 height 10
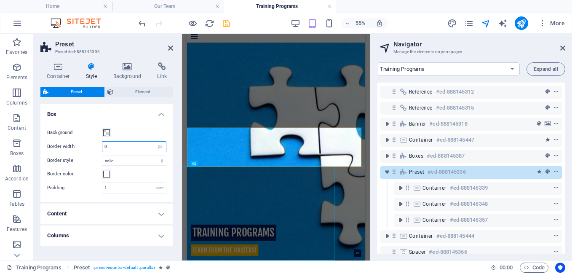
click at [132, 147] on input "0" at bounding box center [134, 147] width 64 height 10
drag, startPoint x: 132, startPoint y: 147, endPoint x: 98, endPoint y: 144, distance: 34.7
click at [98, 144] on div "Border width 0 rem px" at bounding box center [106, 146] width 119 height 11
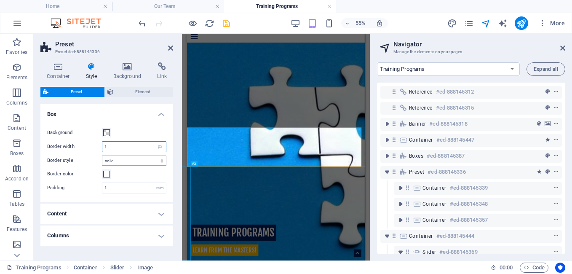
type input "1"
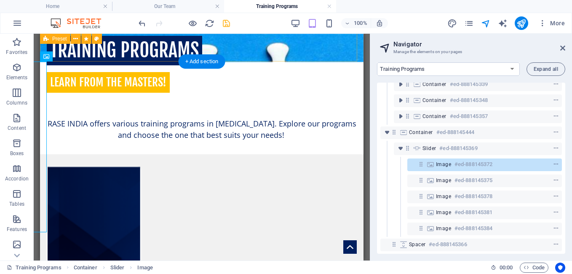
scroll to position [0, 0]
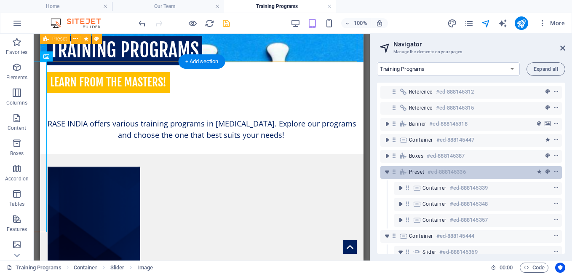
click at [443, 174] on h6 "#ed-888145336" at bounding box center [447, 172] width 38 height 10
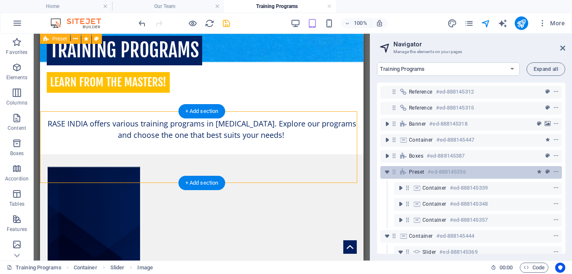
click at [443, 174] on h6 "#ed-888145336" at bounding box center [447, 172] width 38 height 10
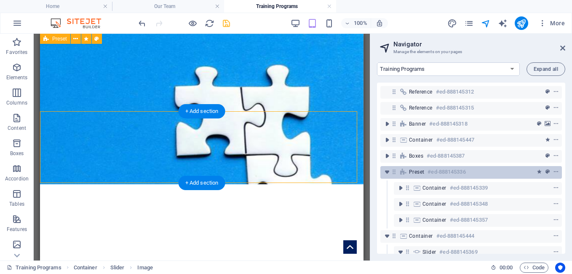
select select "px"
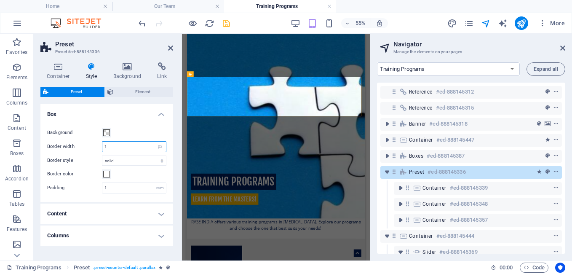
click at [99, 146] on div "Border width 1 rem px" at bounding box center [106, 146] width 119 height 11
click at [97, 145] on div "Border width 15 rem px" at bounding box center [106, 146] width 119 height 11
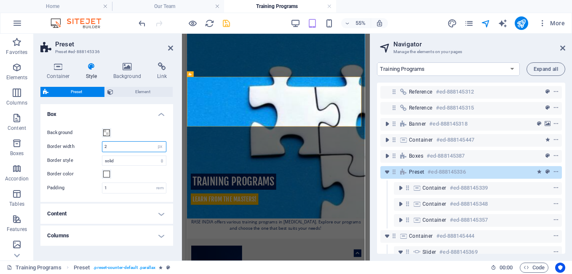
type input "2"
click at [96, 145] on label "Border width" at bounding box center [74, 146] width 55 height 5
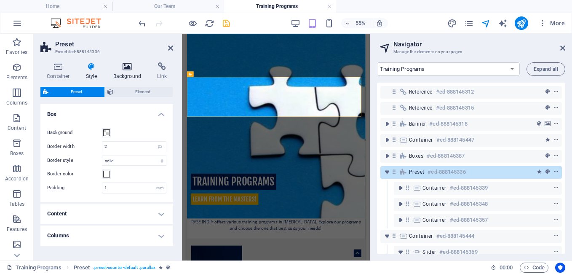
click at [128, 69] on icon at bounding box center [127, 66] width 41 height 8
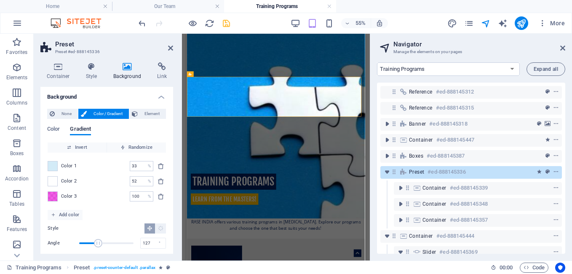
scroll to position [22, 0]
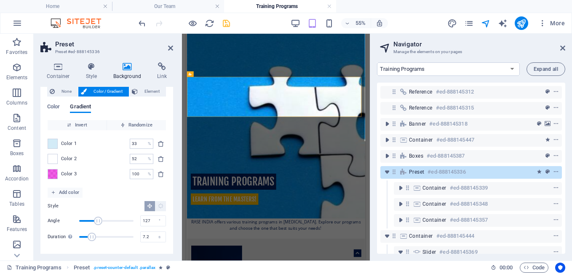
drag, startPoint x: 87, startPoint y: 236, endPoint x: 92, endPoint y: 235, distance: 4.7
click at [92, 235] on span "Duration" at bounding box center [92, 236] width 8 height 8
drag, startPoint x: 147, startPoint y: 237, endPoint x: 139, endPoint y: 237, distance: 8.0
click at [141, 237] on input "7.2" at bounding box center [153, 237] width 25 height 10
type input "5"
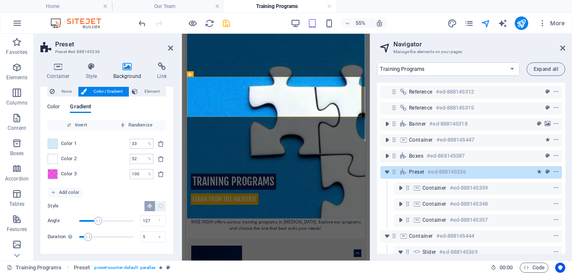
click at [117, 244] on div "Style Angle 127 ° Duration Duration of the background animation. A value of "0"…" at bounding box center [107, 222] width 118 height 49
drag, startPoint x: 192, startPoint y: 92, endPoint x: 562, endPoint y: 47, distance: 372.1
click at [562, 47] on icon at bounding box center [562, 48] width 5 height 7
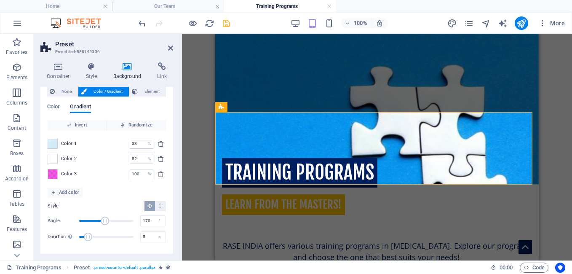
drag, startPoint x: 97, startPoint y: 220, endPoint x: 104, endPoint y: 221, distance: 6.8
click at [104, 221] on span "Angle" at bounding box center [105, 220] width 8 height 8
drag, startPoint x: 104, startPoint y: 221, endPoint x: 99, endPoint y: 221, distance: 5.1
click at [99, 221] on span "Angle" at bounding box center [99, 220] width 8 height 8
drag, startPoint x: 150, startPoint y: 222, endPoint x: 133, endPoint y: 220, distance: 16.9
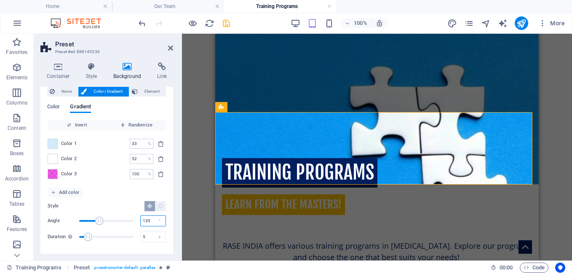
click at [133, 220] on div "Angle 135 °" at bounding box center [107, 220] width 118 height 13
type input "128"
click at [226, 24] on icon "save" at bounding box center [227, 24] width 10 height 10
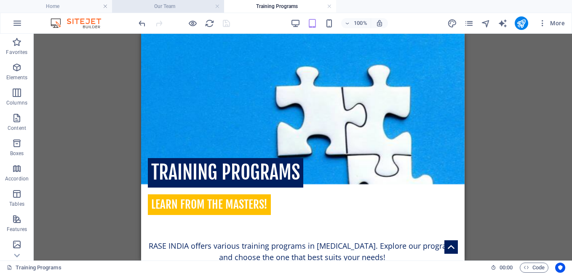
click at [169, 4] on h4 "Our Team" at bounding box center [168, 6] width 112 height 9
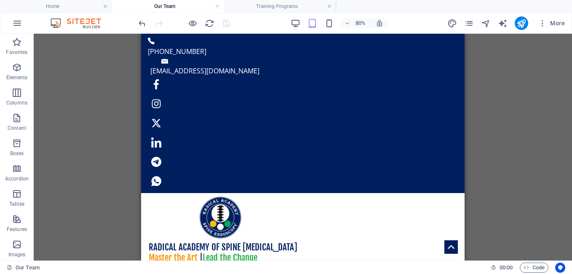
scroll to position [0, 0]
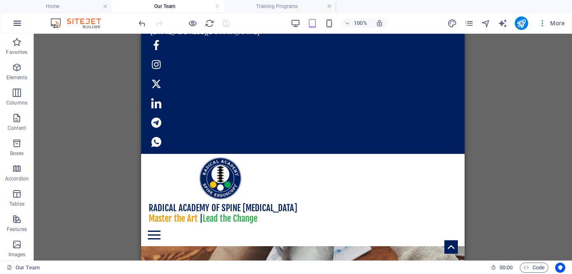
click at [19, 25] on icon "button" at bounding box center [17, 23] width 10 height 10
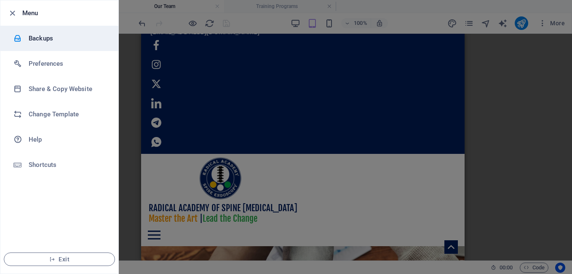
click at [37, 41] on h6 "Backups" at bounding box center [68, 38] width 78 height 10
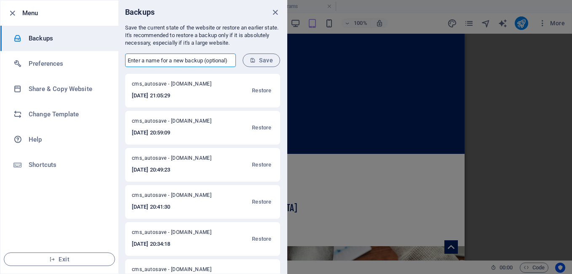
click at [170, 60] on input "text" at bounding box center [180, 59] width 111 height 13
type input "5sep-alldone"
click at [258, 56] on button "Save" at bounding box center [261, 59] width 37 height 13
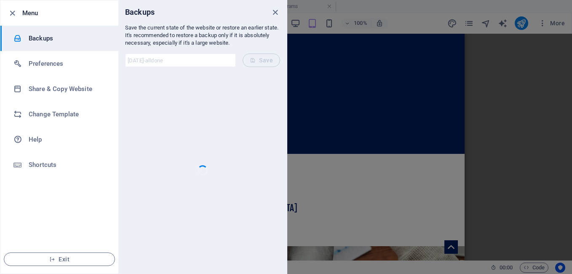
click at [13, 13] on icon "button" at bounding box center [13, 13] width 10 height 10
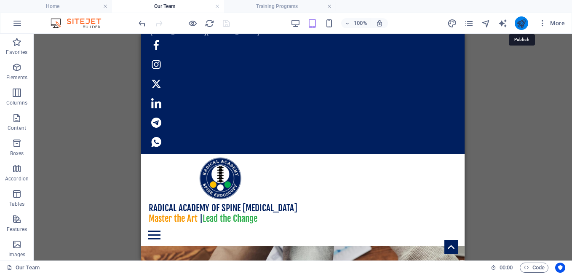
click at [522, 22] on icon "publish" at bounding box center [521, 24] width 10 height 10
